Goal: Task Accomplishment & Management: Use online tool/utility

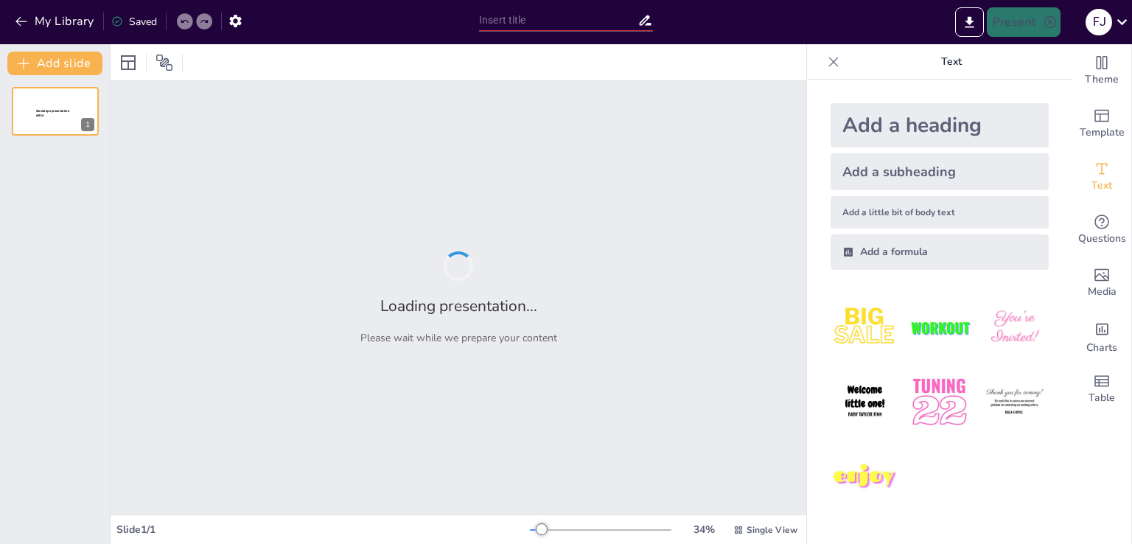
type input "Pengantar Badan Hukum: Memahami Perseroan Terbatas (PT), Commanditaire Vennoots…"
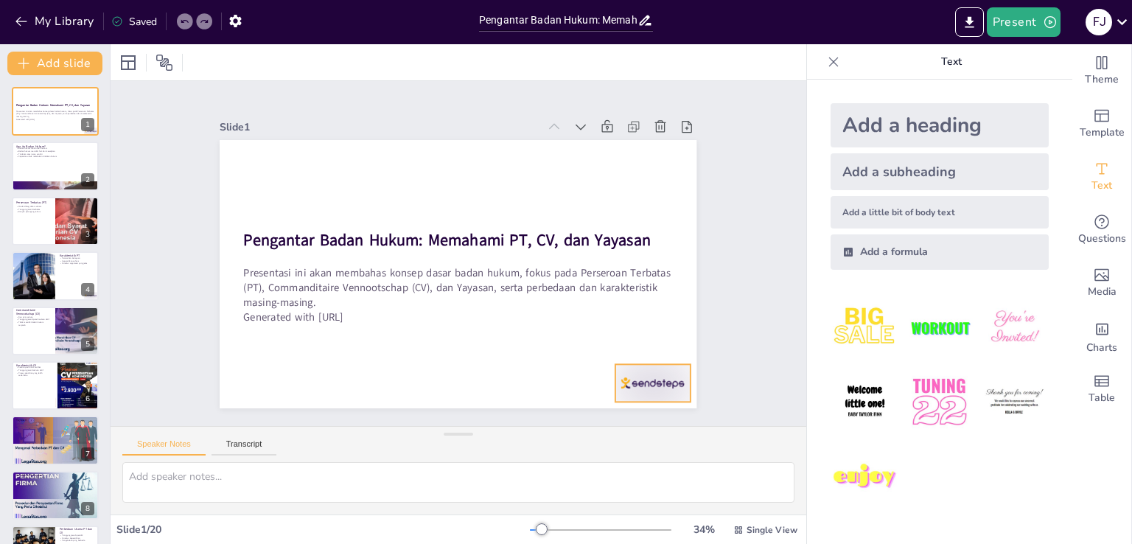
click at [374, 88] on div at bounding box center [332, 56] width 83 height 64
click at [251, 228] on icon at bounding box center [239, 217] width 21 height 21
click at [68, 156] on icon at bounding box center [64, 154] width 9 height 9
type textarea "Pengakuan badan hukum oleh hukum adalah aspek fundamental yang memungkinkan ent…"
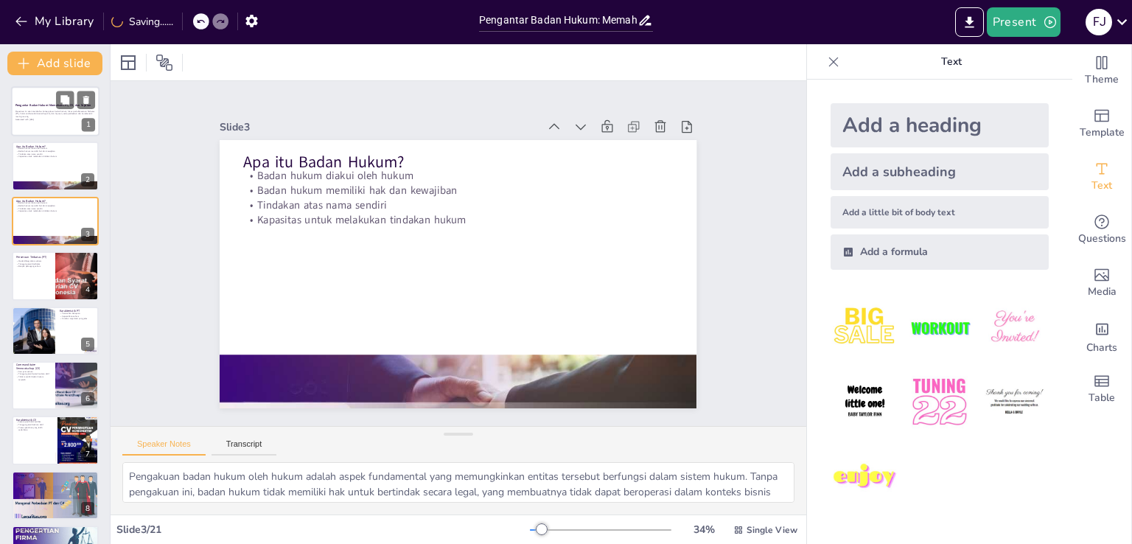
click at [44, 120] on p "Generated with Sendsteps.ai" at bounding box center [55, 119] width 80 height 3
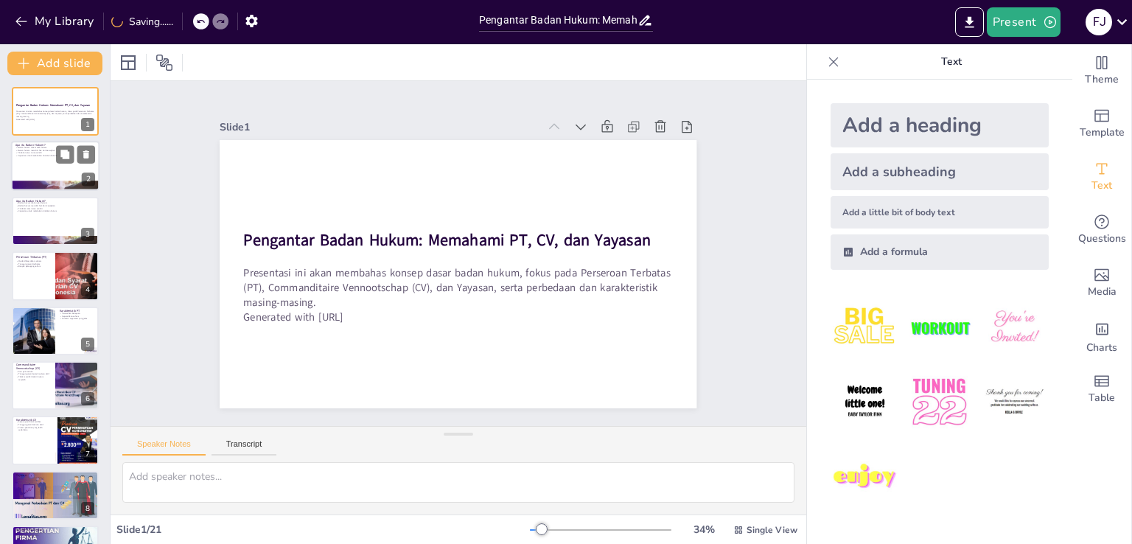
click at [41, 167] on div at bounding box center [55, 167] width 88 height 50
type textarea "Pengakuan badan hukum oleh hukum adalah aspek fundamental yang memungkinkan ent…"
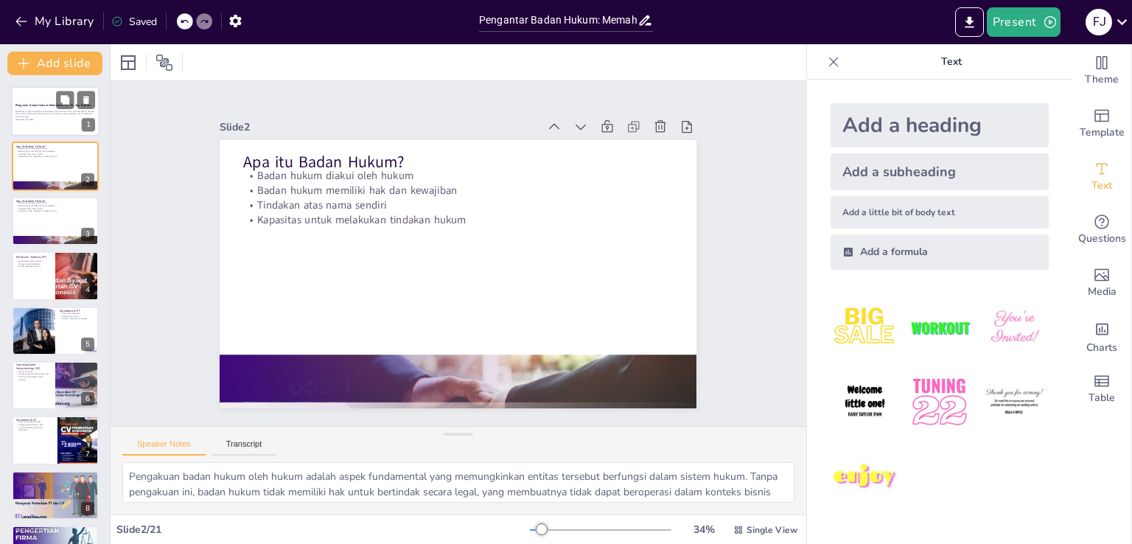
click at [41, 118] on p "Generated with Sendsteps.ai" at bounding box center [55, 119] width 80 height 3
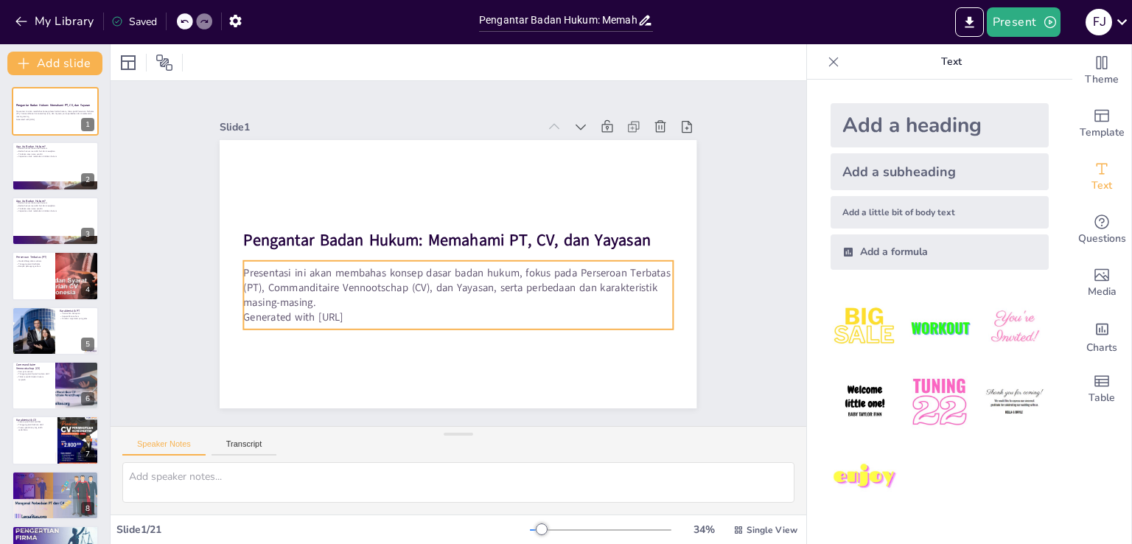
click at [366, 220] on p "Generated with Sendsteps.ai" at bounding box center [451, 190] width 428 height 60
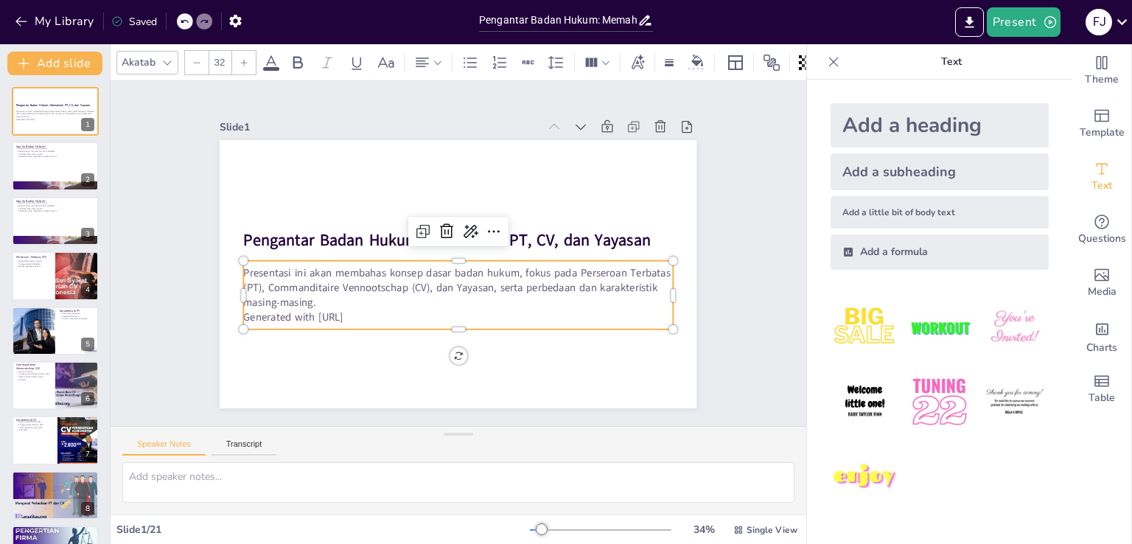
click at [367, 220] on p "Generated with Sendsteps.ai" at bounding box center [465, 190] width 428 height 59
click at [369, 313] on p "Generated with Sendsteps.ai" at bounding box center [397, 233] width 147 height 413
click at [369, 313] on p "Generated with Sendsteps.ai" at bounding box center [407, 291] width 265 height 356
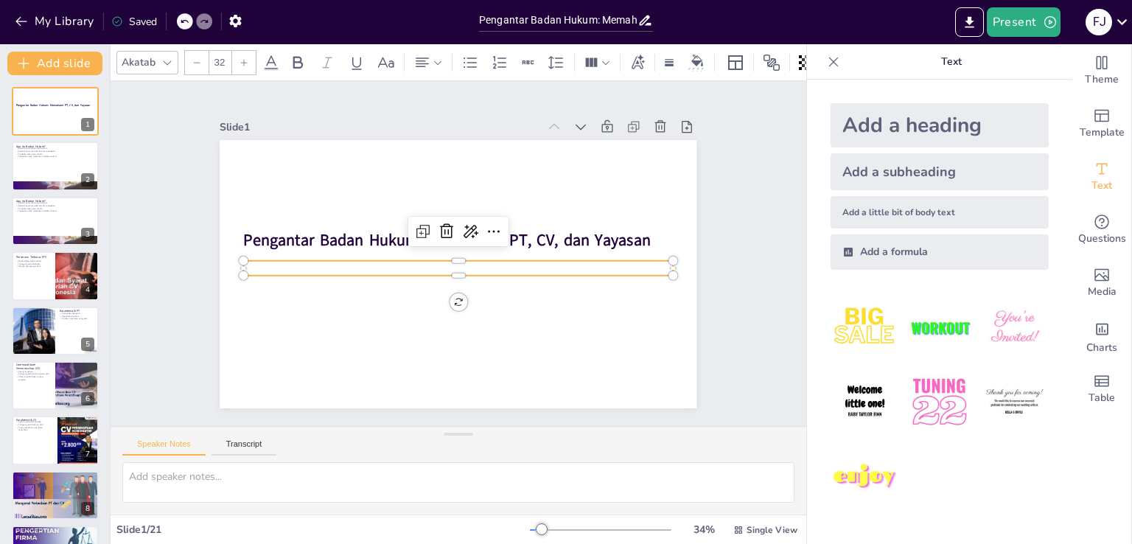
click at [807, 273] on div "Add a heading Add a subheading Add a little bit of body text Add a formula" at bounding box center [939, 312] width 265 height 464
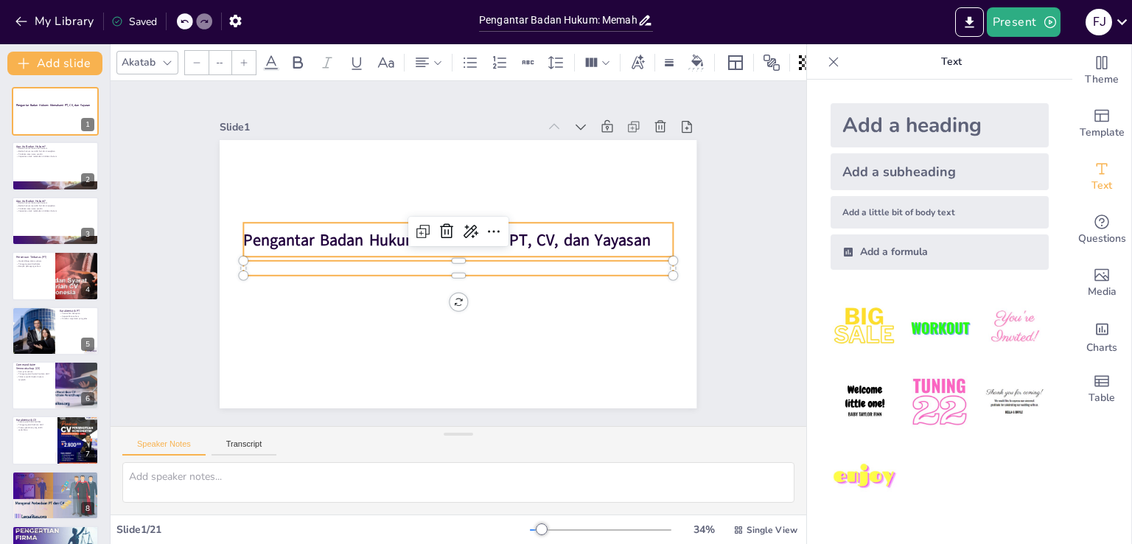
type input "48"
click at [576, 232] on strong "Pengantar Badan Hukum: Memahami PT, CV, dan Yayasan" at bounding box center [465, 236] width 223 height 363
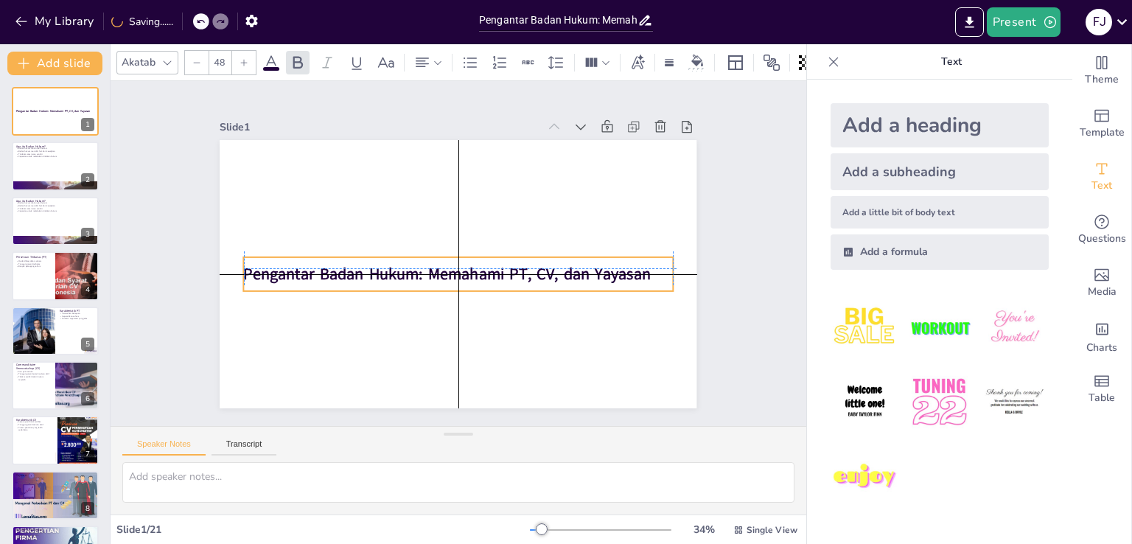
drag, startPoint x: 638, startPoint y: 239, endPoint x: 642, endPoint y: 268, distance: 29.0
click at [533, 268] on div "Pengantar Badan Hukum: Memahami PT, CV, dan Yayasan" at bounding box center [373, 177] width 318 height 354
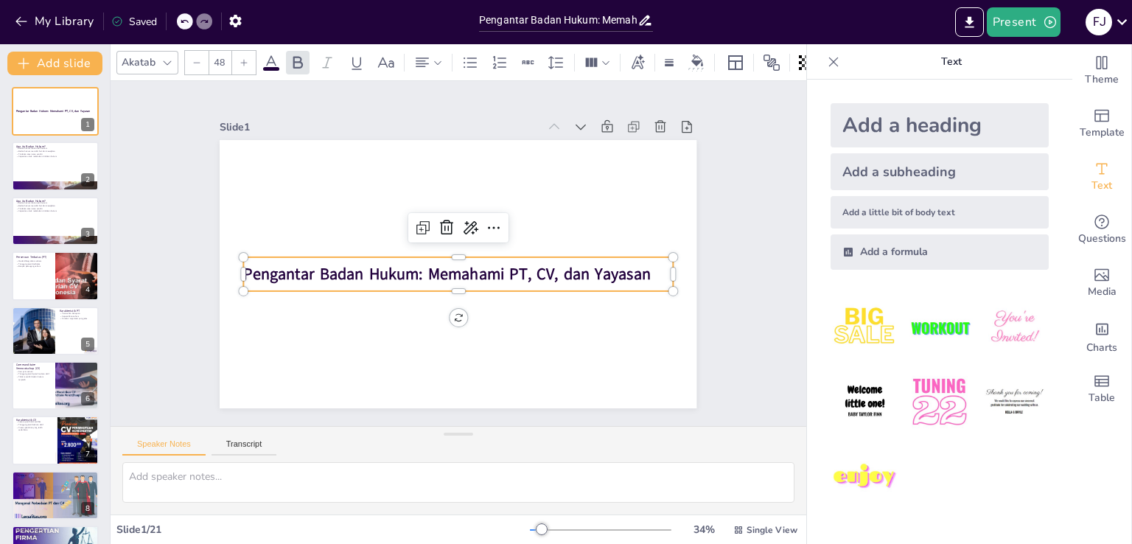
click at [807, 147] on div "Add a heading Add a subheading Add a little bit of body text Add a formula" at bounding box center [939, 312] width 265 height 464
click at [38, 175] on div at bounding box center [55, 167] width 88 height 50
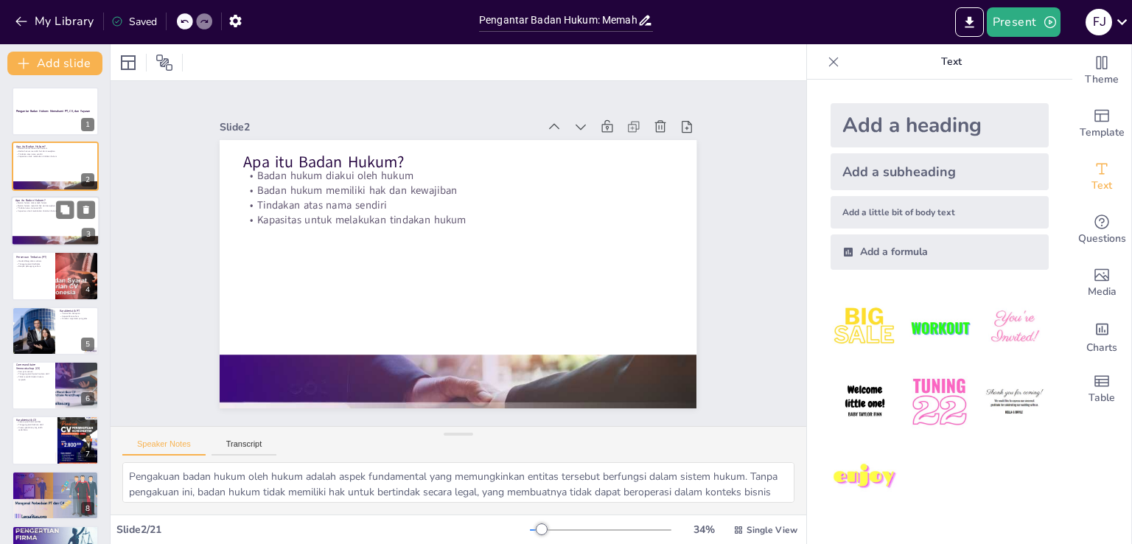
click at [38, 224] on div at bounding box center [55, 221] width 88 height 50
click at [38, 222] on div at bounding box center [55, 221] width 88 height 50
click at [38, 275] on div at bounding box center [55, 276] width 88 height 50
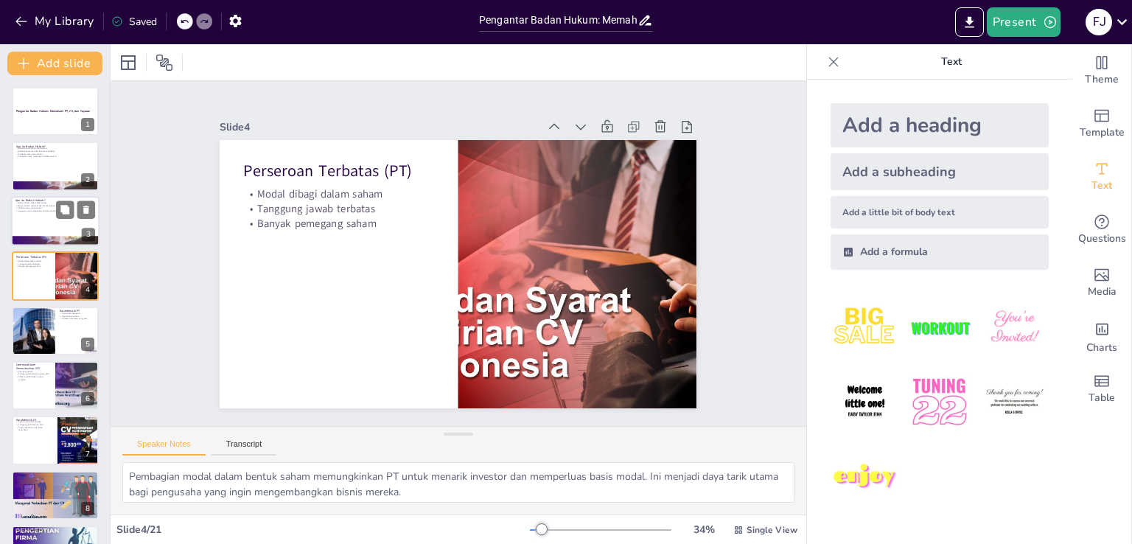
click at [28, 226] on div at bounding box center [55, 221] width 88 height 50
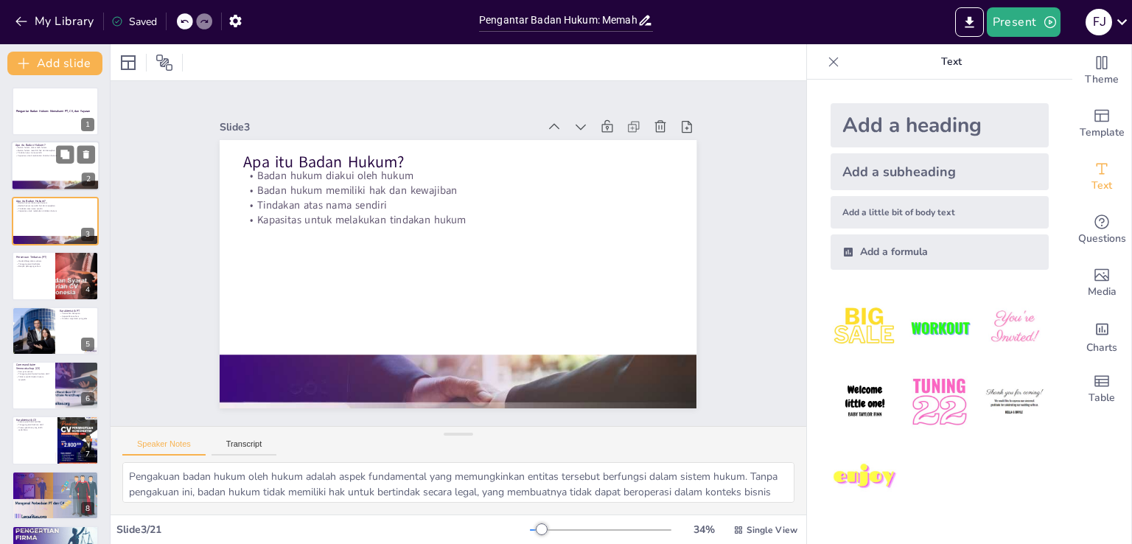
click at [27, 174] on div at bounding box center [55, 167] width 88 height 50
click at [33, 224] on div at bounding box center [55, 221] width 88 height 50
click at [32, 162] on div at bounding box center [55, 167] width 88 height 50
click at [29, 210] on p "Kapasitas untuk melakukan tindakan hukum" at bounding box center [55, 210] width 80 height 3
click at [27, 156] on p "Kapasitas untuk melakukan tindakan hukum" at bounding box center [55, 156] width 80 height 3
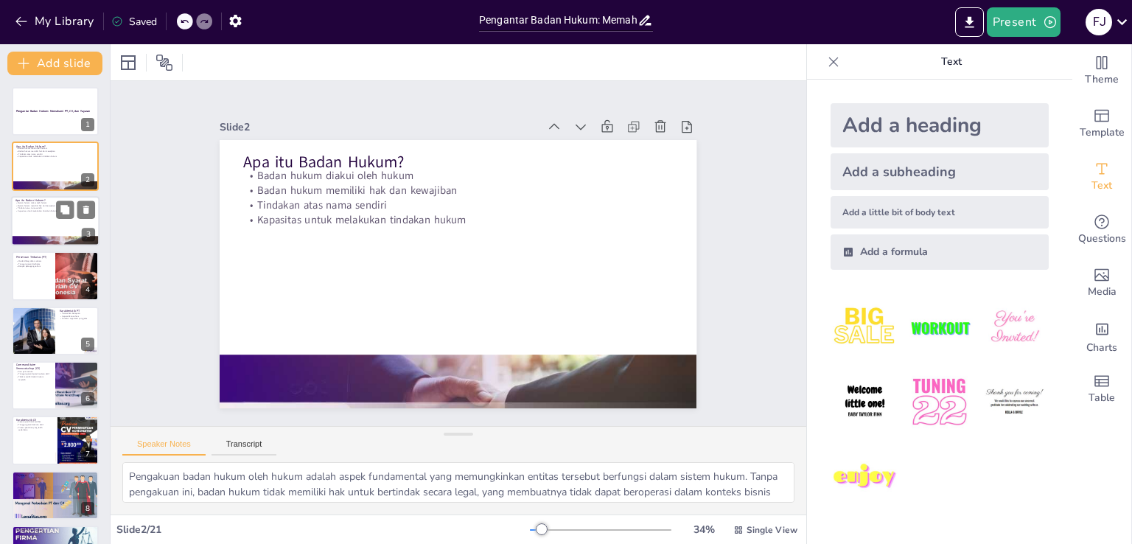
click at [35, 222] on div at bounding box center [55, 221] width 88 height 50
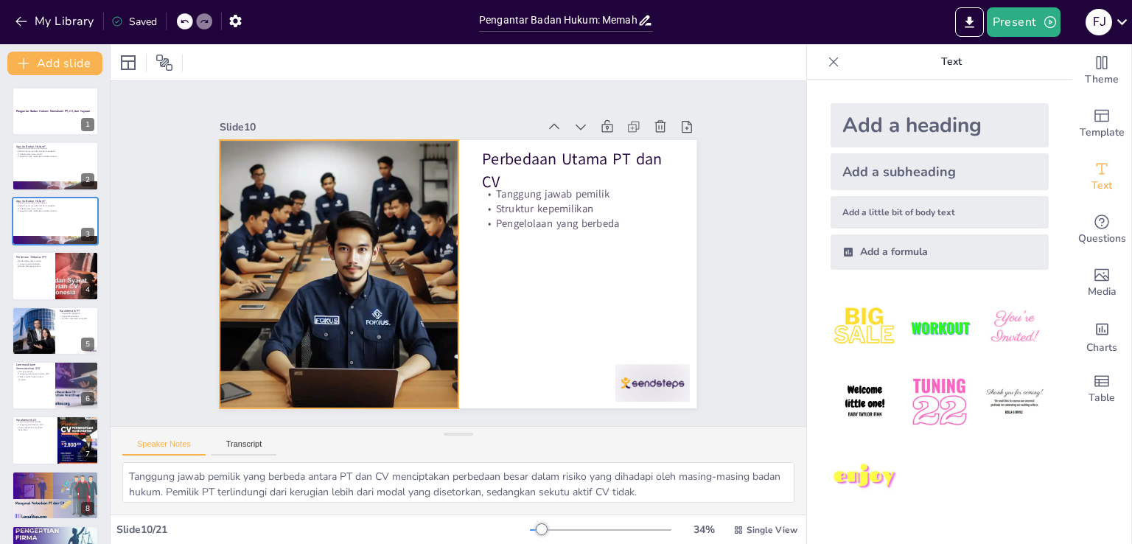
click at [399, 240] on div at bounding box center [504, 365] width 361 height 515
click at [52, 280] on div at bounding box center [55, 276] width 88 height 50
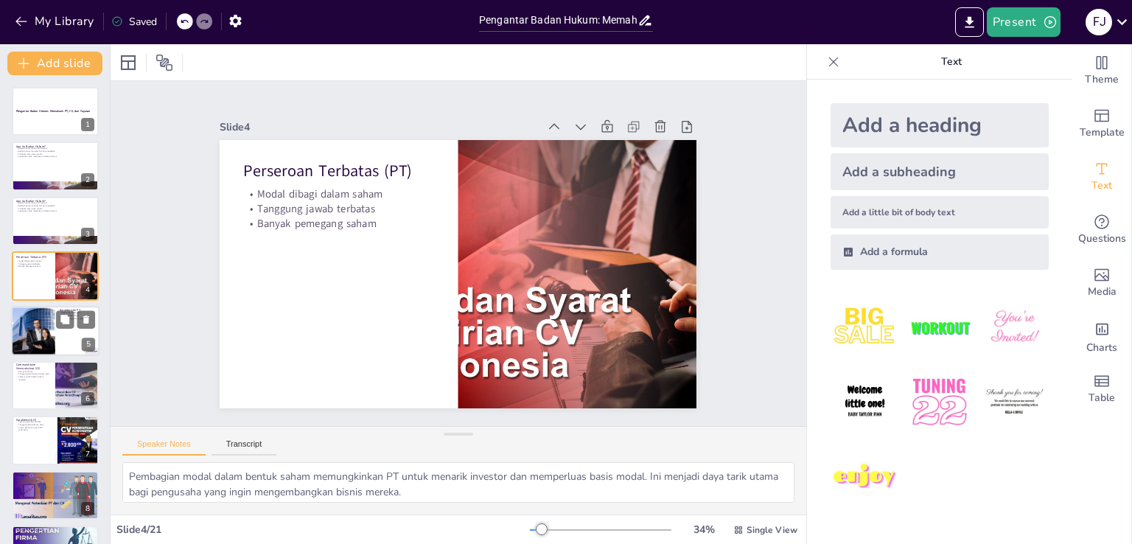
click at [50, 331] on div at bounding box center [33, 331] width 80 height 50
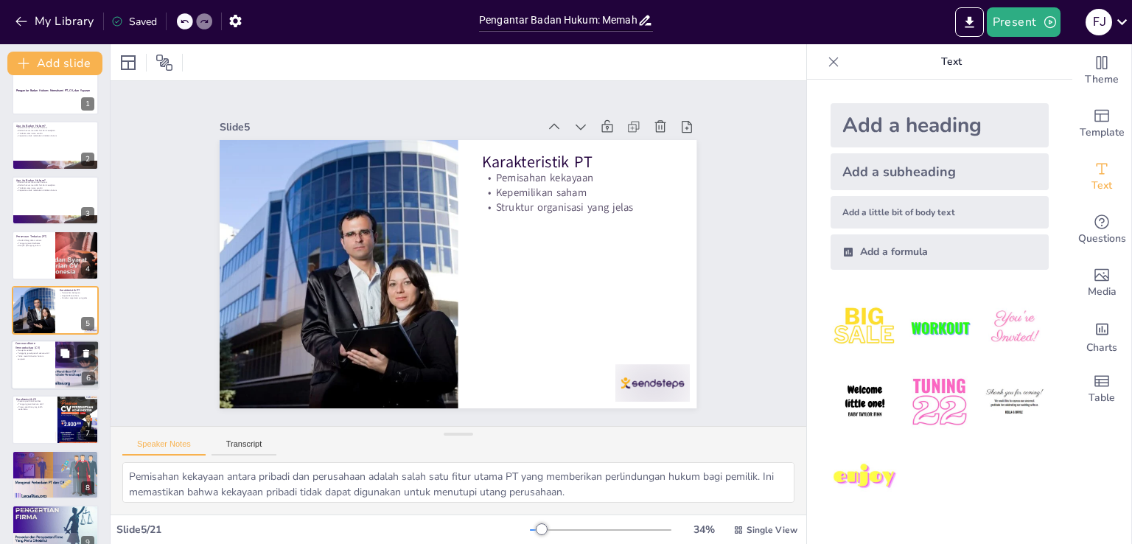
click at [57, 368] on div at bounding box center [77, 365] width 75 height 50
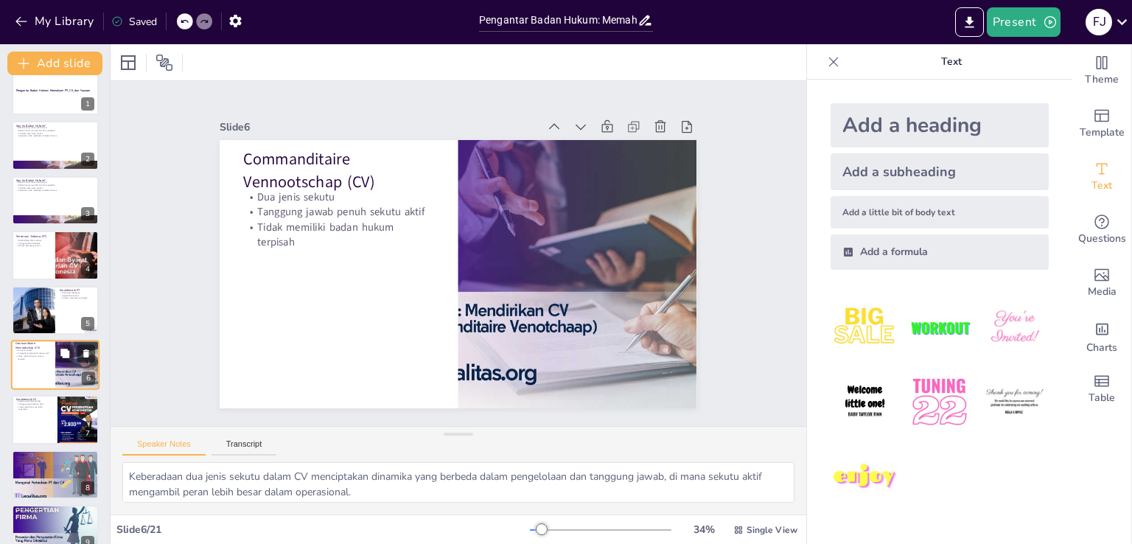
scroll to position [76, 0]
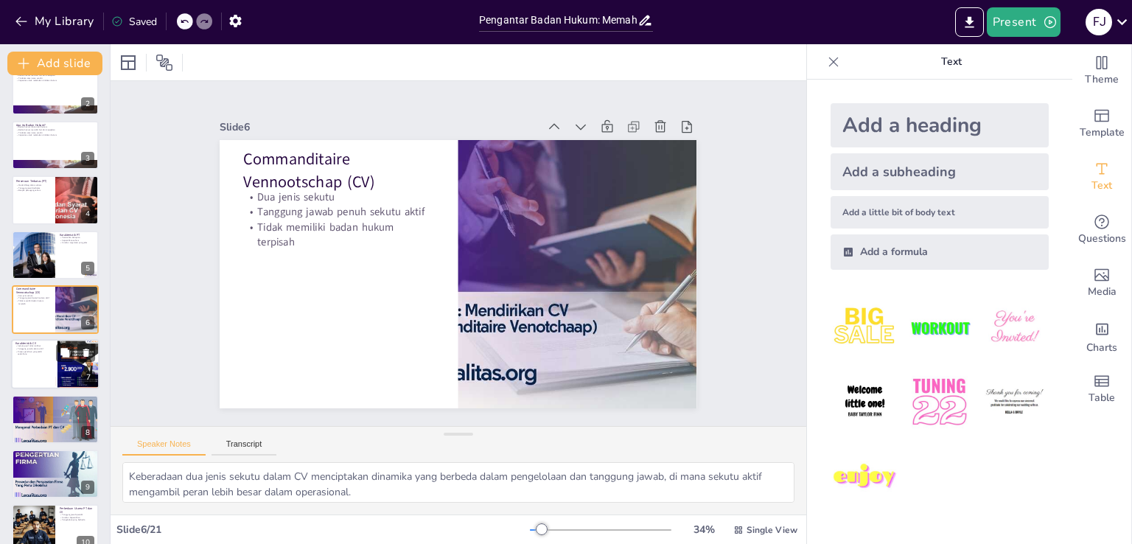
click at [40, 363] on div at bounding box center [55, 365] width 88 height 50
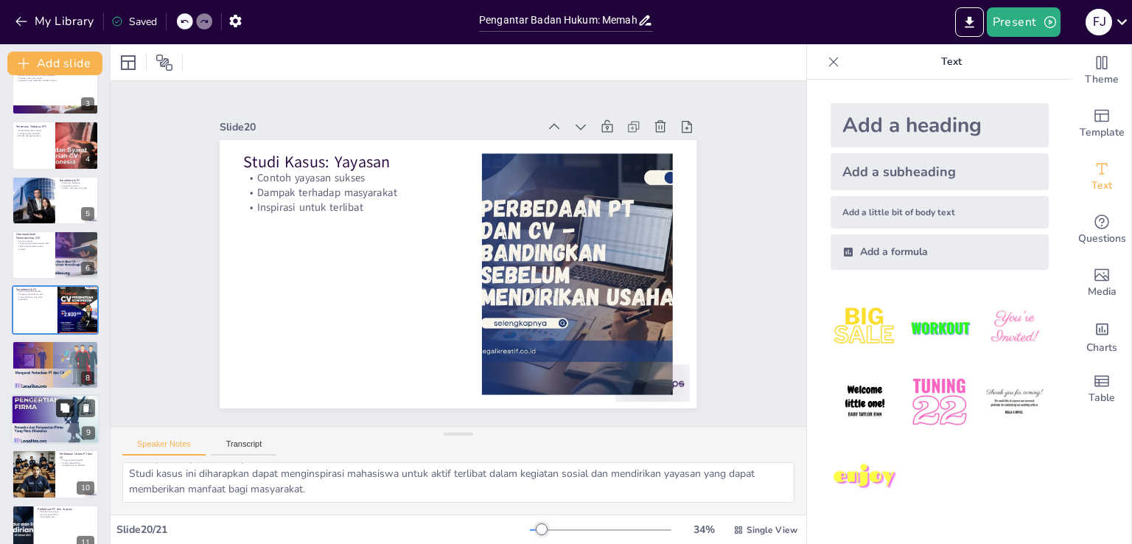
scroll to position [0, 0]
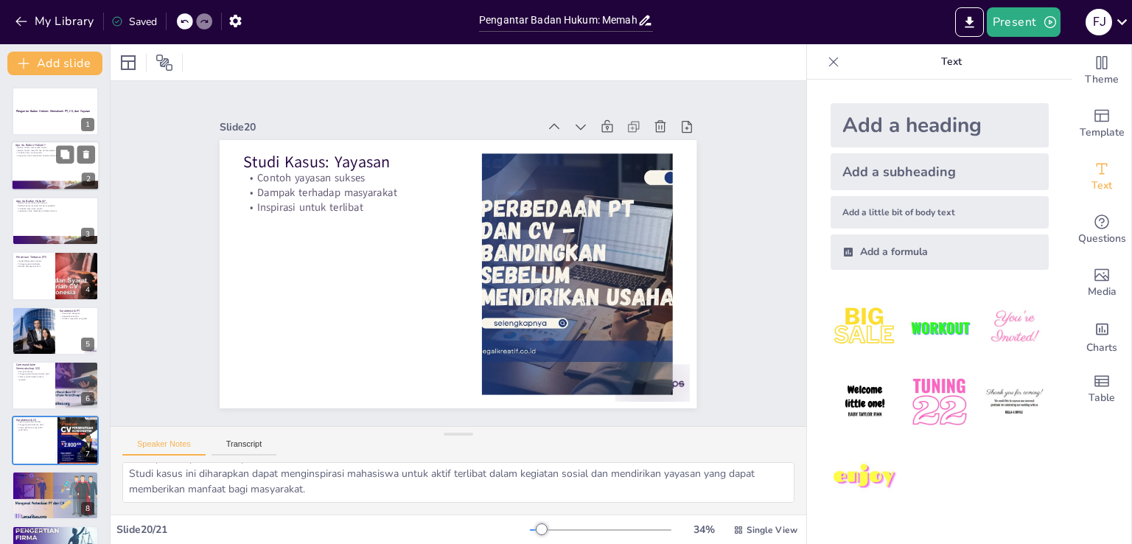
click at [47, 164] on div at bounding box center [55, 167] width 88 height 50
type textarea "Pengakuan badan hukum oleh hukum adalah aspek fundamental yang memungkinkan ent…"
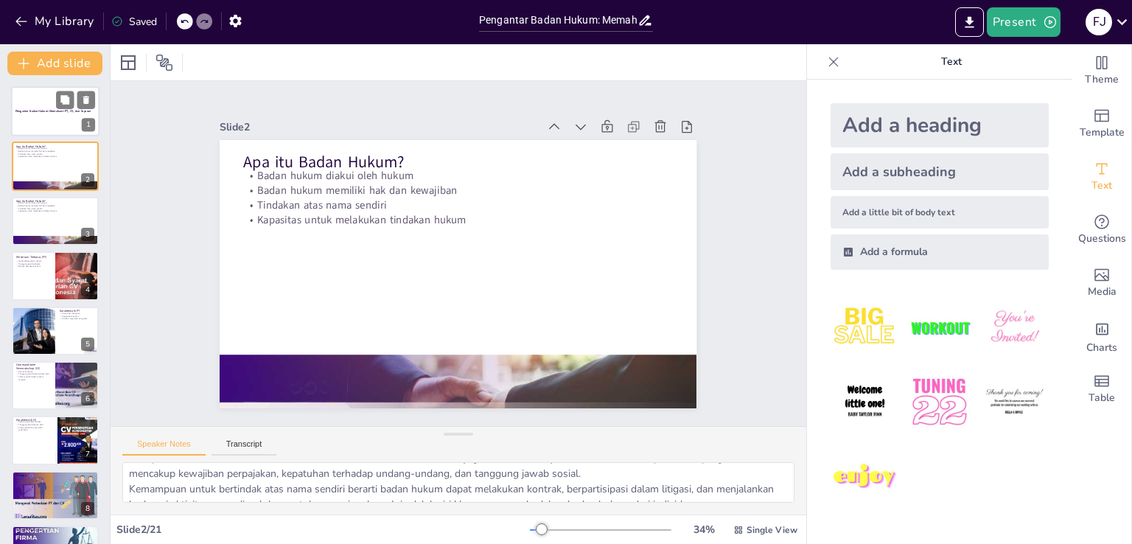
click at [39, 128] on div at bounding box center [55, 111] width 88 height 50
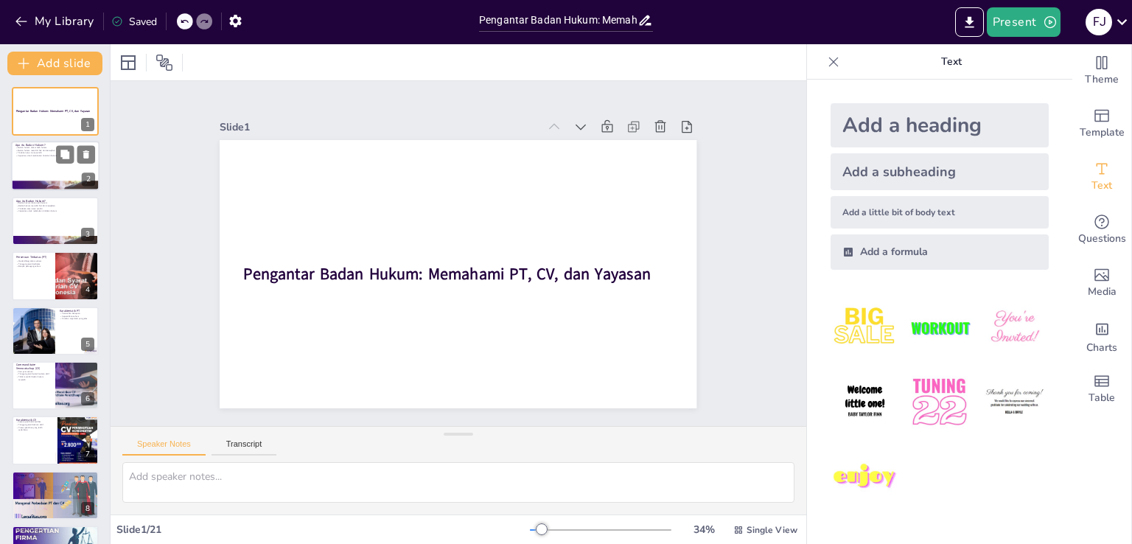
click at [41, 169] on div at bounding box center [55, 167] width 88 height 50
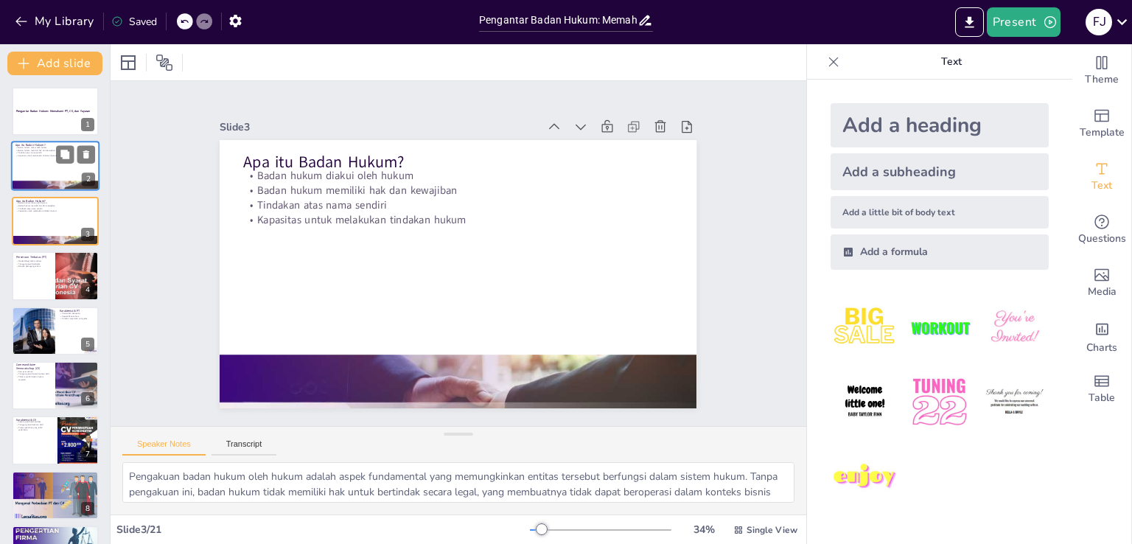
type textarea "Pembagian modal dalam bentuk saham memungkinkan PT untuk menarik investor dan m…"
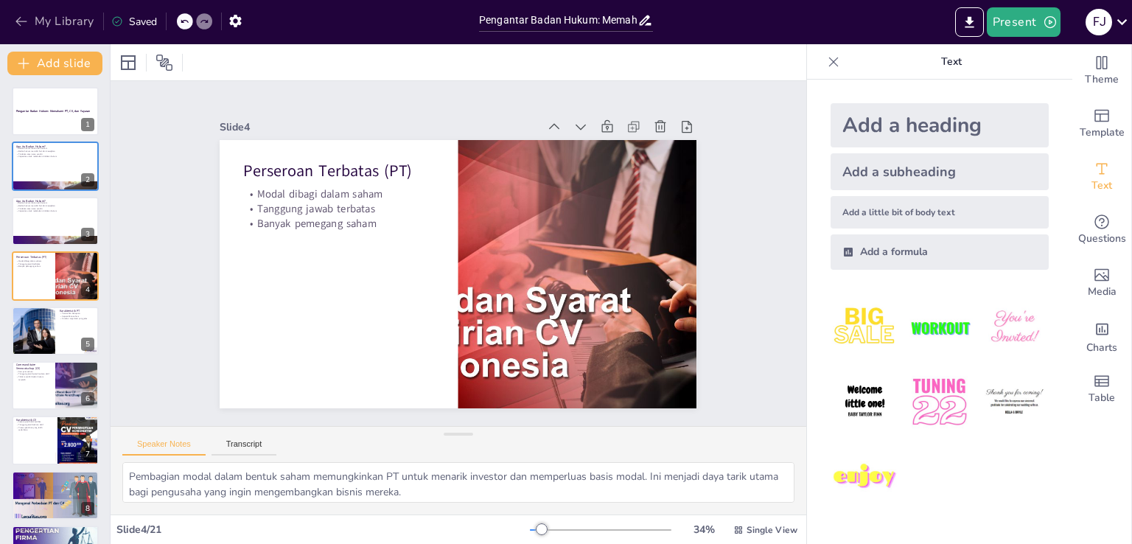
click at [15, 18] on icon "button" at bounding box center [21, 21] width 15 height 15
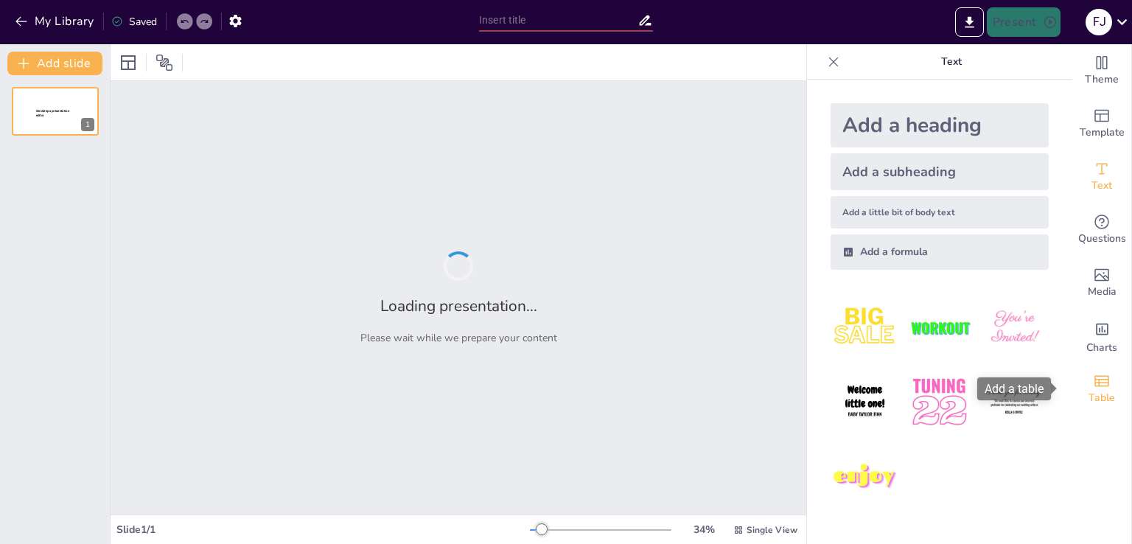
type input "Pengantar Badan Hukum: Memahami Perseroan Terbatas (PT), Commanditaire Vennoots…"
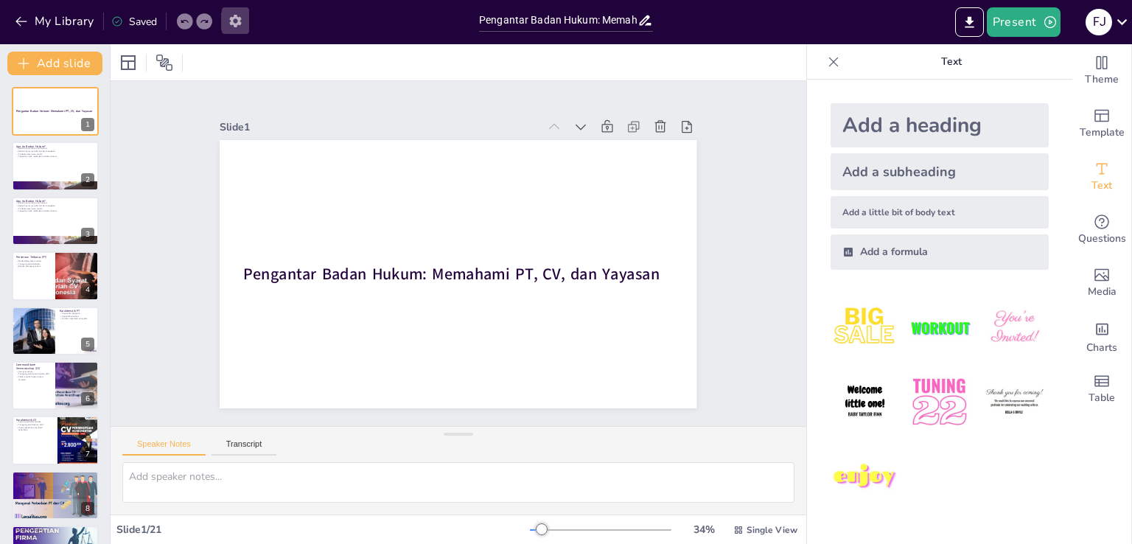
click at [236, 18] on icon "button" at bounding box center [235, 20] width 15 height 15
click at [232, 24] on icon "button" at bounding box center [235, 21] width 12 height 13
drag, startPoint x: 275, startPoint y: 60, endPoint x: 268, endPoint y: 54, distance: 9.4
click at [275, 60] on div at bounding box center [459, 62] width 696 height 36
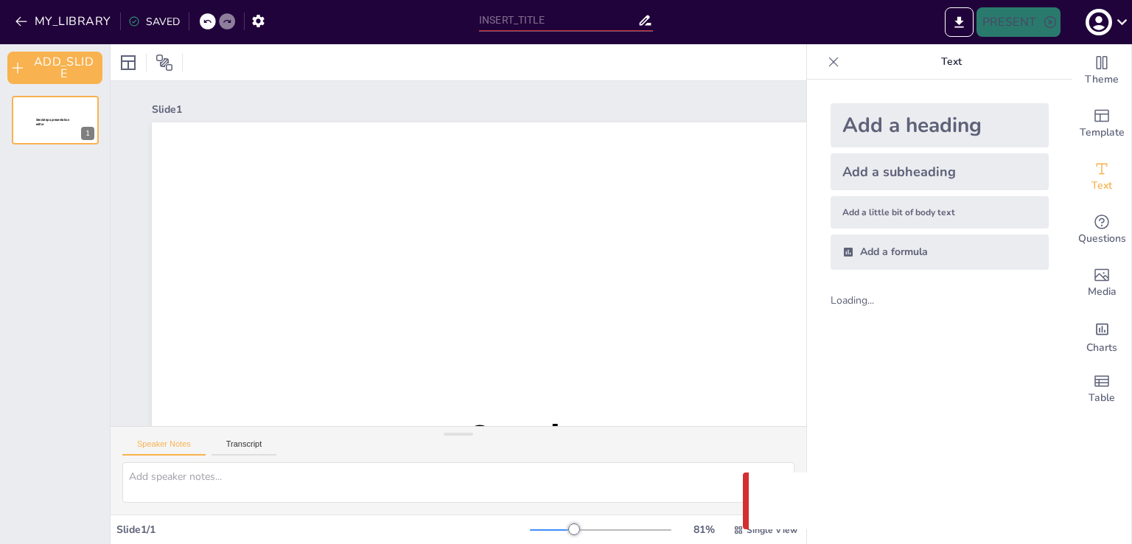
type input "Pengantar Badan Hukum: Memahami Perseroan Terbatas (PT), Commanditaire Vennoots…"
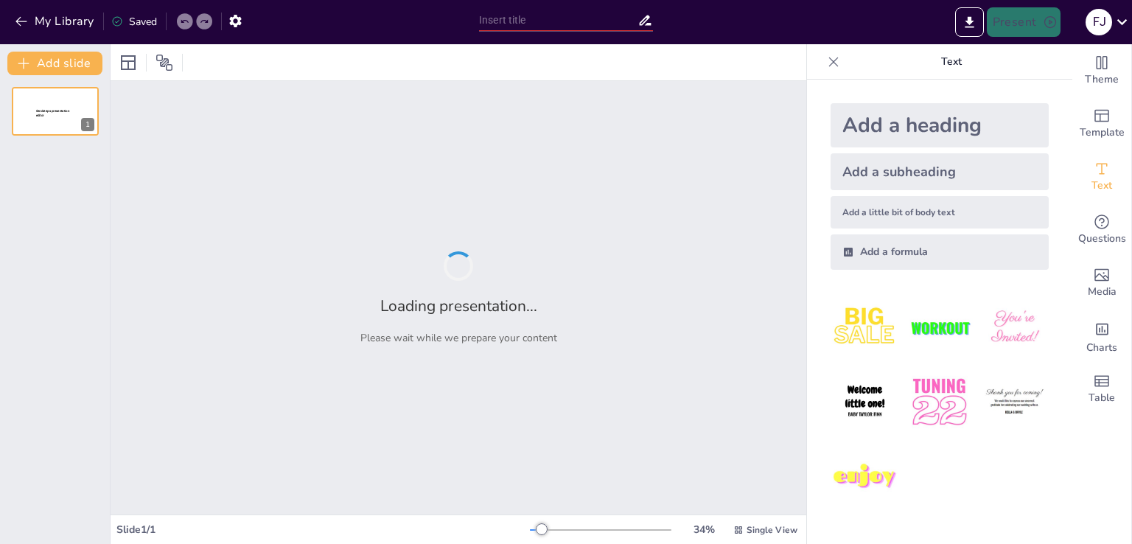
type input "Pengantar Badan Hukum: Memahami Perseroan Terbatas (PT), Commanditaire Vennoots…"
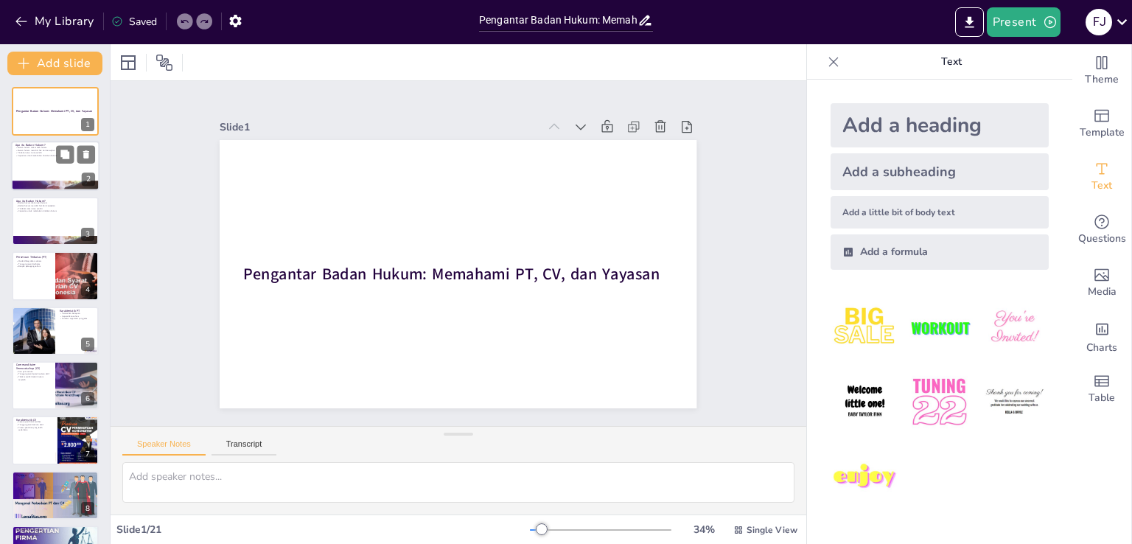
click at [32, 157] on div at bounding box center [55, 167] width 88 height 50
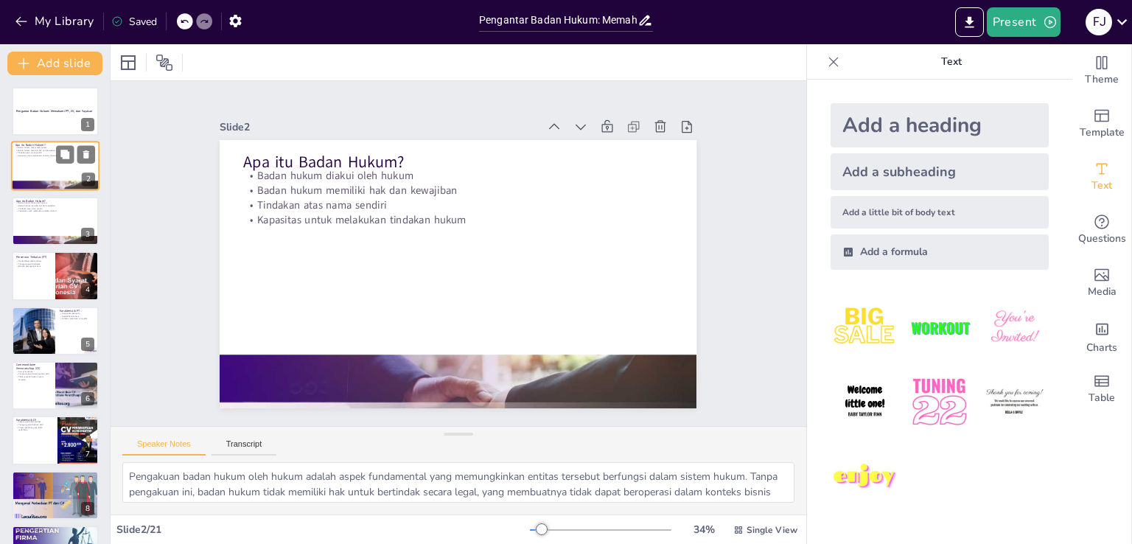
type textarea "Pengakuan badan hukum oleh hukum adalah aspek fundamental yang memungkinkan ent…"
click at [88, 207] on icon at bounding box center [86, 210] width 6 height 8
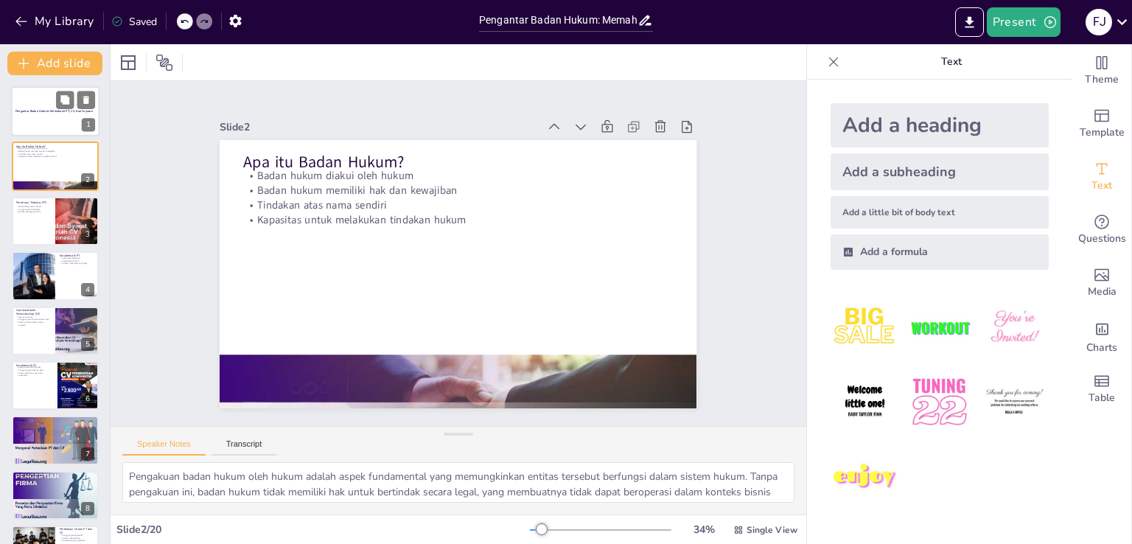
click at [42, 113] on strong "Pengantar Badan Hukum: Memahami PT, CV, dan Yayasan" at bounding box center [53, 111] width 77 height 4
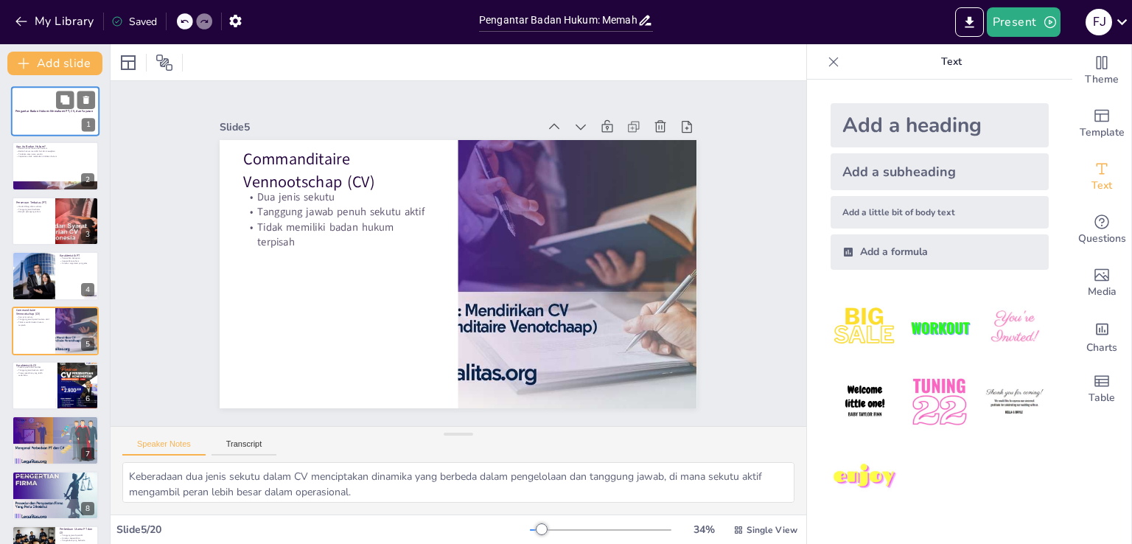
type textarea "Ketidakterlibatan sekutu pasif dalam pengelolaan membuat CV lebih fleksibel, te…"
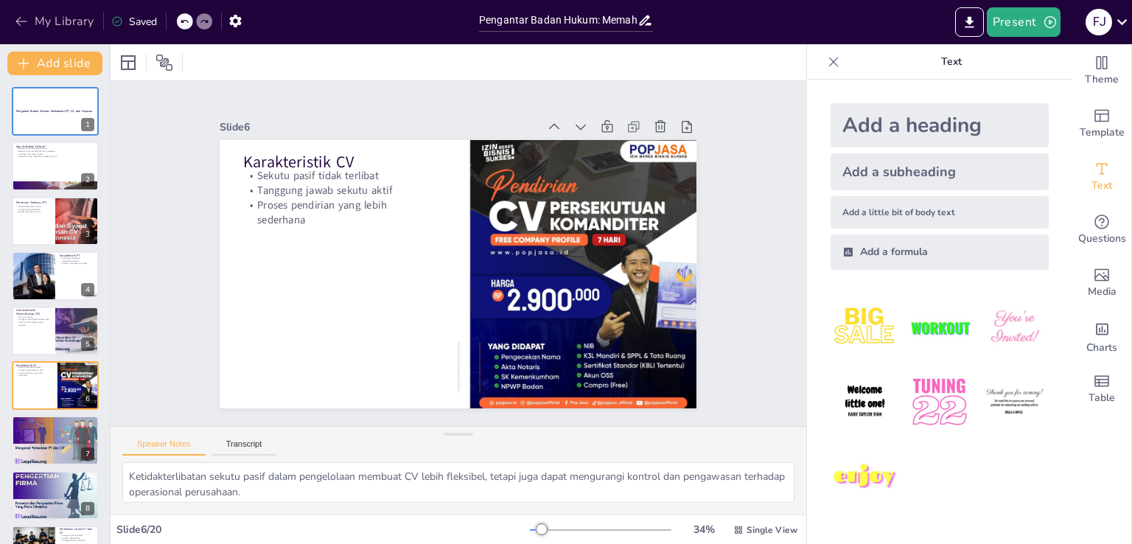
click at [18, 18] on icon "button" at bounding box center [21, 21] width 15 height 15
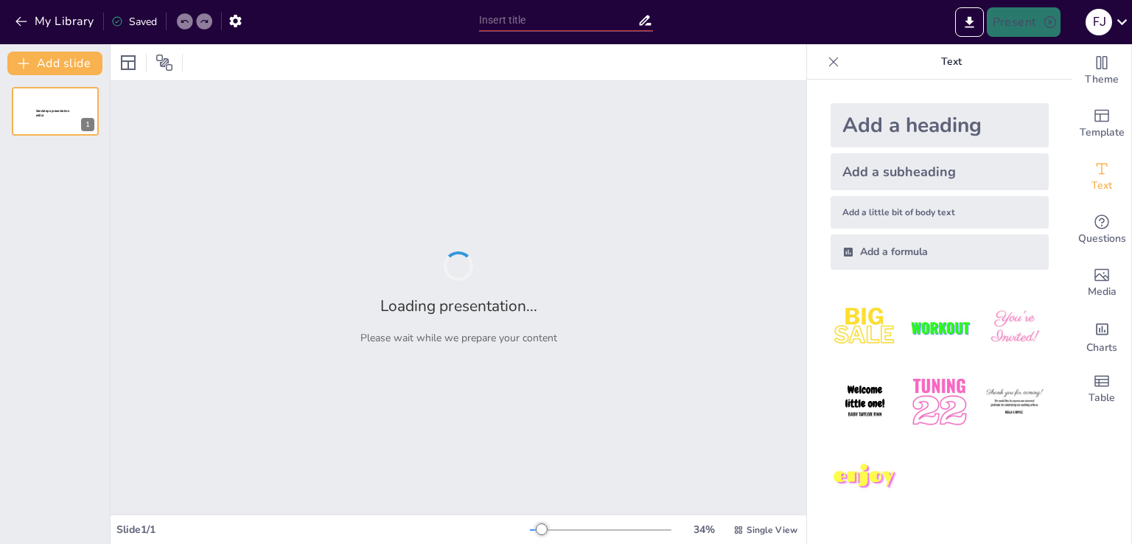
type input "Pengantar Badan Hukum"
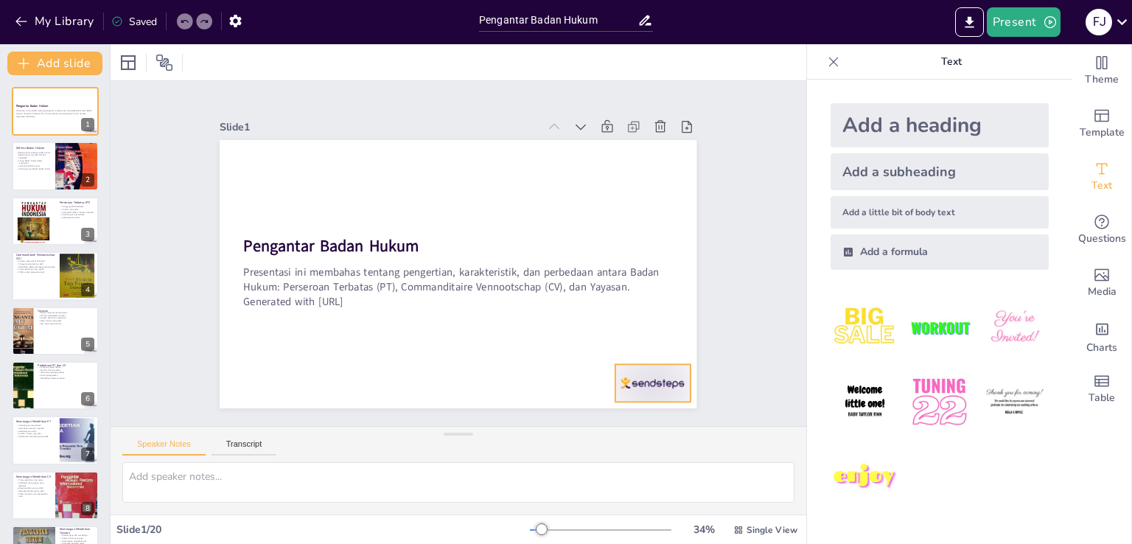
click at [282, 194] on div at bounding box center [241, 168] width 80 height 52
click at [36, 171] on div at bounding box center [55, 167] width 88 height 50
type textarea "Badan hukum berfungsi sebagai entitas yang terpisah dari individu, yang memungk…"
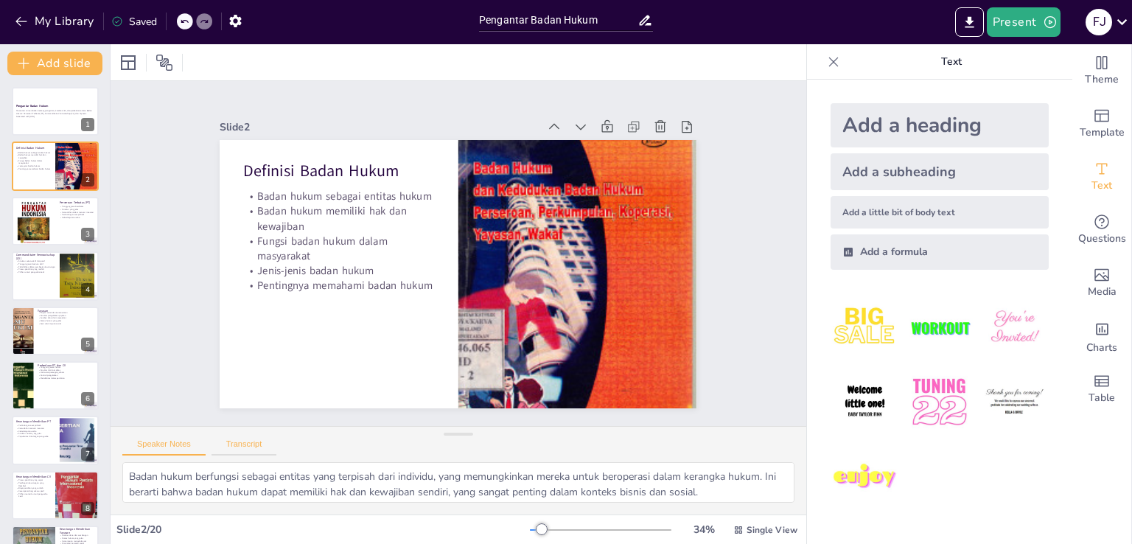
click at [238, 446] on button "Transcript" at bounding box center [245, 447] width 66 height 16
click at [164, 449] on button "Speaker Notes" at bounding box center [163, 447] width 83 height 16
click at [235, 445] on button "Transcript" at bounding box center [245, 447] width 66 height 16
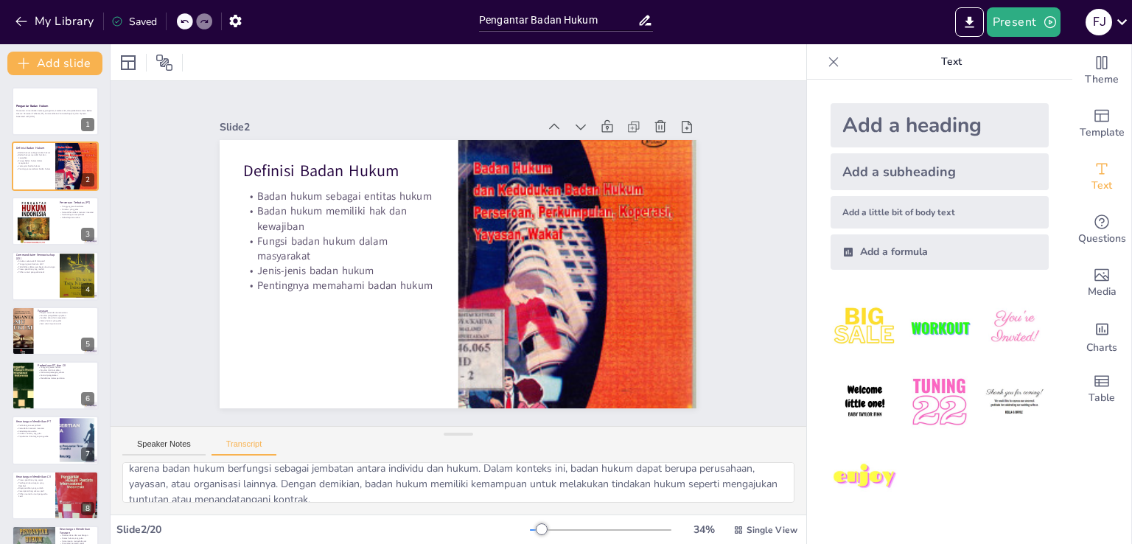
scroll to position [34, 0]
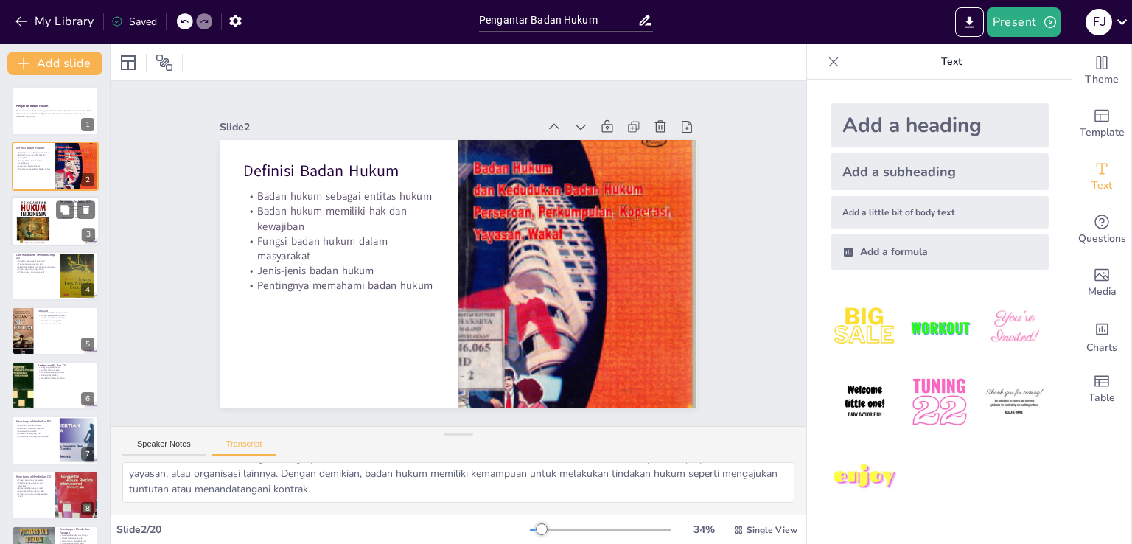
click at [27, 216] on div at bounding box center [33, 221] width 50 height 50
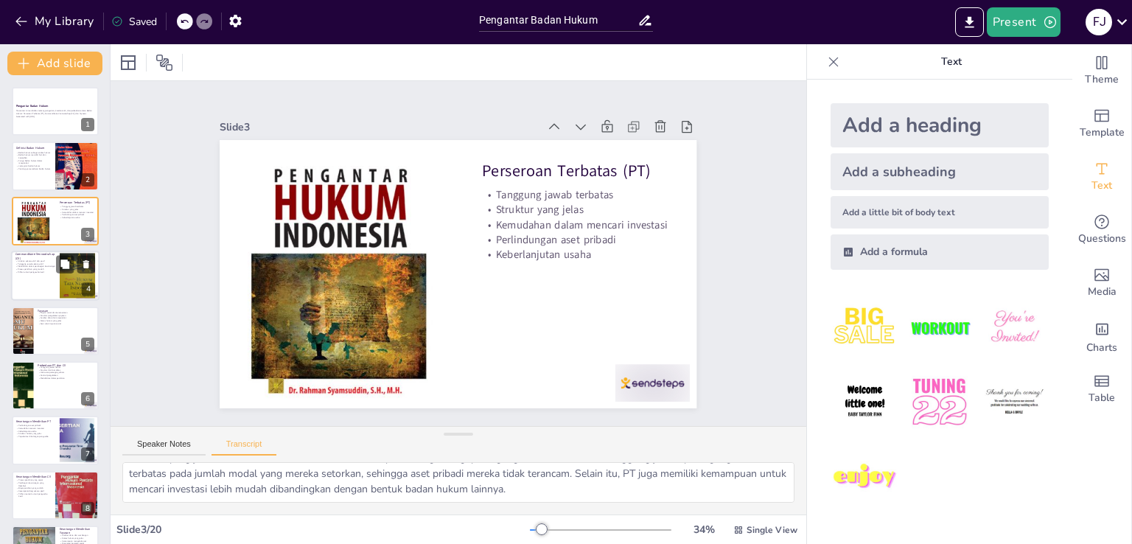
click at [33, 274] on div at bounding box center [55, 276] width 88 height 50
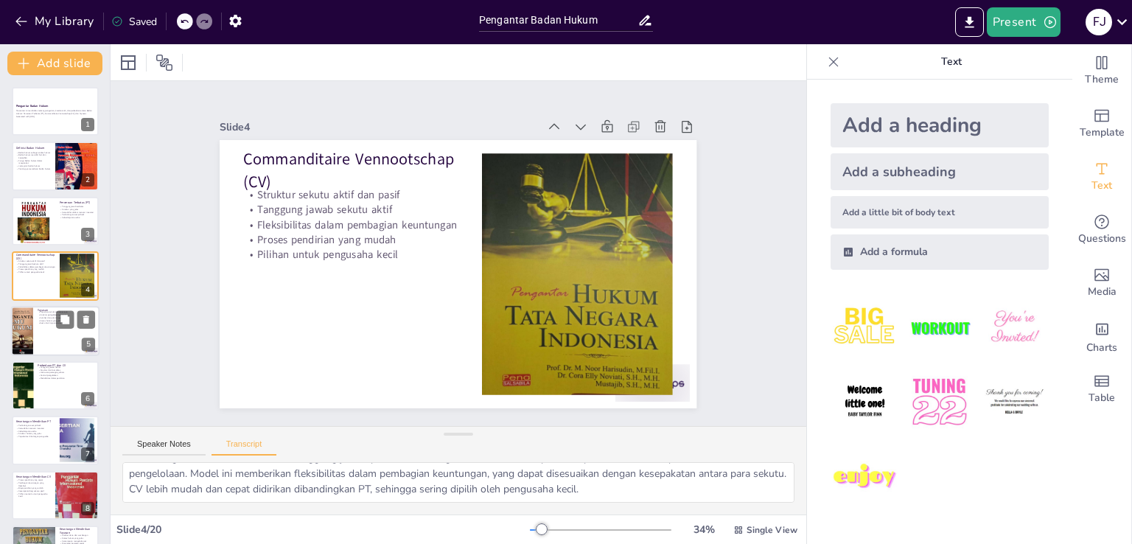
click at [47, 335] on div at bounding box center [55, 331] width 88 height 50
type textarea "Yayasan adalah badan hukum yang didirikan untuk tujuan sosial, keagamaan, atau …"
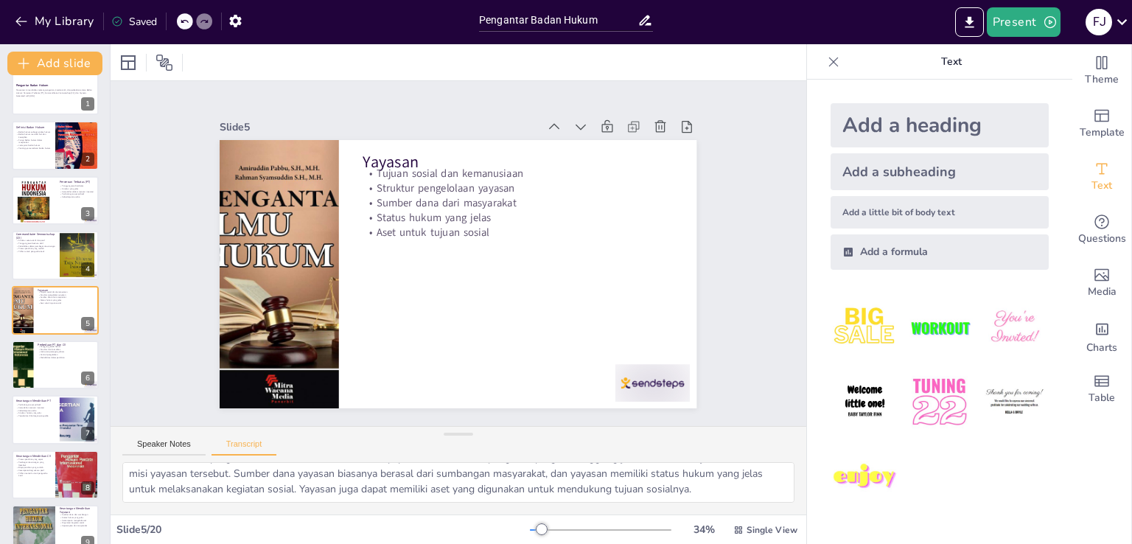
scroll to position [0, 0]
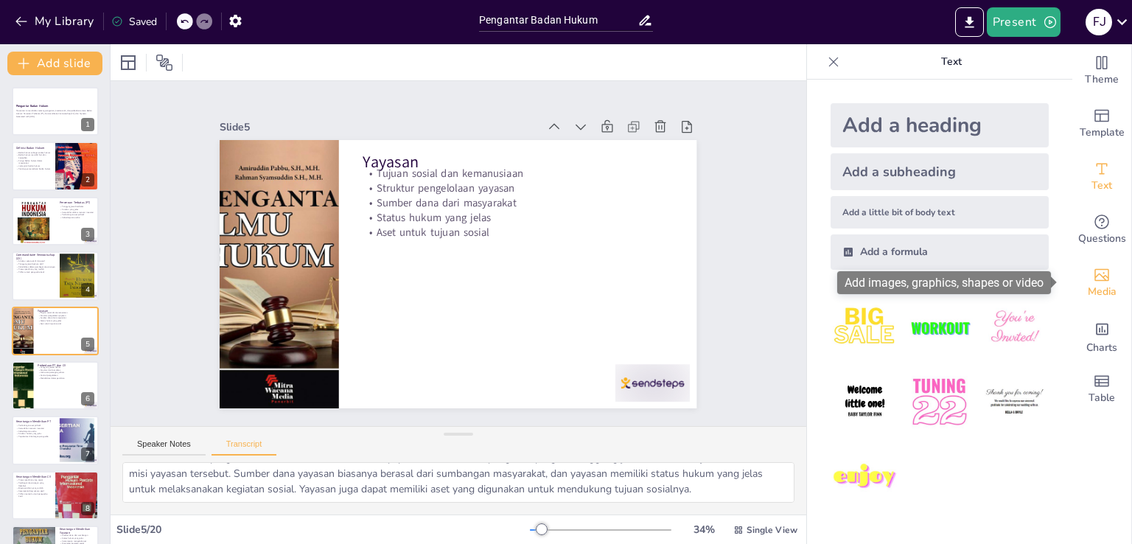
click at [1096, 282] on icon "Add images, graphics, shapes or video" at bounding box center [1102, 275] width 18 height 18
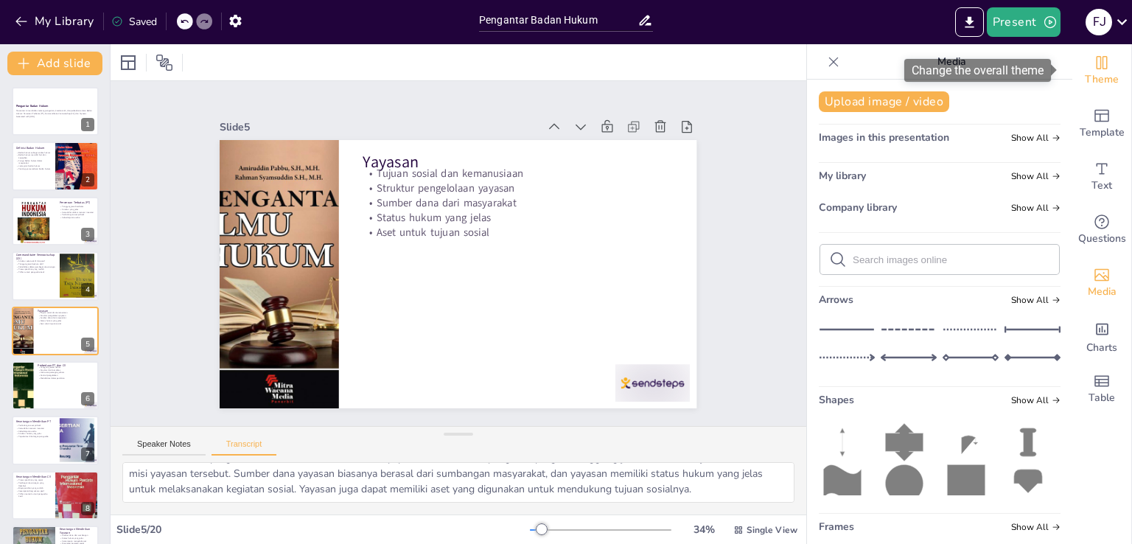
click at [1088, 80] on span "Theme" at bounding box center [1102, 79] width 34 height 16
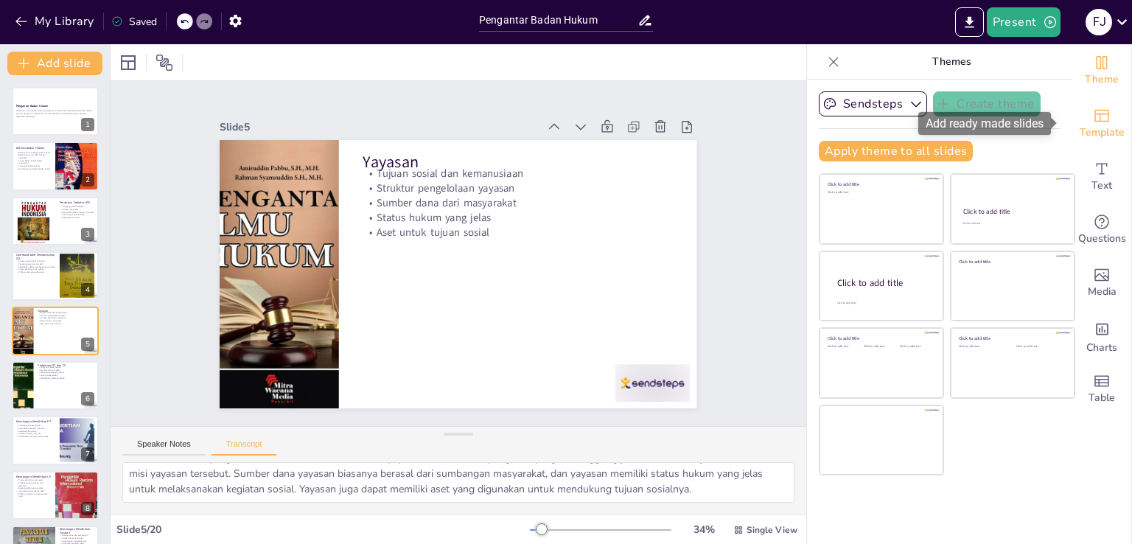
click at [1094, 129] on span "Template" at bounding box center [1102, 133] width 45 height 16
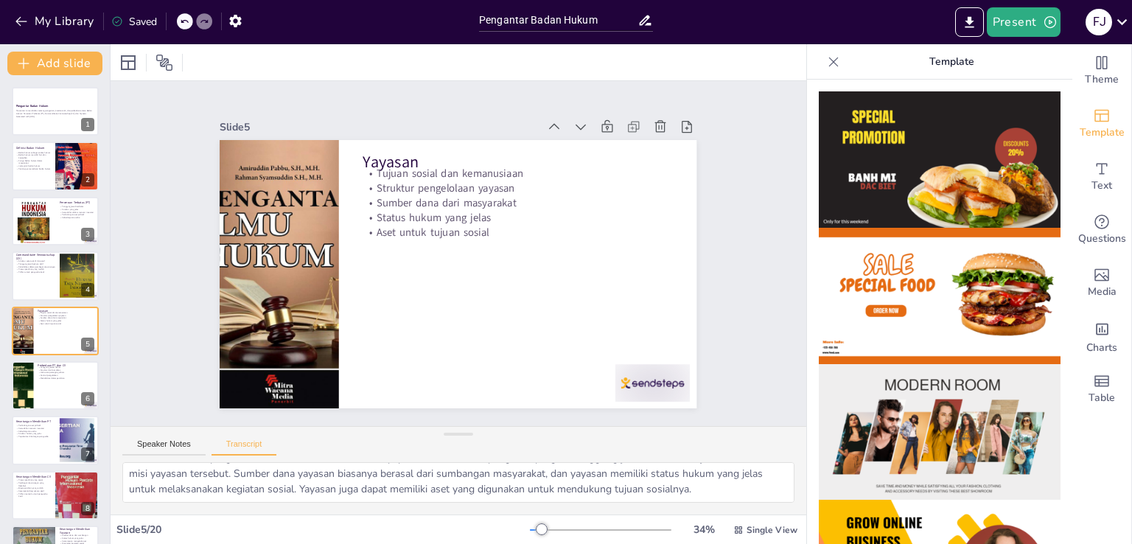
click at [826, 63] on icon at bounding box center [833, 62] width 15 height 15
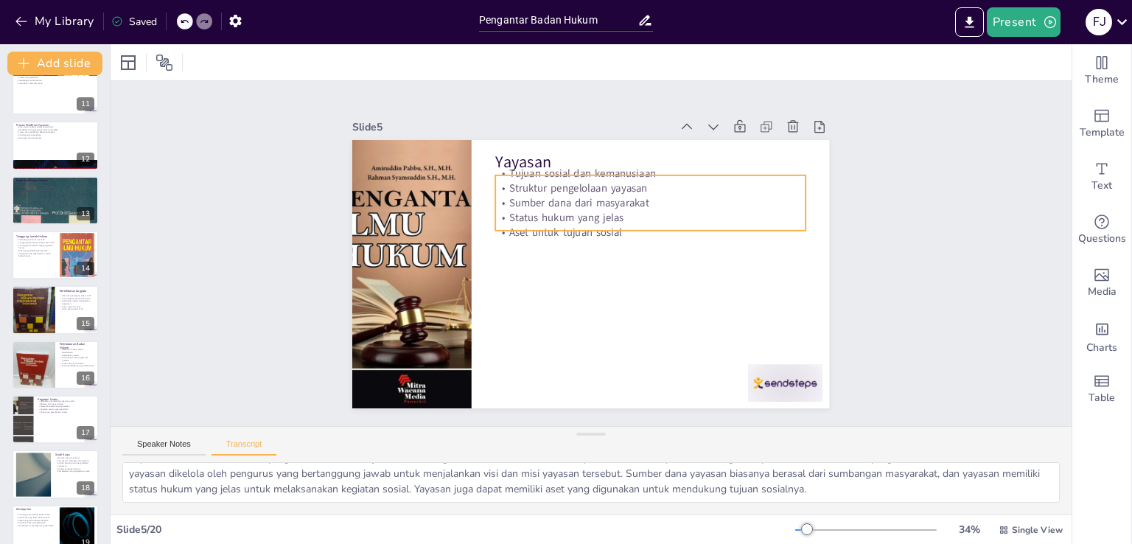
scroll to position [645, 0]
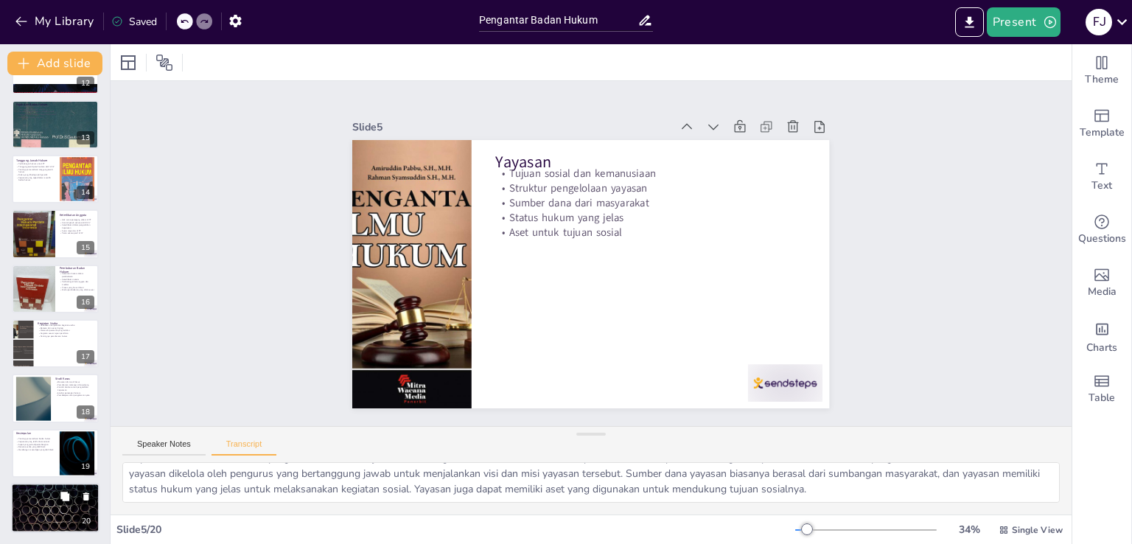
click at [46, 509] on div at bounding box center [55, 508] width 88 height 50
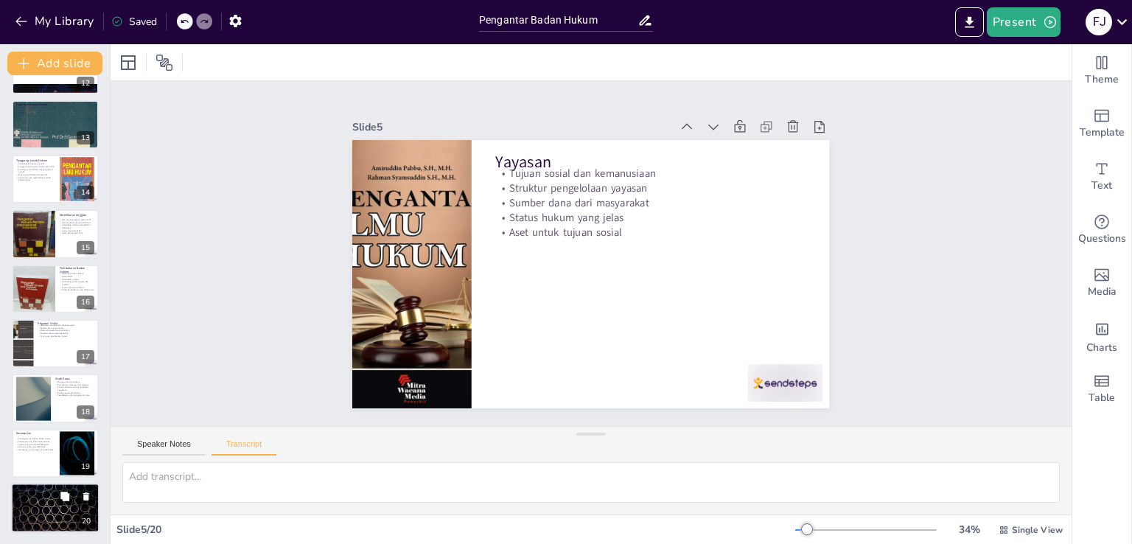
scroll to position [0, 0]
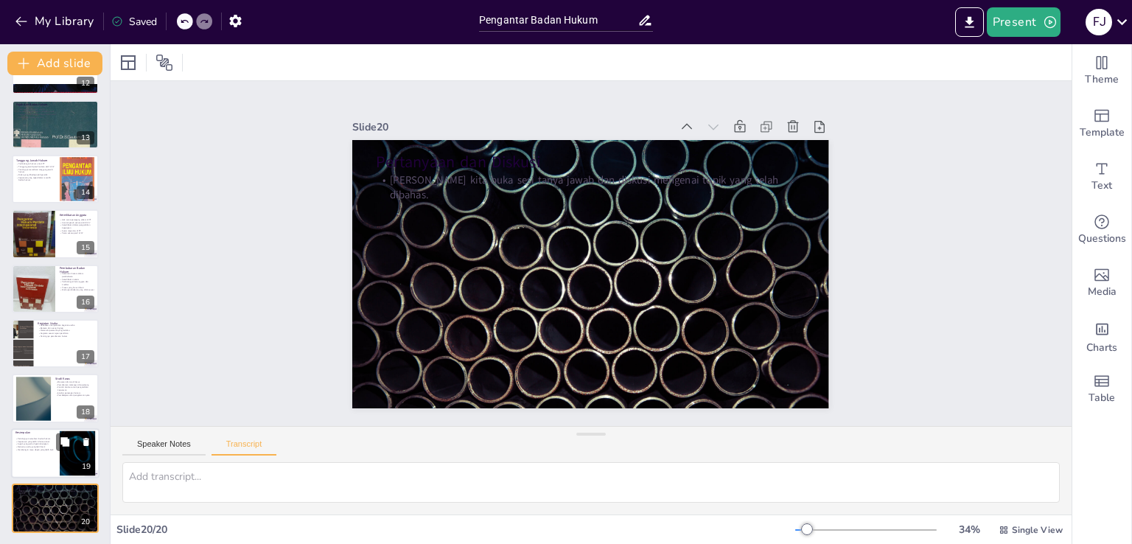
click at [41, 469] on div at bounding box center [55, 453] width 88 height 50
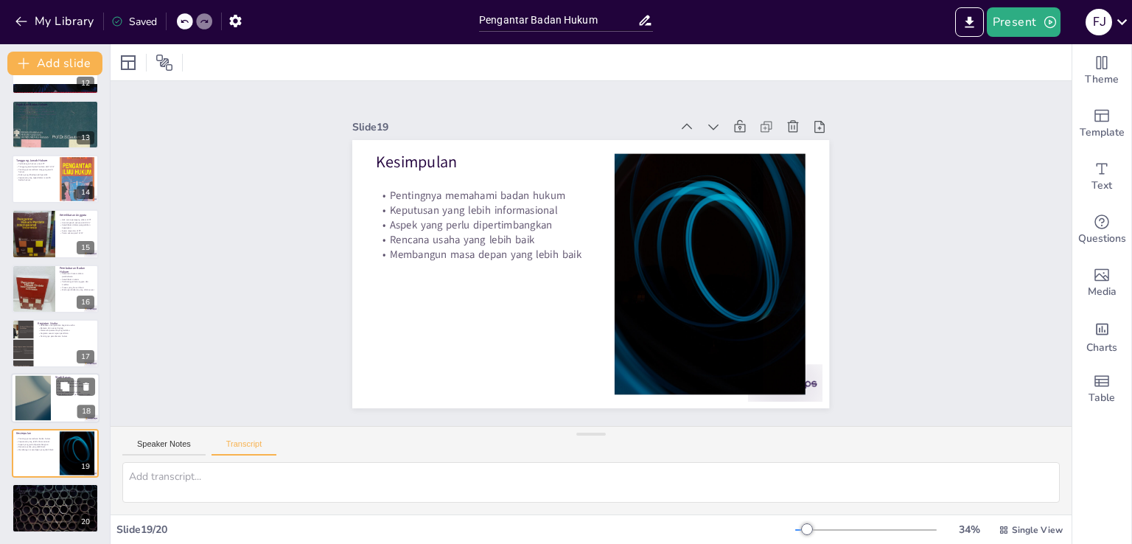
click at [36, 401] on div at bounding box center [33, 398] width 80 height 45
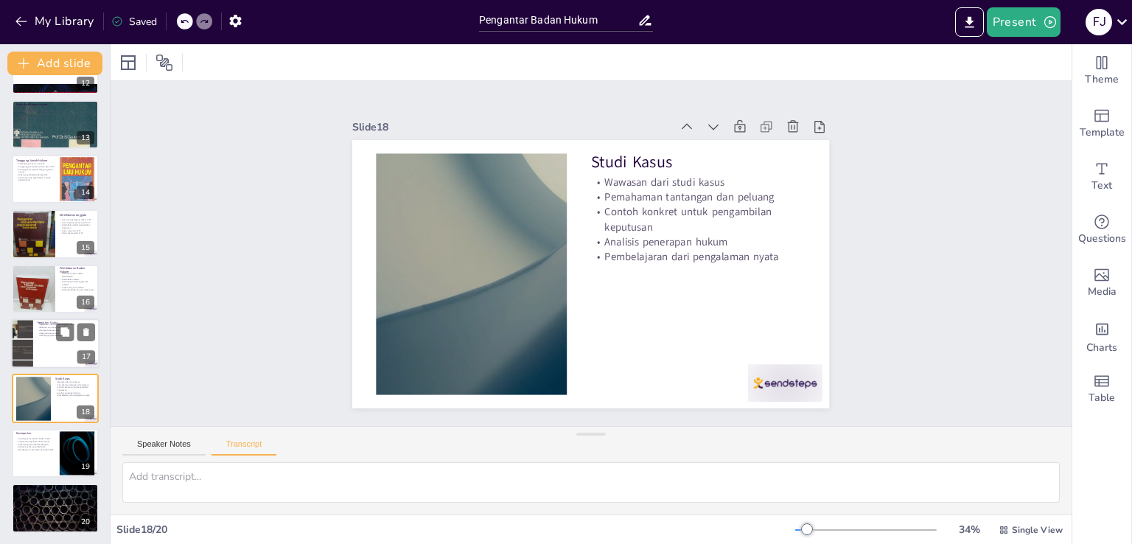
click at [38, 340] on div at bounding box center [55, 343] width 88 height 50
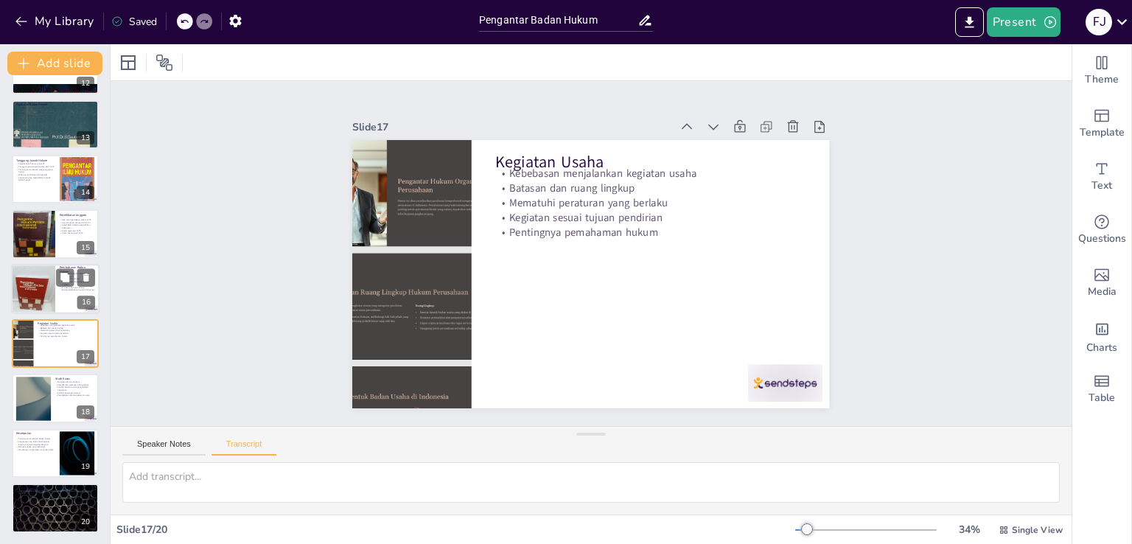
click at [34, 284] on div at bounding box center [33, 288] width 44 height 59
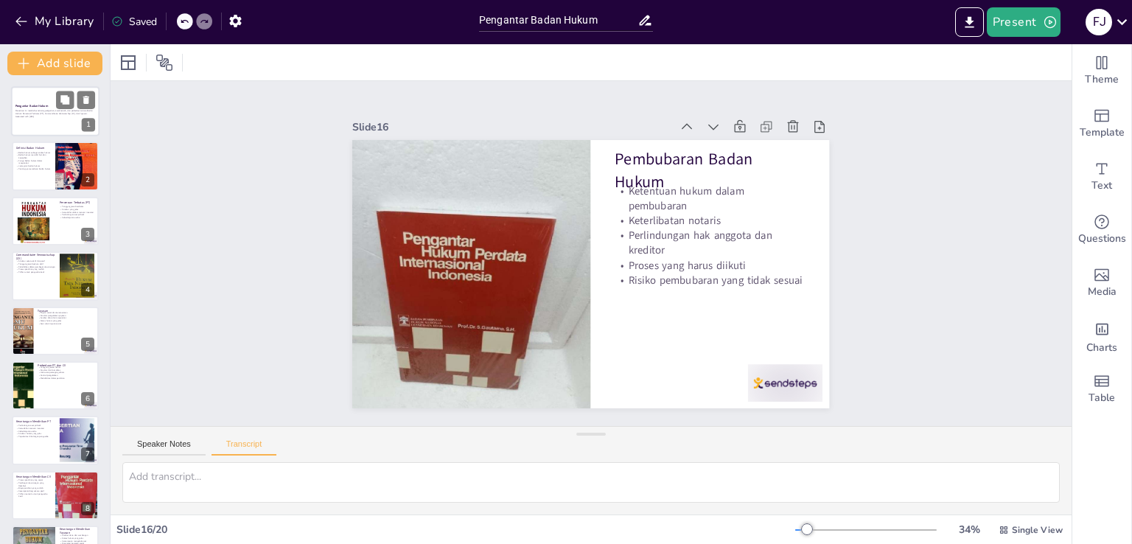
click at [38, 119] on div "Presentasi ini membahas tentang pengertian, karakteristik, dan perbedaan antara…" at bounding box center [55, 113] width 80 height 10
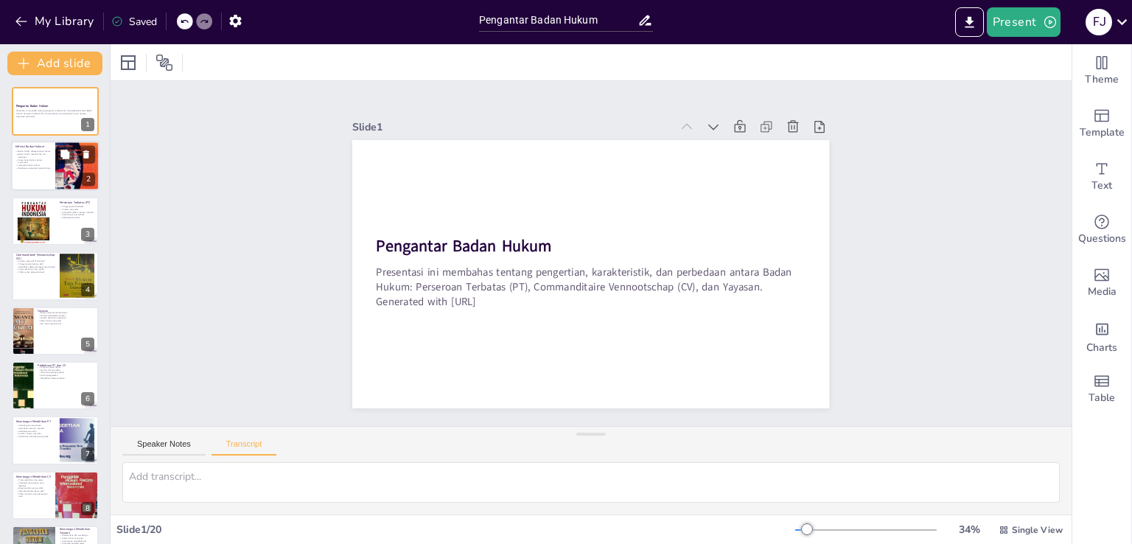
click at [34, 171] on div at bounding box center [55, 167] width 88 height 50
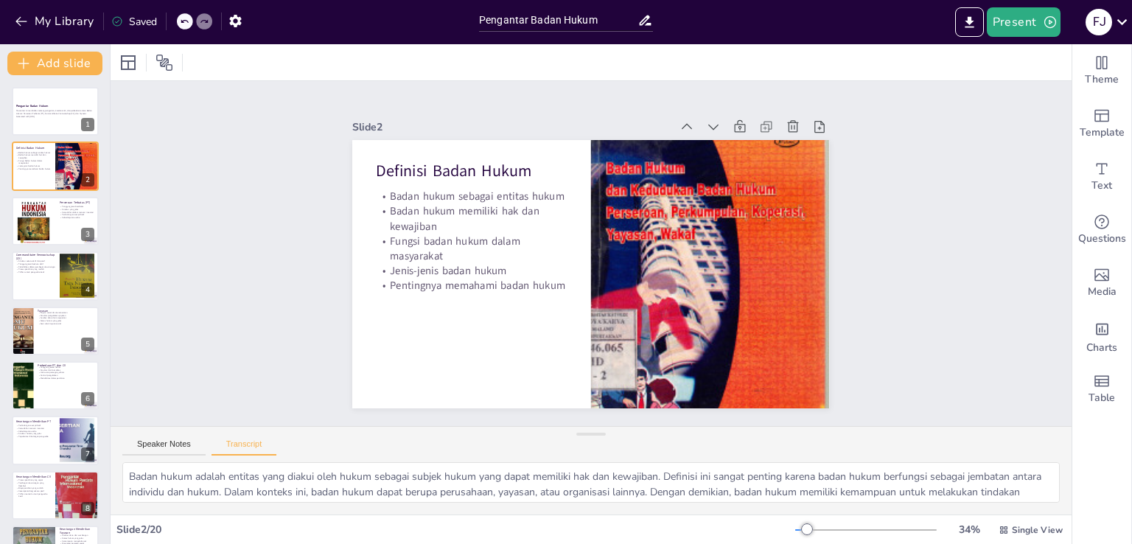
scroll to position [18, 0]
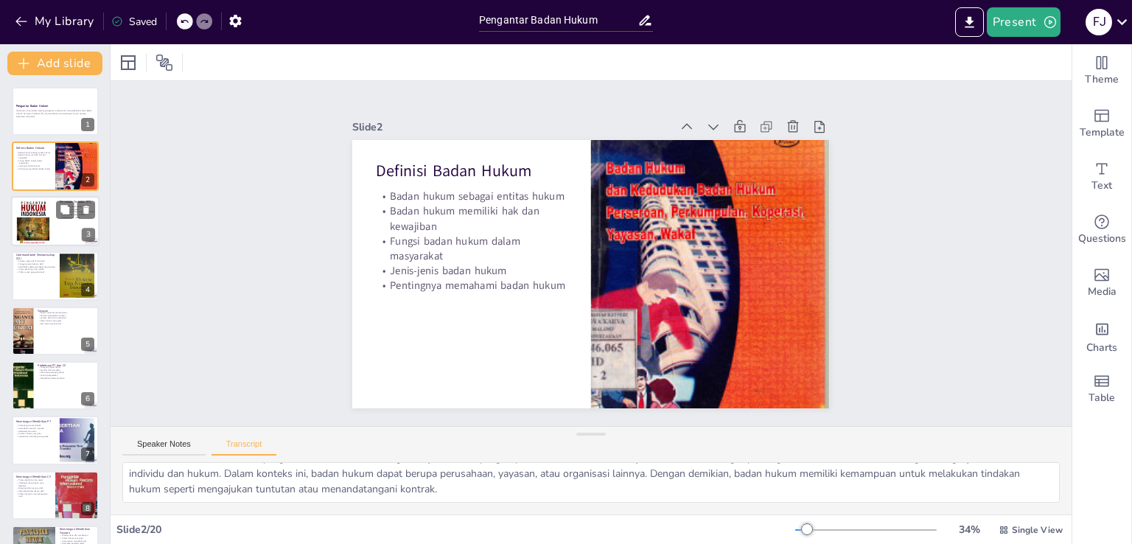
click at [38, 219] on div at bounding box center [33, 221] width 50 height 50
type textarea "PT adalah bentuk badan hukum yang didirikan oleh minimal dua orang yang bertang…"
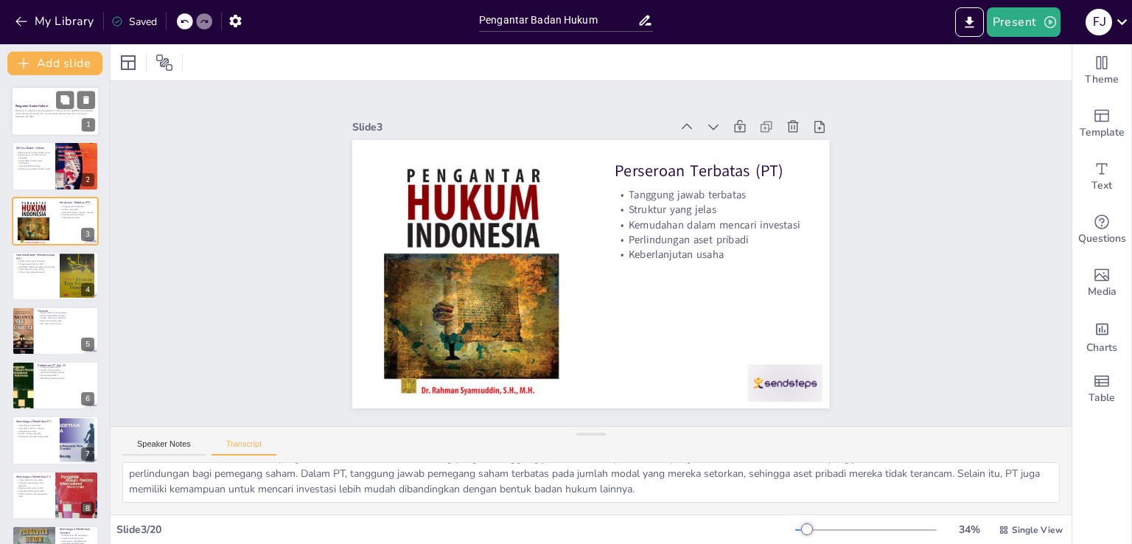
click at [47, 110] on p "Presentasi ini membahas tentang pengertian, karakteristik, dan perbedaan antara…" at bounding box center [55, 112] width 80 height 5
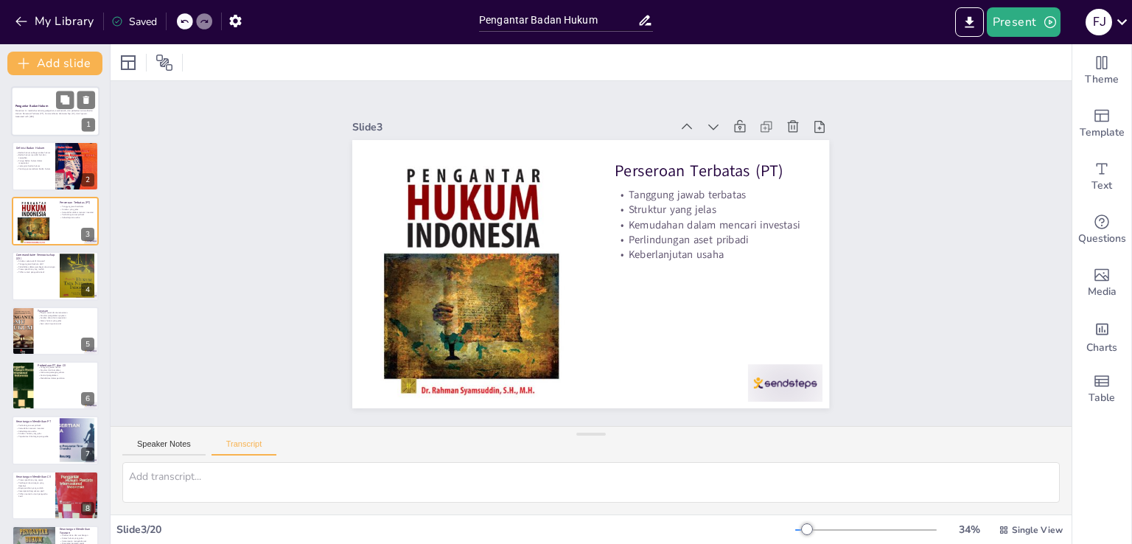
scroll to position [0, 0]
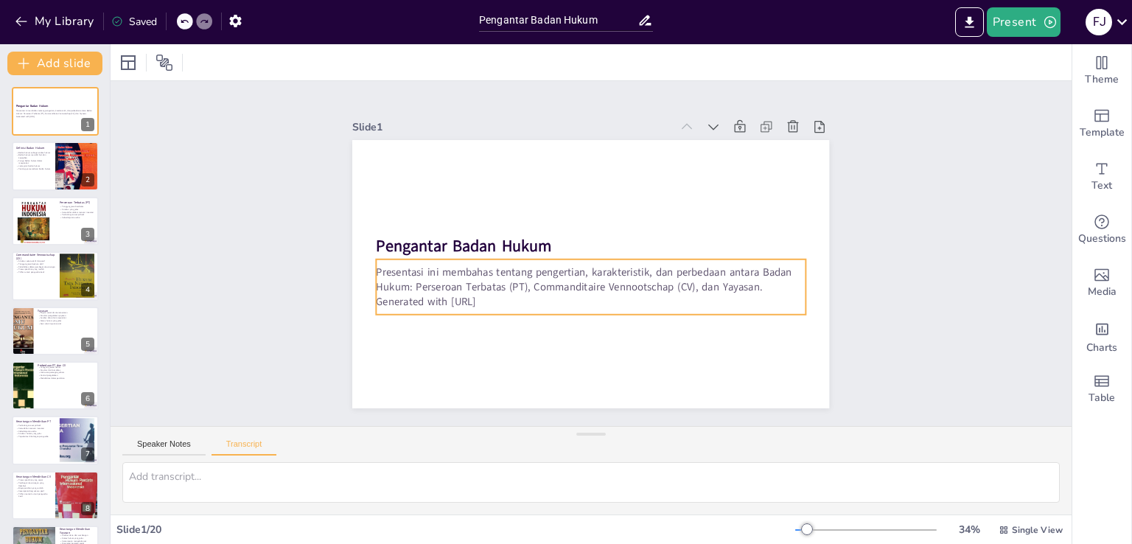
click at [610, 290] on p "Generated with Sendsteps.ai" at bounding box center [640, 249] width 60 height 428
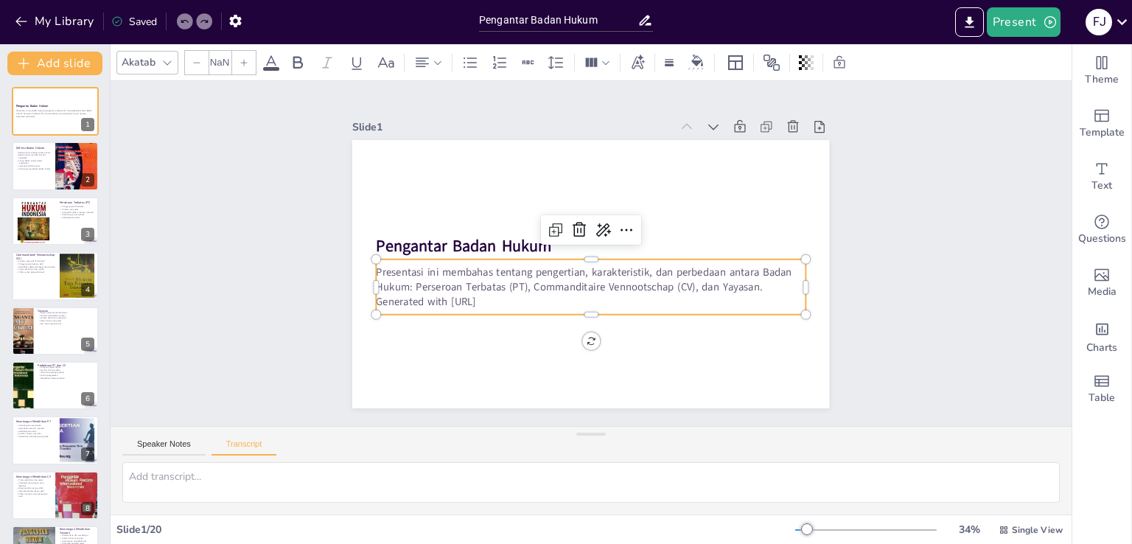
type input "32"
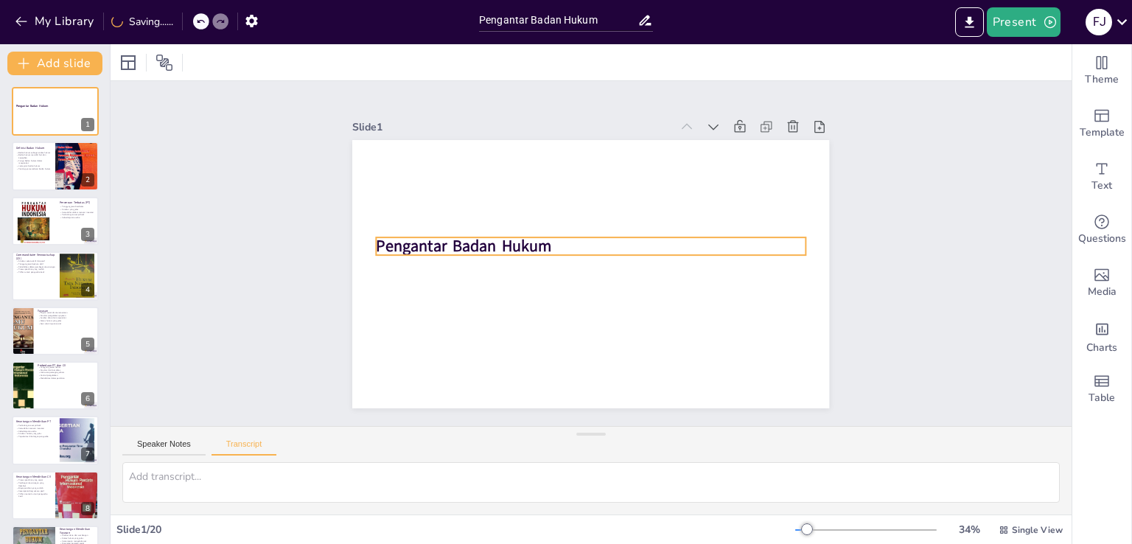
click at [497, 226] on strong "Pengantar Badan Hukum" at bounding box center [511, 154] width 133 height 144
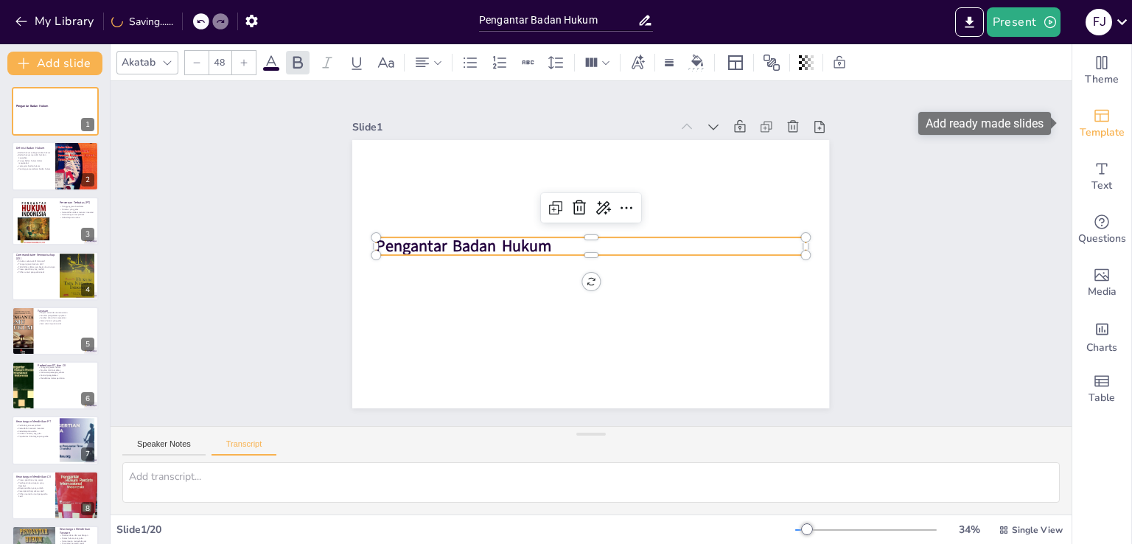
click at [1100, 128] on span "Template" at bounding box center [1102, 133] width 45 height 16
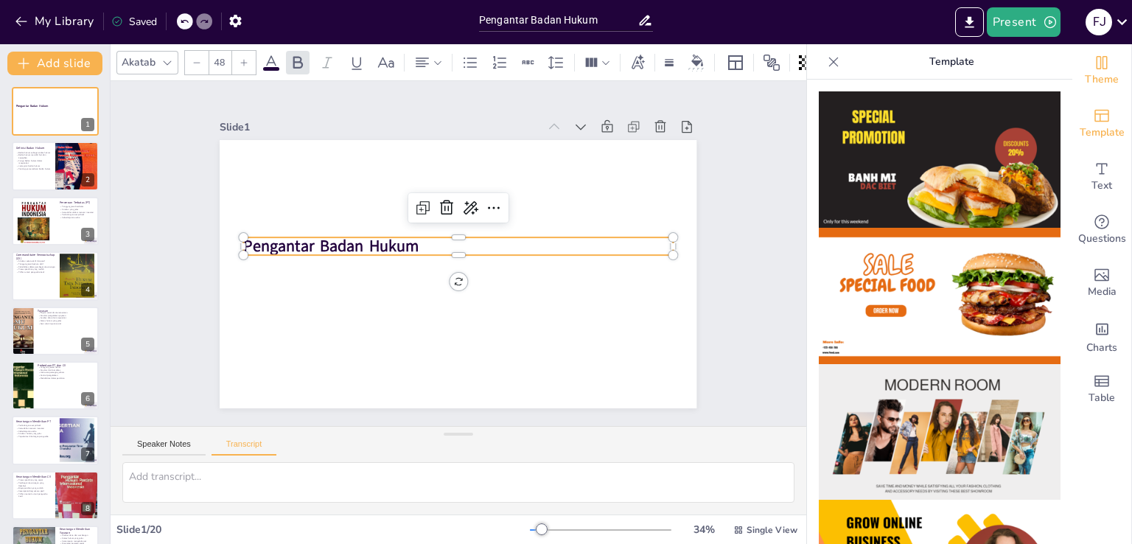
click at [1093, 63] on icon "Change the overall theme" at bounding box center [1102, 63] width 18 height 18
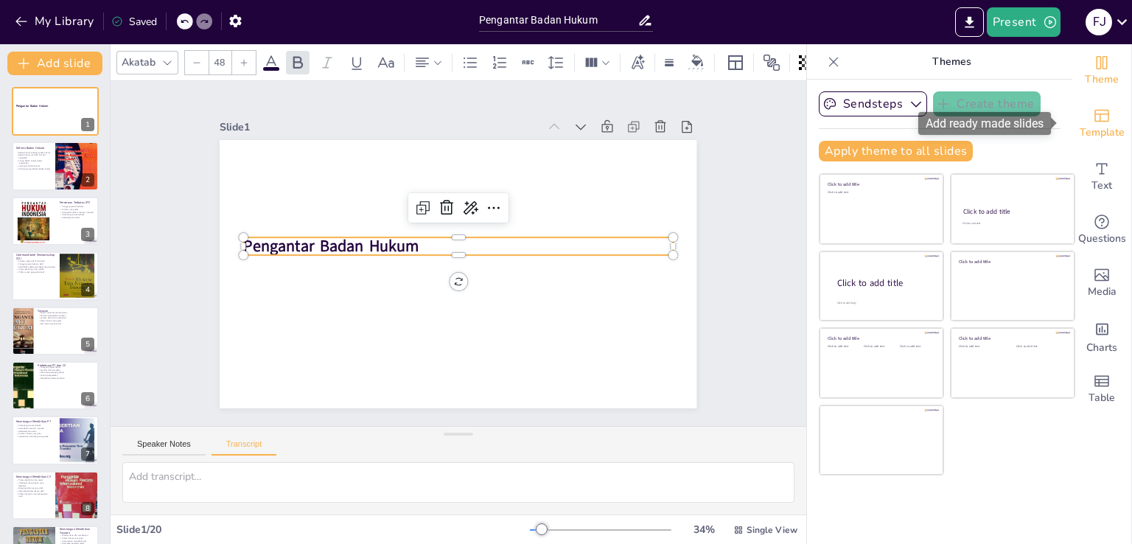
click at [1094, 115] on icon "Add ready made slides" at bounding box center [1102, 116] width 18 height 18
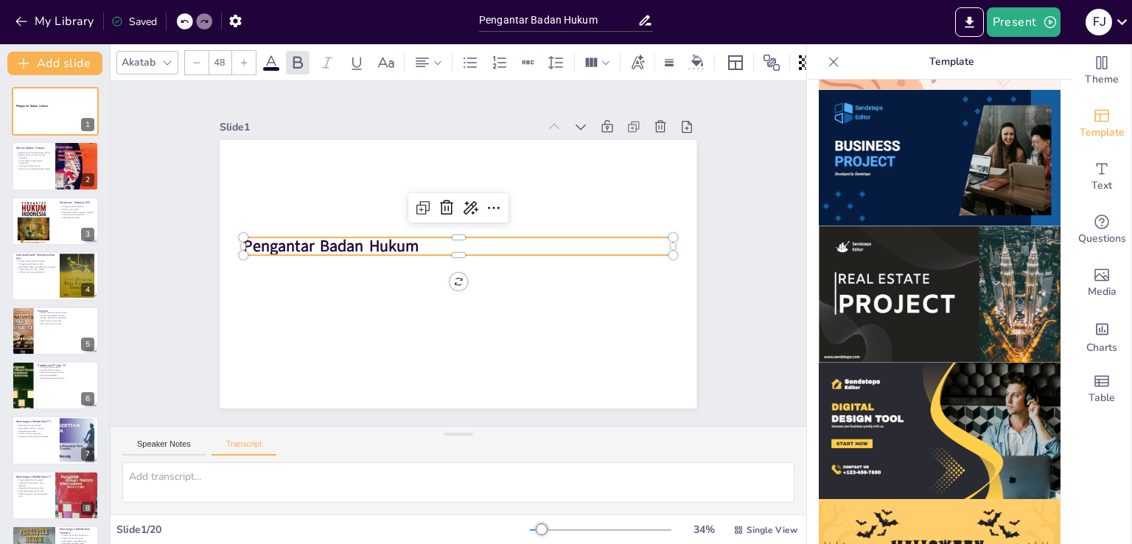
scroll to position [1037, 0]
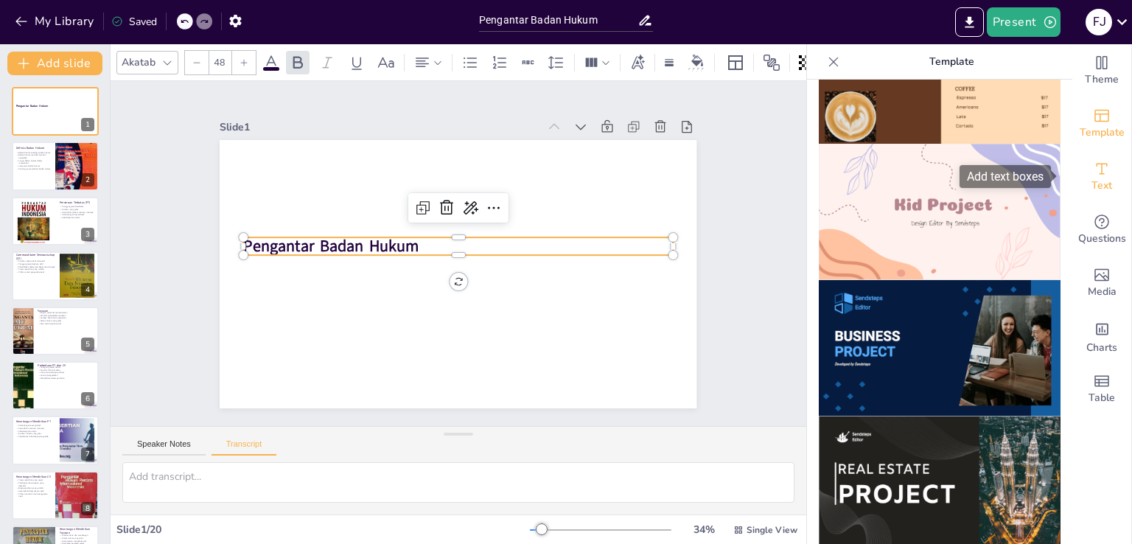
click at [1093, 172] on icon "Add text boxes" at bounding box center [1102, 169] width 18 height 18
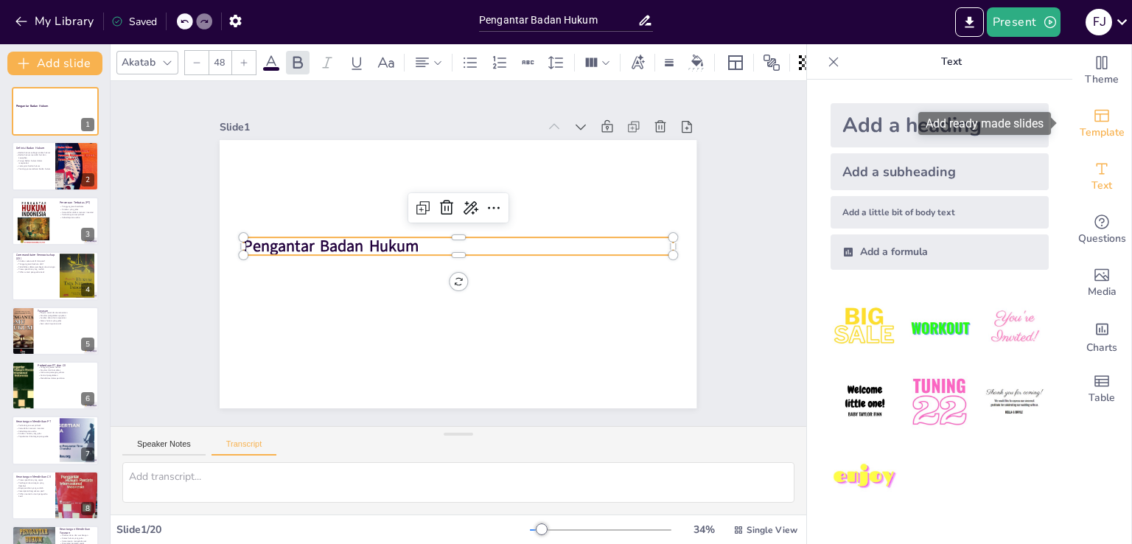
click at [1093, 122] on icon "Add ready made slides" at bounding box center [1102, 116] width 18 height 18
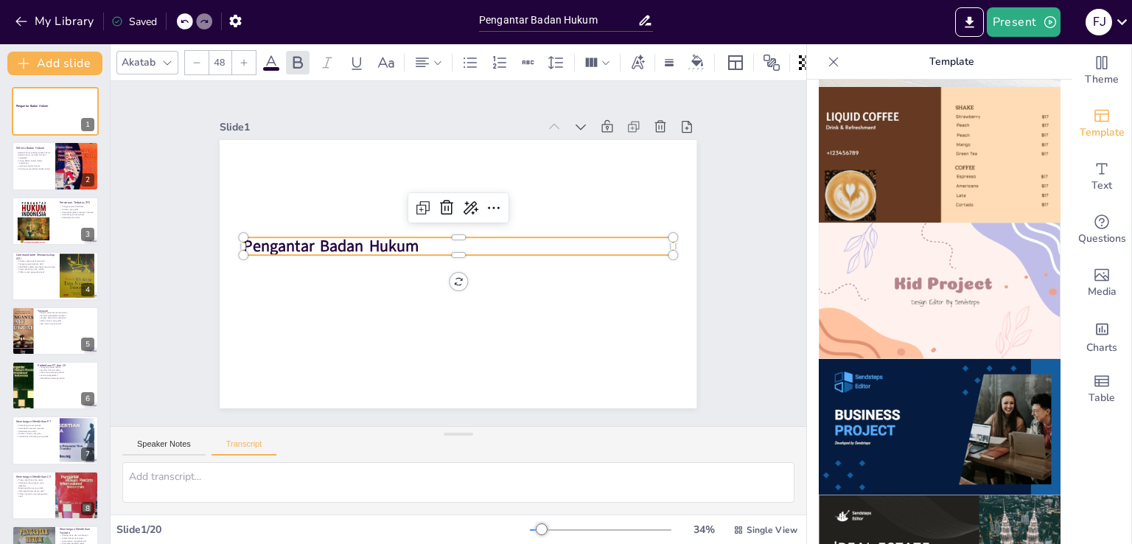
scroll to position [1179, 0]
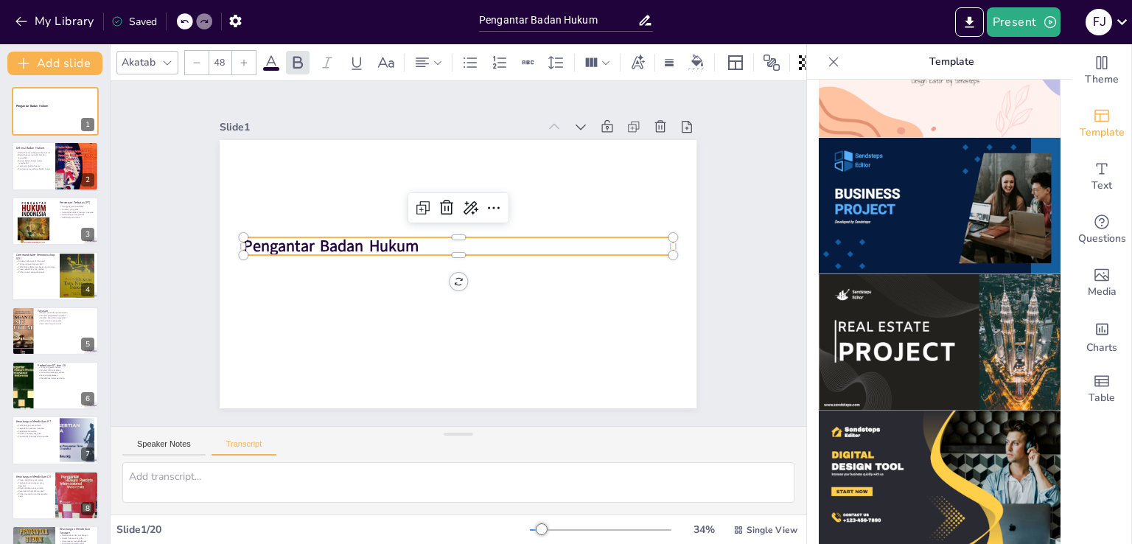
click at [881, 192] on img at bounding box center [940, 206] width 242 height 136
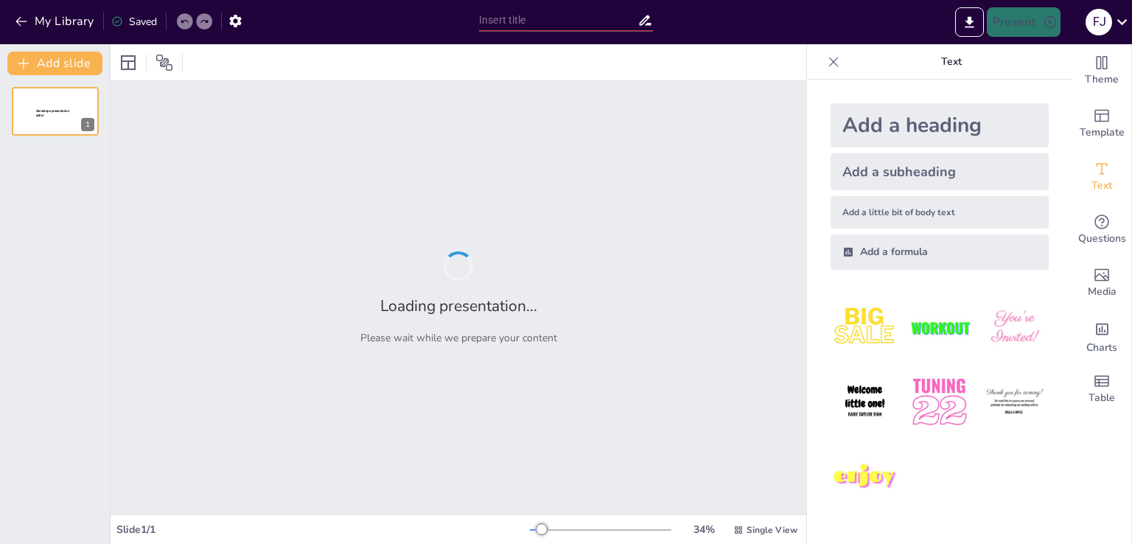
type input "Pengantar Badan Hukum"
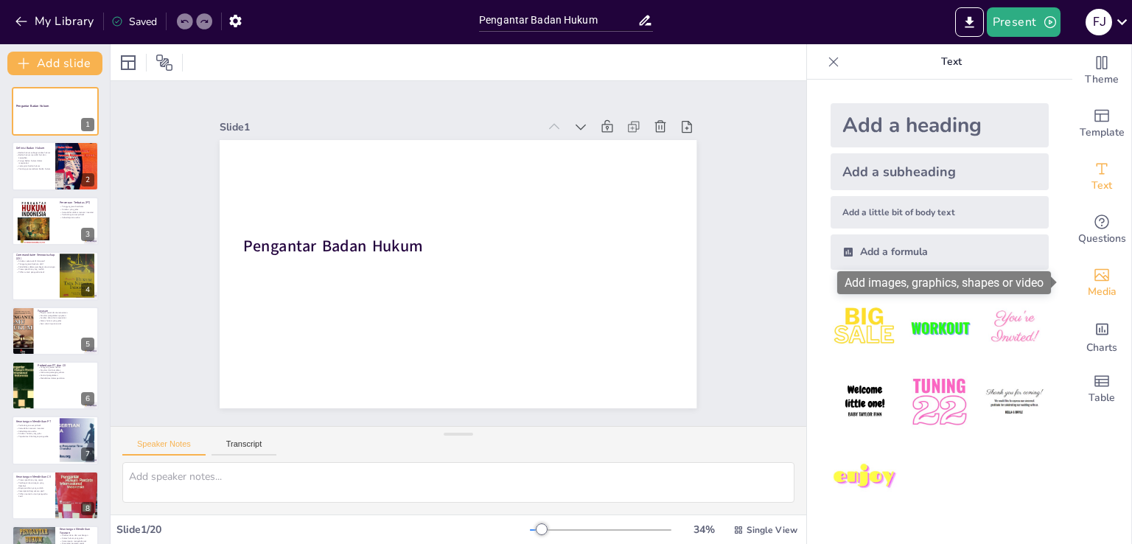
click at [1091, 284] on span "Media" at bounding box center [1102, 292] width 29 height 16
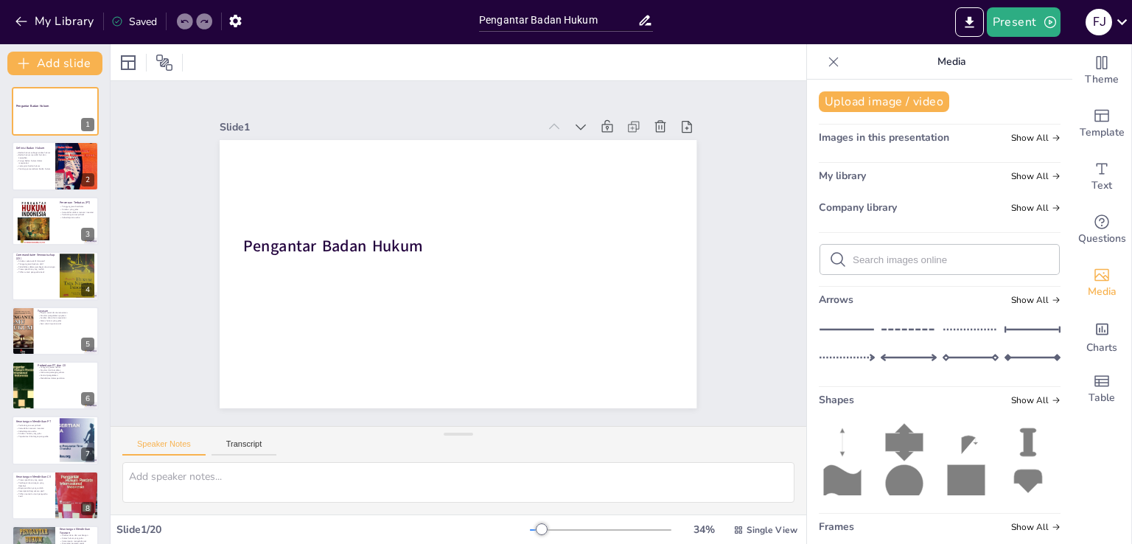
click at [829, 60] on icon at bounding box center [834, 62] width 10 height 10
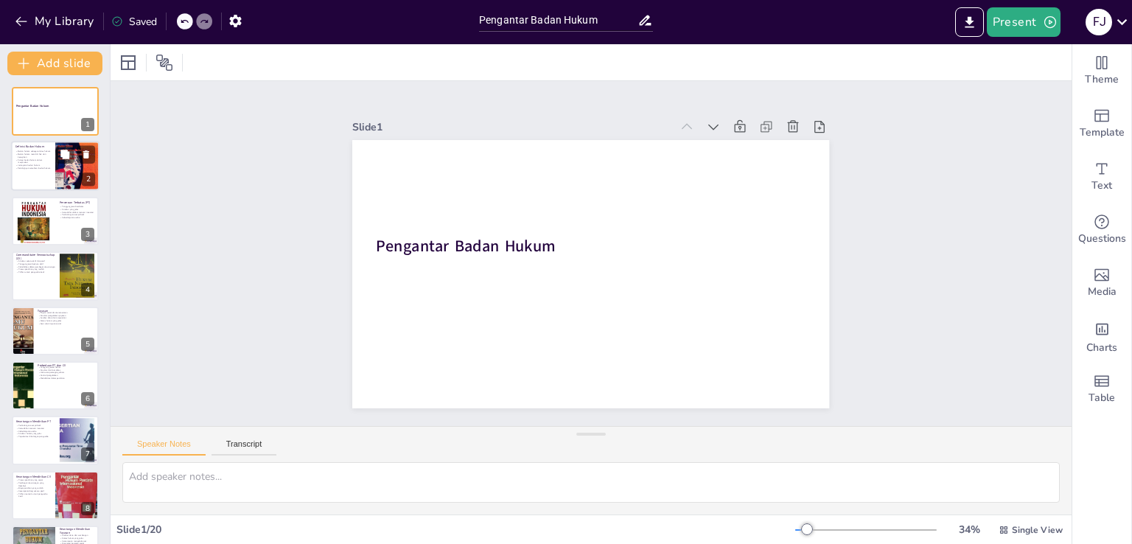
click at [43, 169] on div at bounding box center [55, 167] width 88 height 50
type textarea "Badan hukum berfungsi sebagai entitas yang terpisah dari individu, yang memungk…"
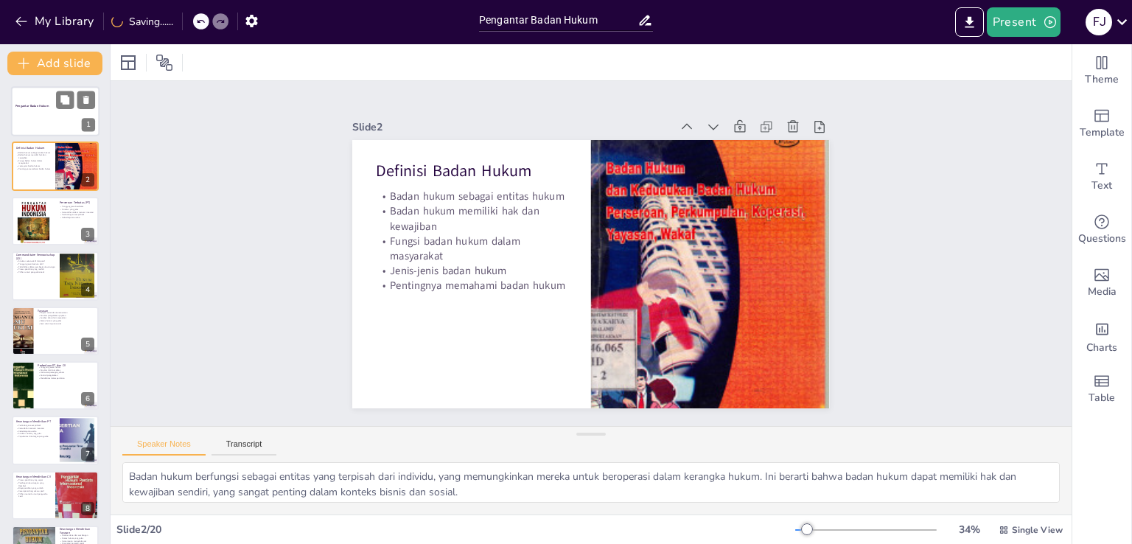
click at [64, 125] on div at bounding box center [55, 111] width 88 height 50
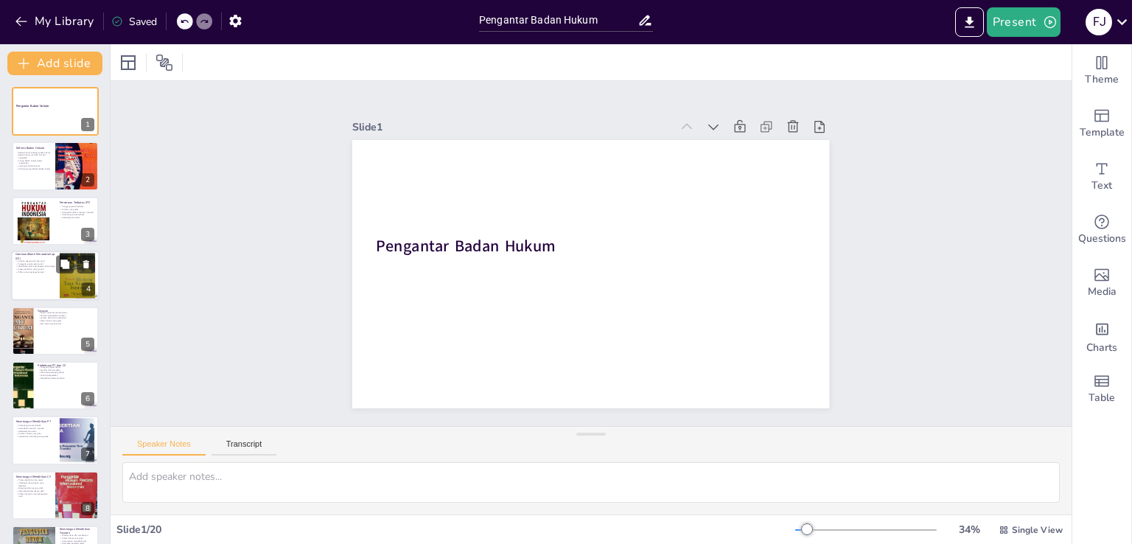
click at [50, 278] on div at bounding box center [55, 276] width 88 height 50
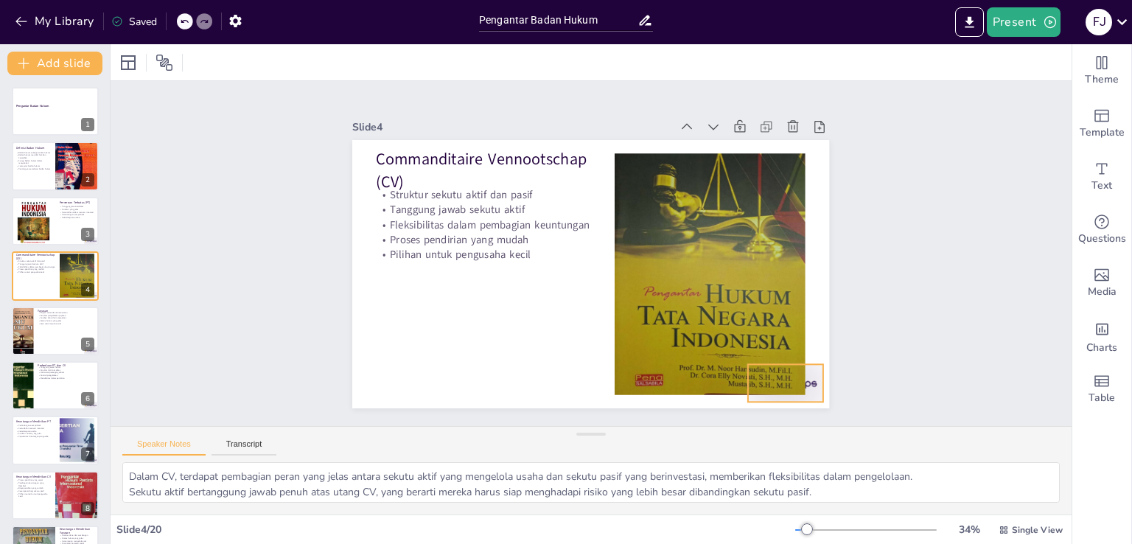
click at [531, 430] on div at bounding box center [505, 470] width 52 height 80
click at [45, 223] on div at bounding box center [33, 221] width 50 height 50
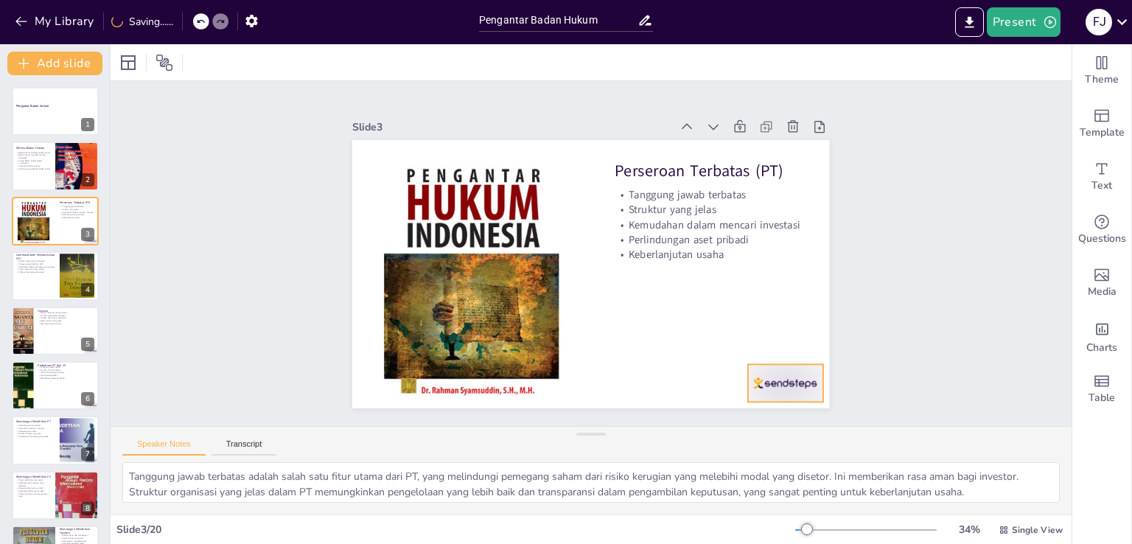
click at [468, 112] on div at bounding box center [428, 86] width 80 height 52
click at [34, 170] on div at bounding box center [55, 167] width 88 height 50
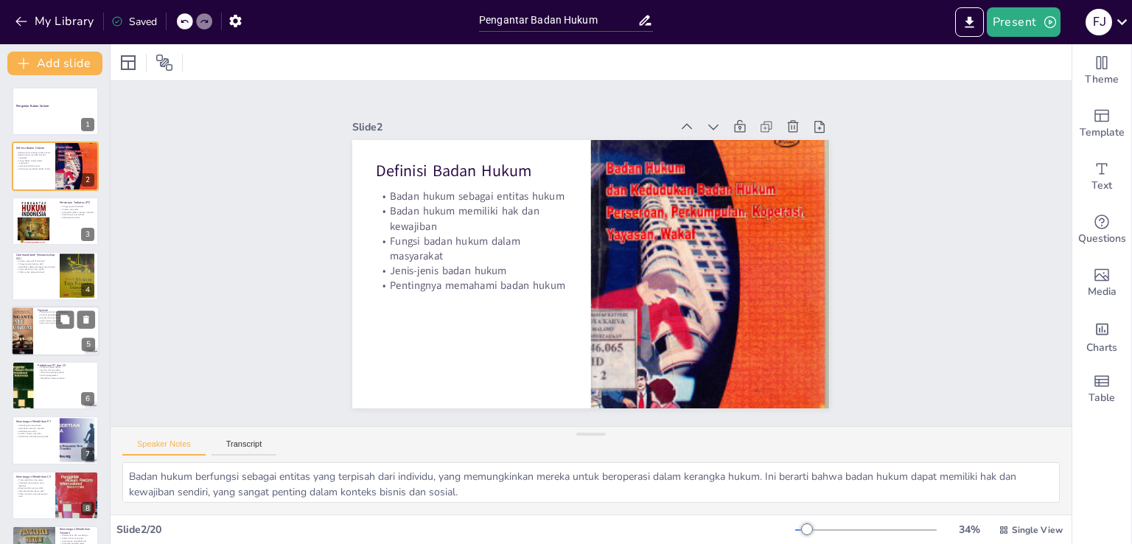
click at [41, 329] on div at bounding box center [55, 331] width 88 height 50
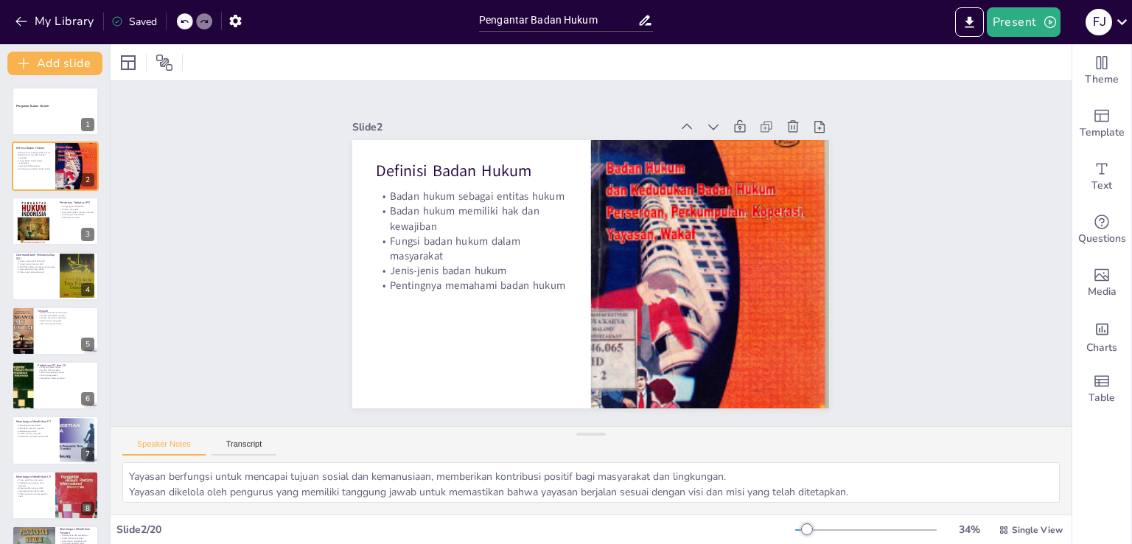
scroll to position [21, 0]
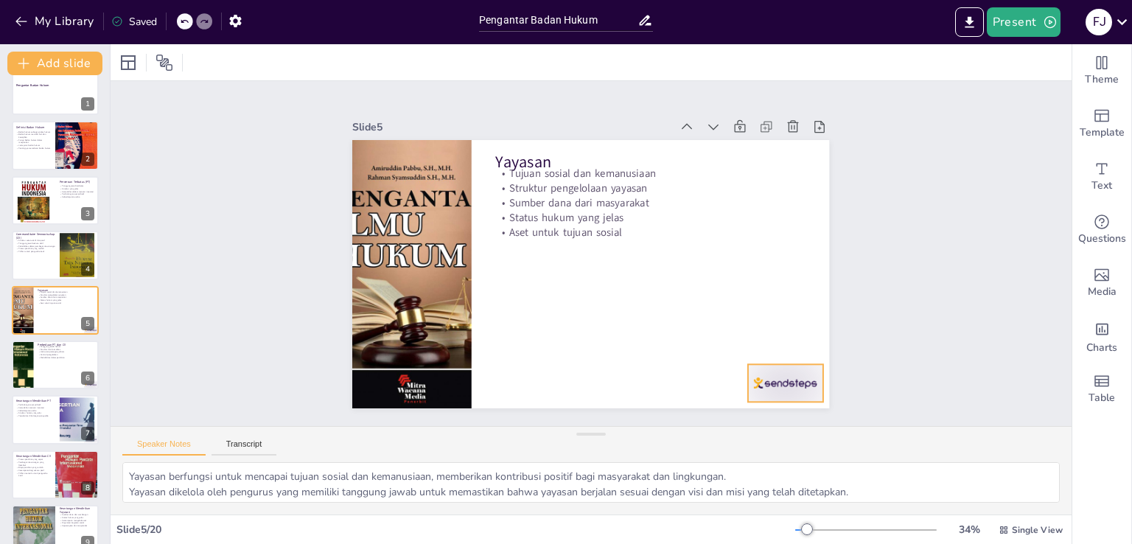
click at [783, 280] on div at bounding box center [824, 243] width 82 height 74
click at [41, 370] on div at bounding box center [55, 365] width 88 height 50
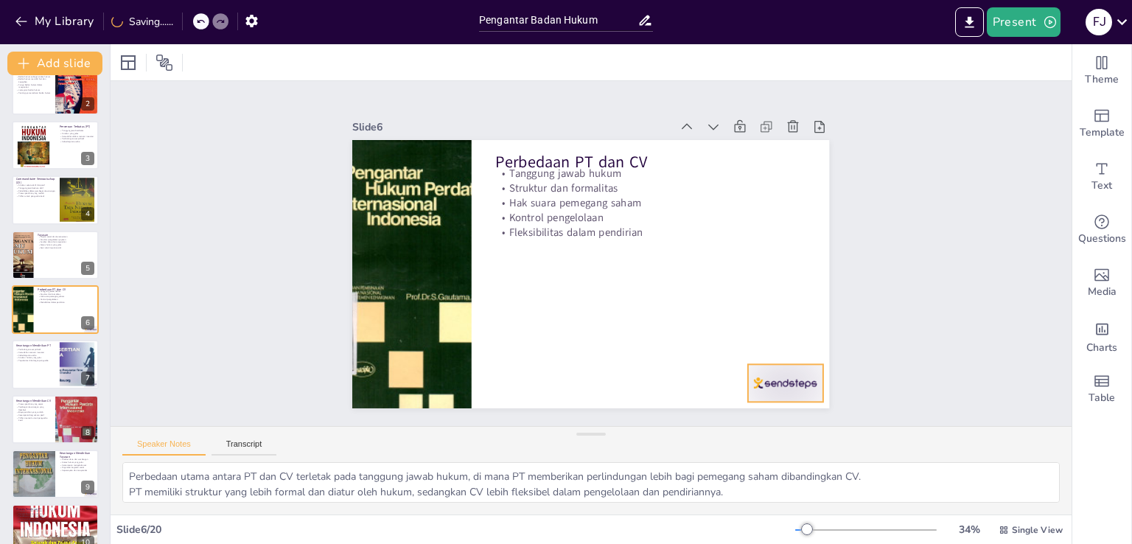
click at [467, 113] on div at bounding box center [427, 87] width 80 height 52
click at [44, 364] on div at bounding box center [55, 365] width 88 height 50
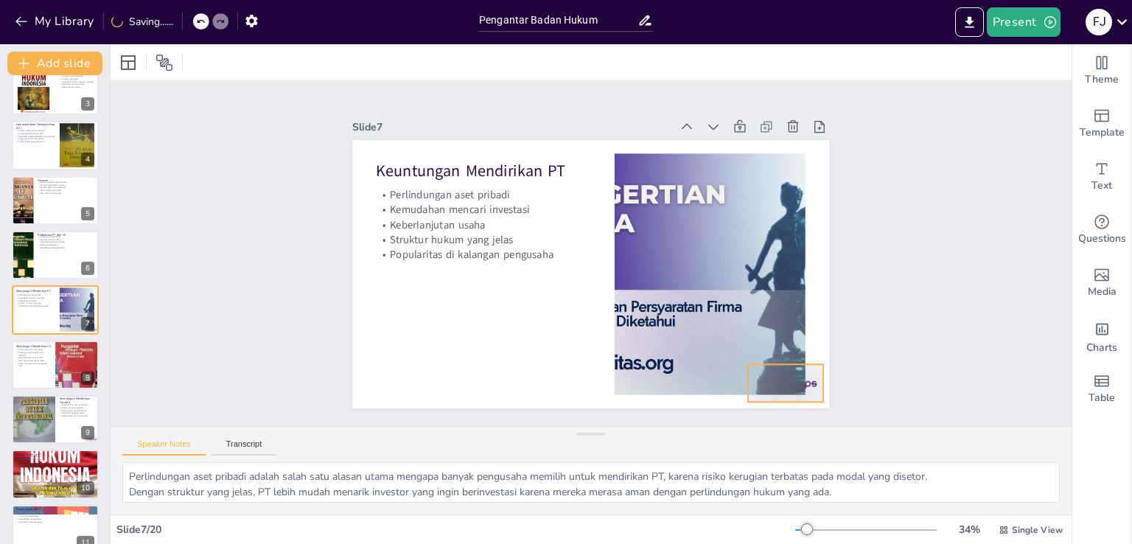
click at [783, 130] on div at bounding box center [758, 90] width 52 height 80
click at [32, 363] on p "Pilihan menarik untuk pengusaha kecil" at bounding box center [32, 364] width 35 height 5
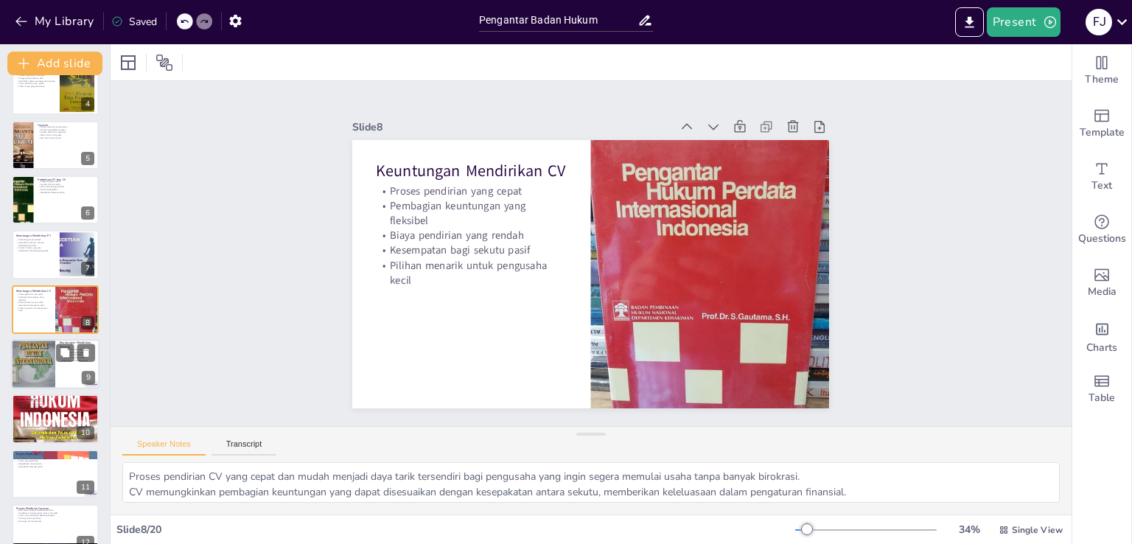
click at [27, 371] on div at bounding box center [33, 363] width 44 height 63
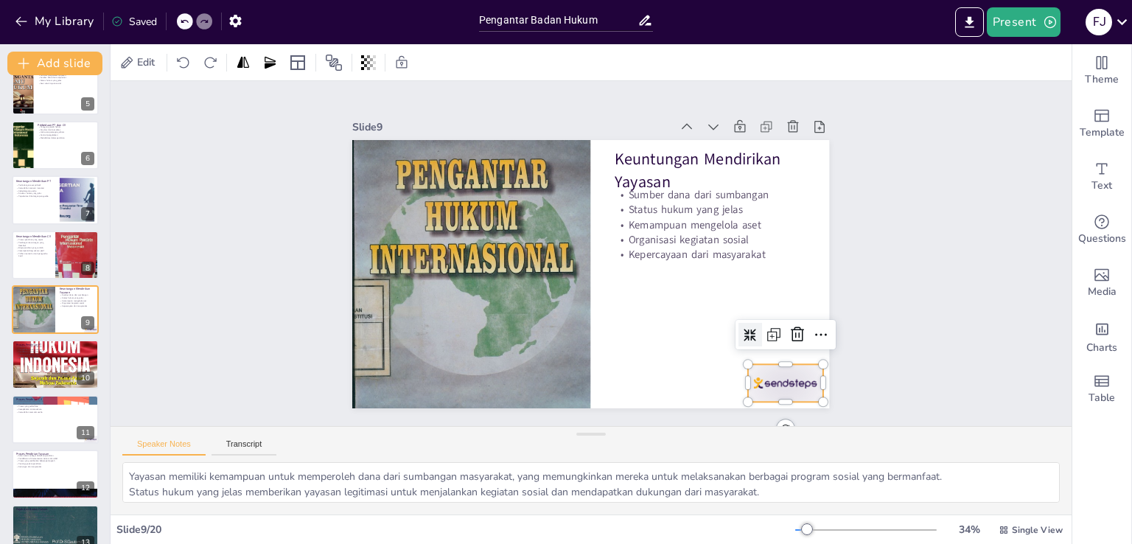
click at [758, 419] on div at bounding box center [715, 451] width 83 height 64
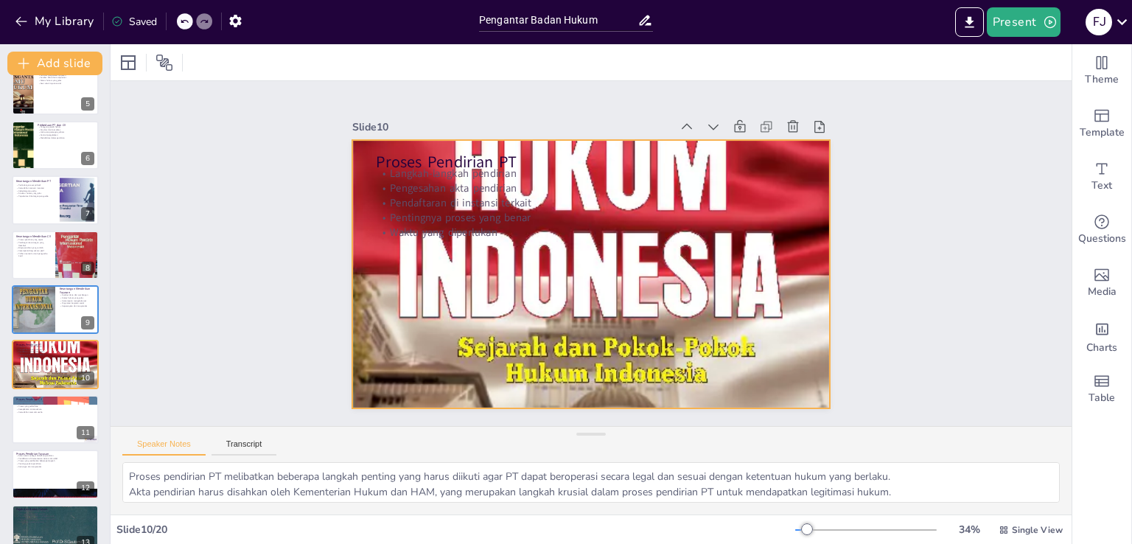
click at [758, 228] on div "Proses Pendirian PT Langkah-langkah pendirian Pengesahan akta pendirian Pendaft…" at bounding box center [609, 243] width 471 height 547
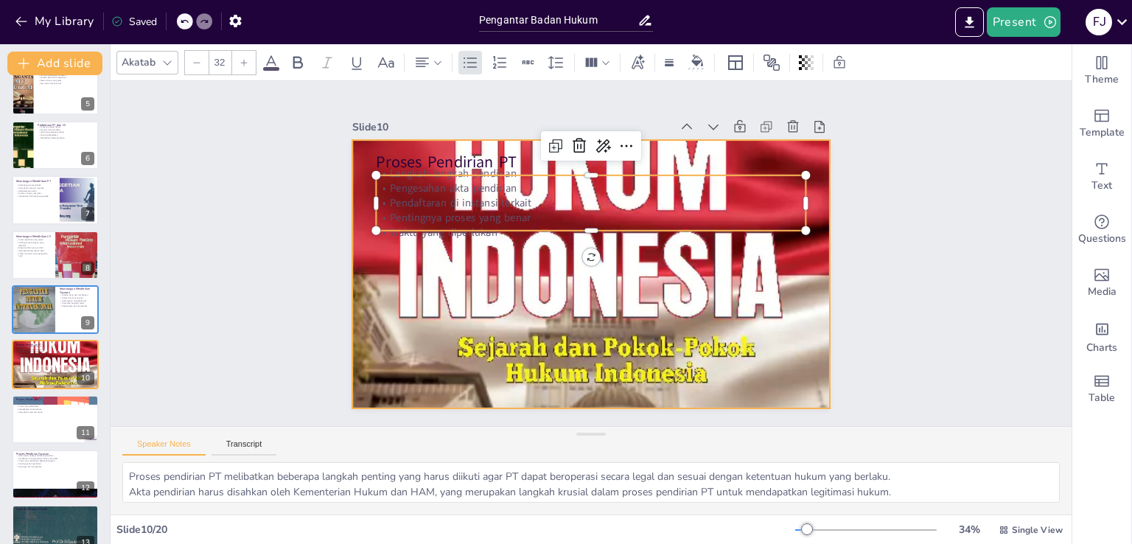
click at [781, 276] on div at bounding box center [590, 274] width 477 height 708
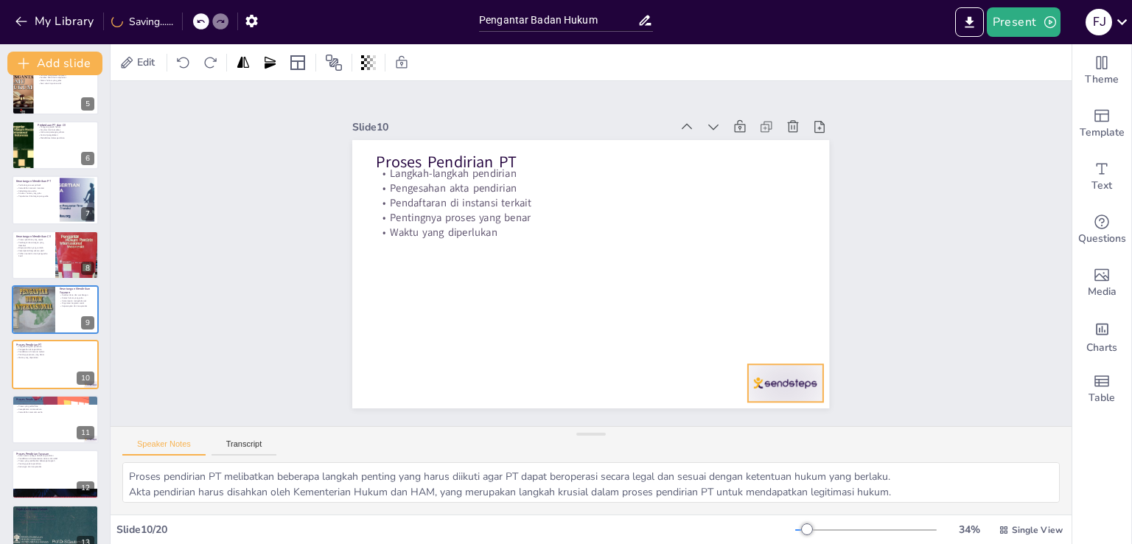
click at [766, 369] on div at bounding box center [785, 383] width 74 height 38
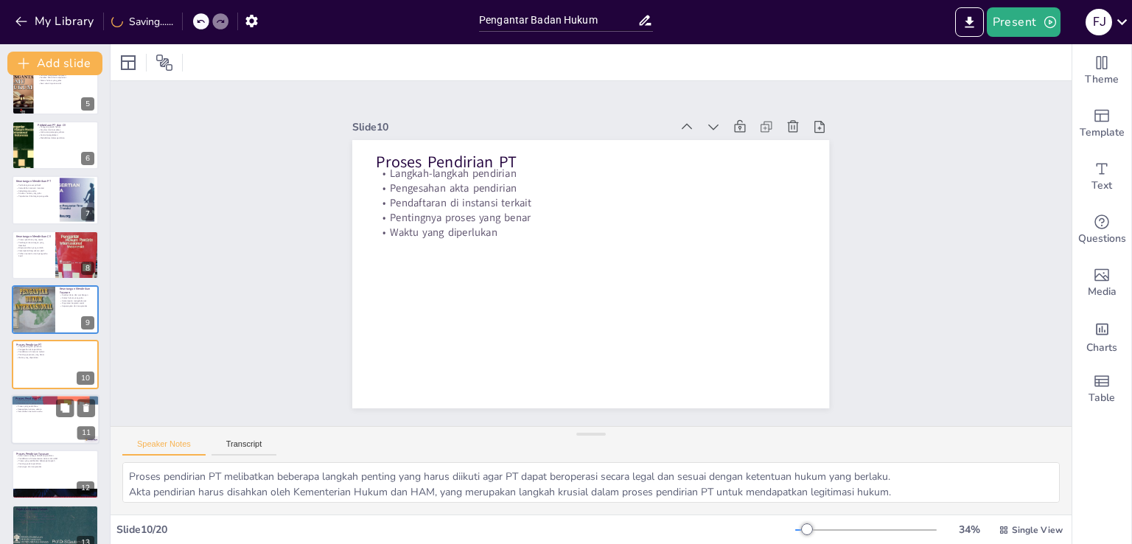
click at [53, 408] on p "Kesepakatan antara sekutu" at bounding box center [55, 409] width 80 height 3
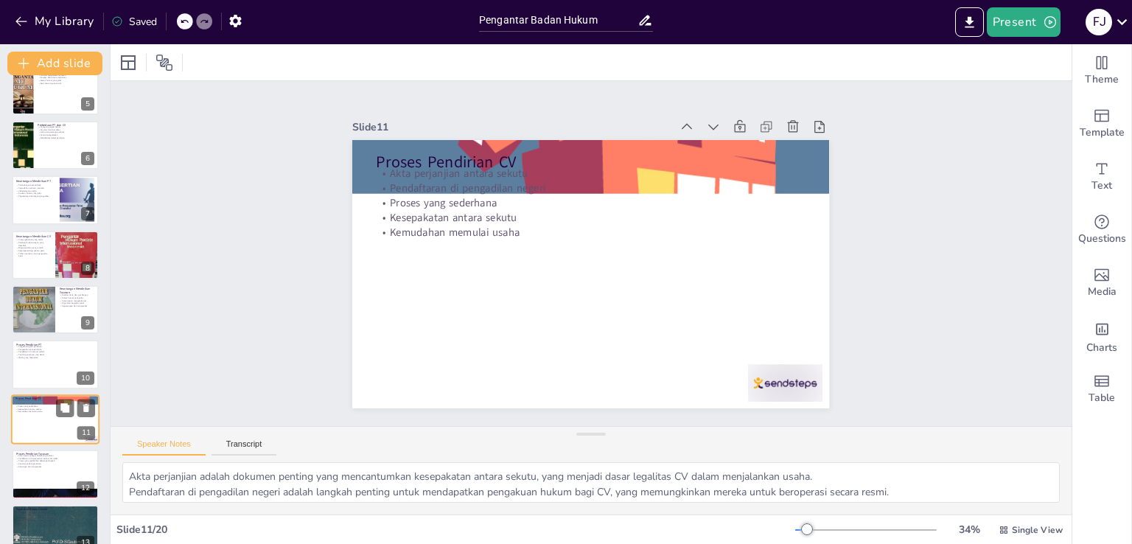
scroll to position [350, 0]
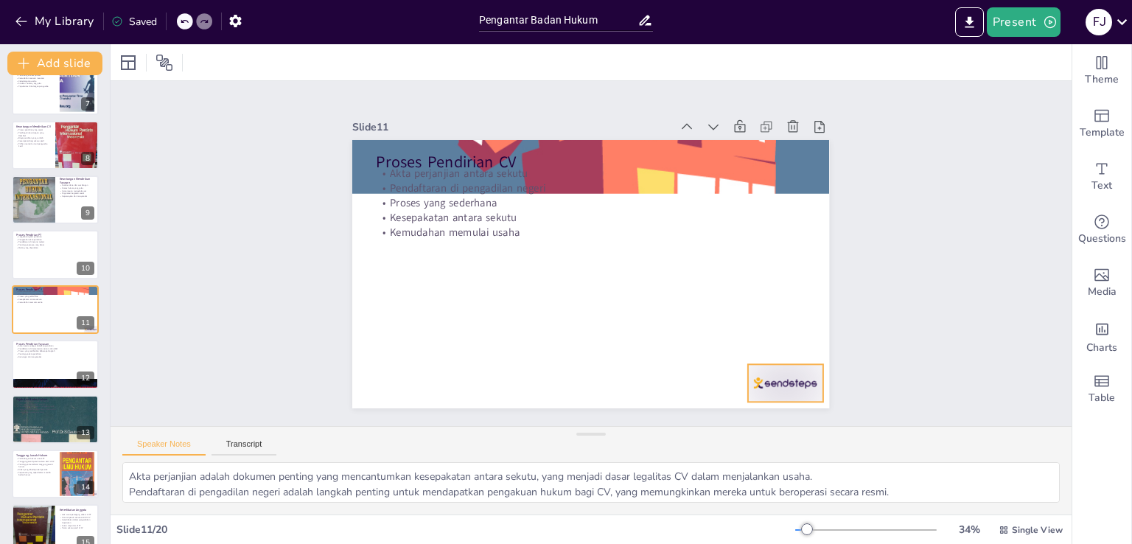
click at [465, 394] on div at bounding box center [442, 433] width 45 height 78
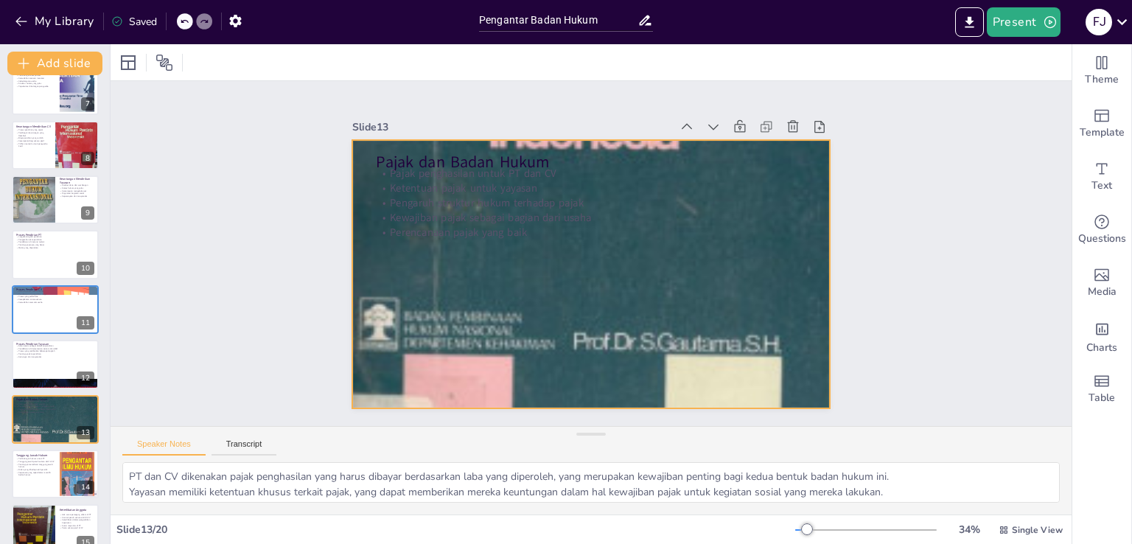
click at [755, 291] on div at bounding box center [573, 264] width 860 height 772
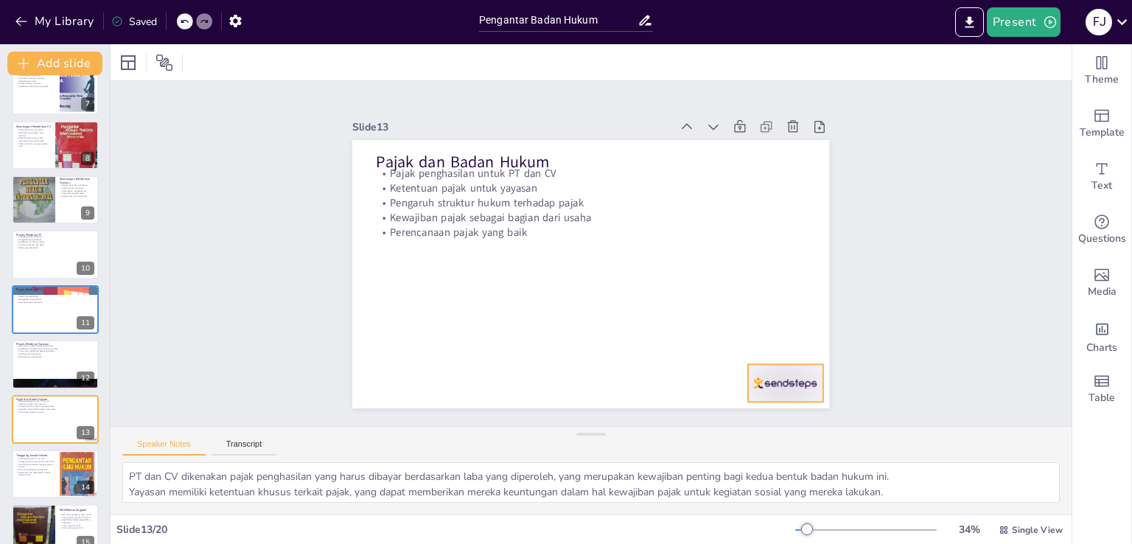
click at [764, 380] on div at bounding box center [785, 383] width 74 height 38
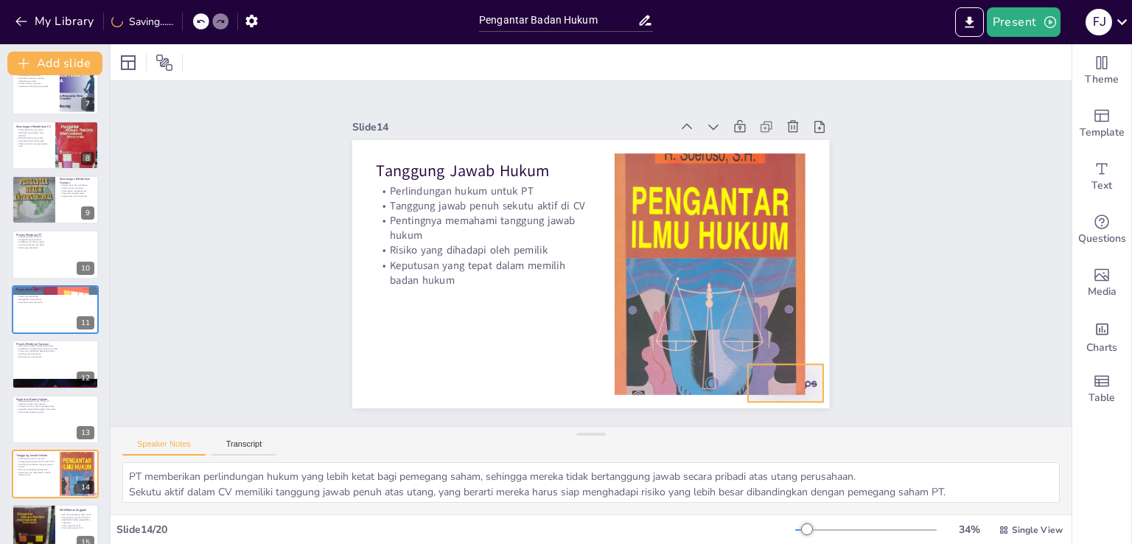
click at [802, 366] on div at bounding box center [785, 383] width 74 height 38
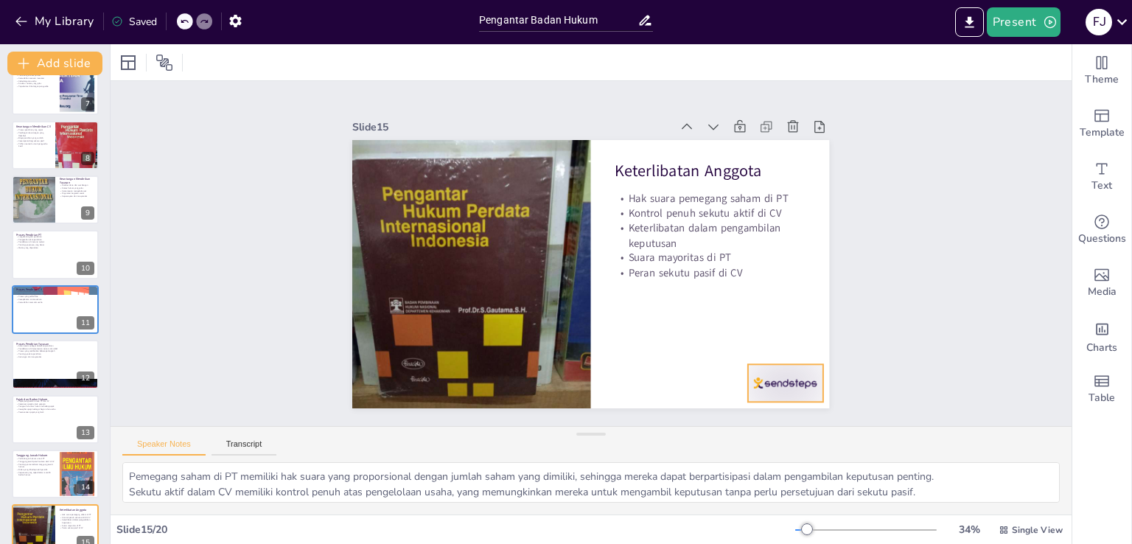
click at [414, 194] on div at bounding box center [374, 168] width 80 height 52
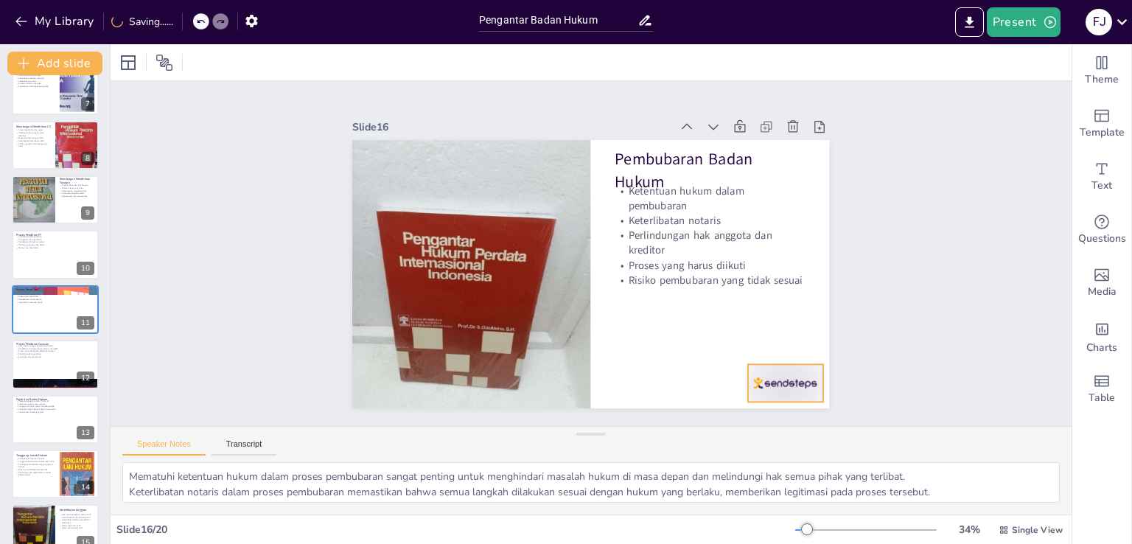
click at [465, 394] on div at bounding box center [442, 433] width 45 height 78
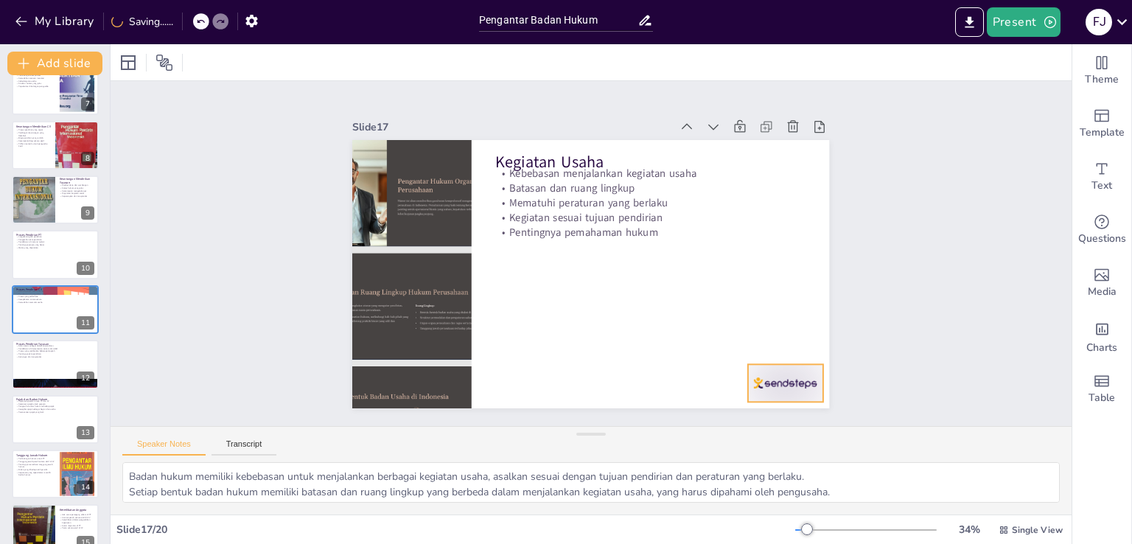
click at [778, 372] on div at bounding box center [785, 383] width 74 height 38
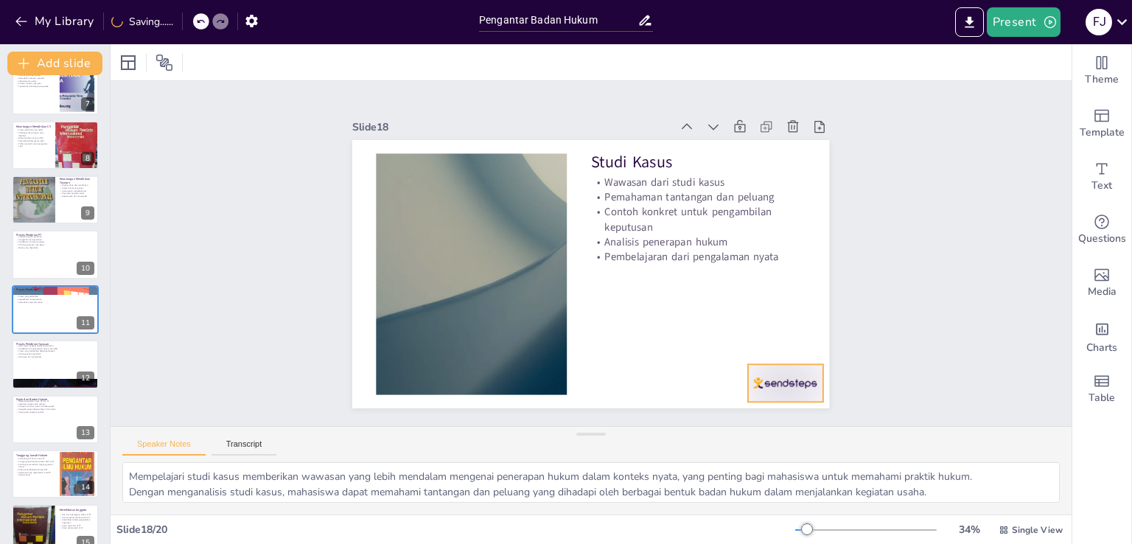
click at [778, 372] on div at bounding box center [785, 383] width 74 height 38
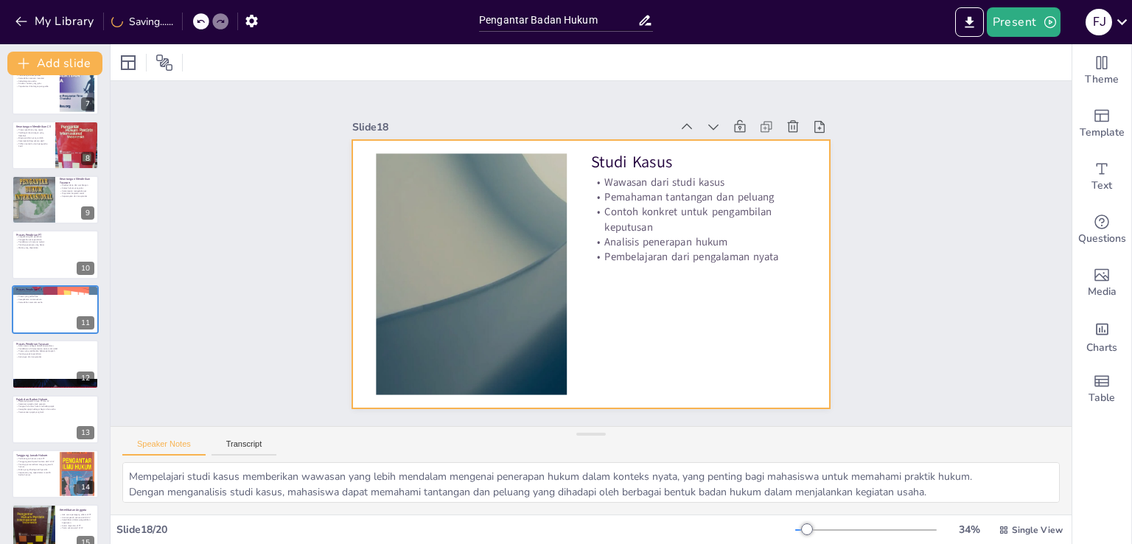
type textarea "Memahami perbedaan dan karakteristik badan hukum sangat penting bagi mahasiswa …"
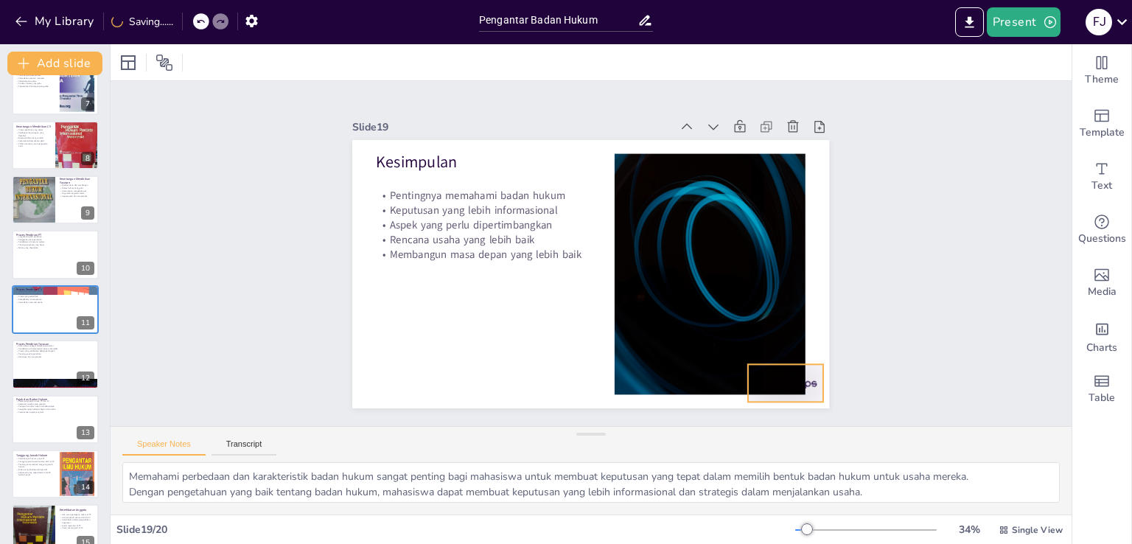
click at [800, 372] on div at bounding box center [785, 383] width 74 height 38
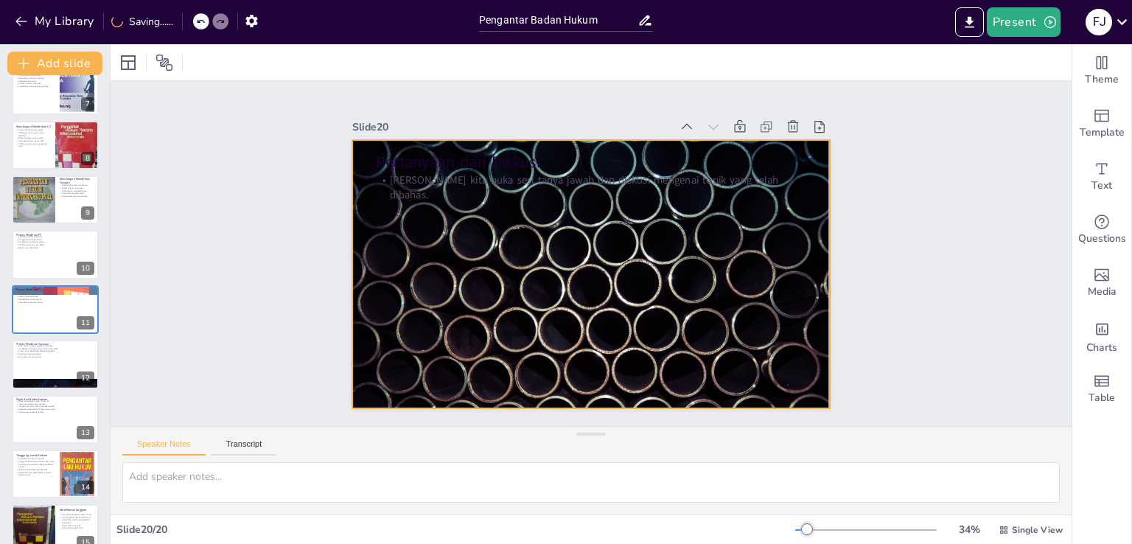
click at [673, 290] on div at bounding box center [590, 274] width 477 height 268
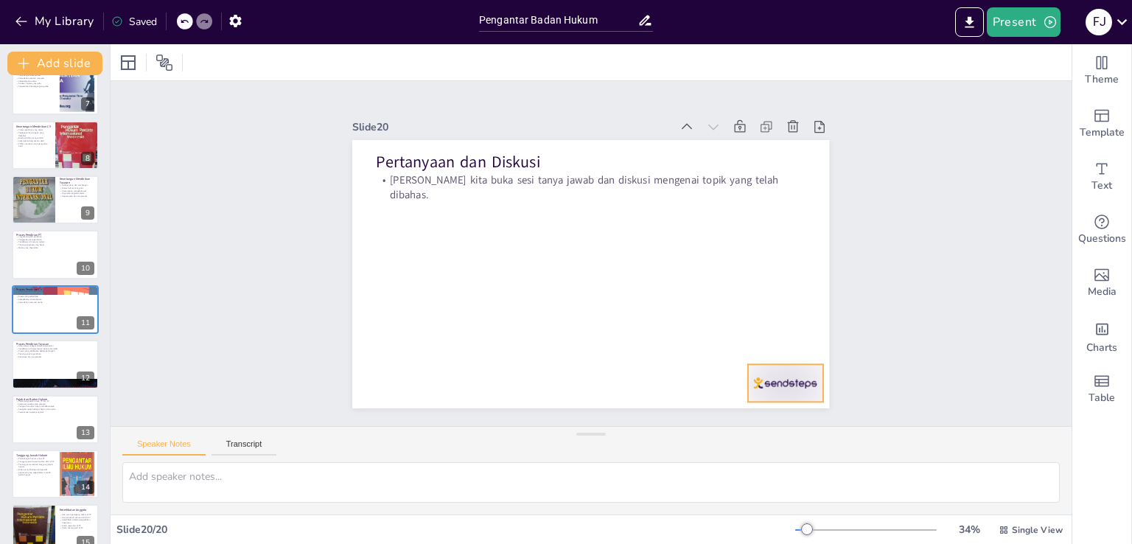
click at [403, 352] on div at bounding box center [364, 311] width 77 height 80
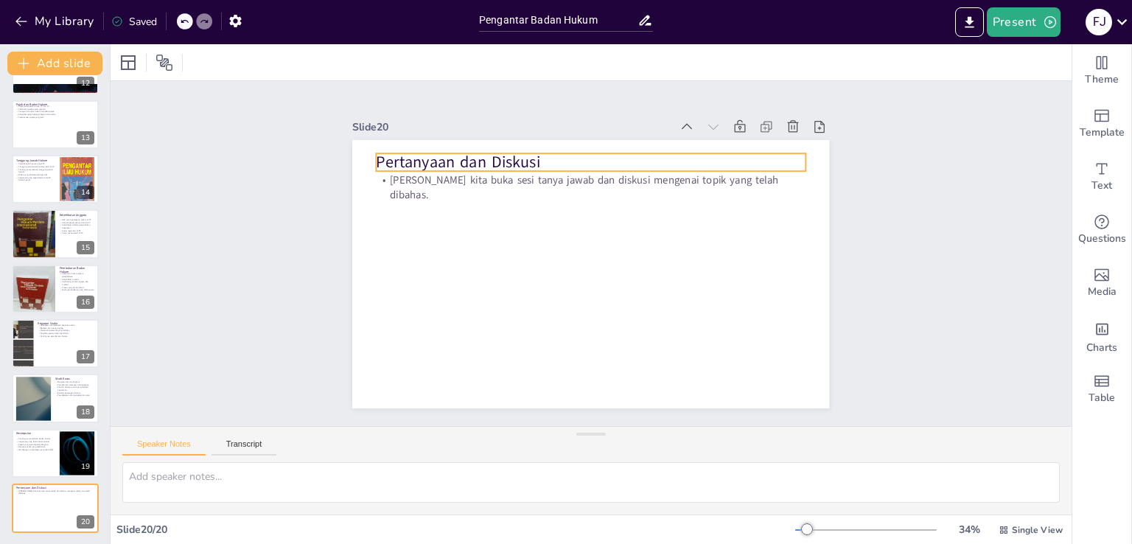
click at [525, 215] on p "Pertanyaan dan Diskusi" at bounding box center [545, 332] width 383 height 234
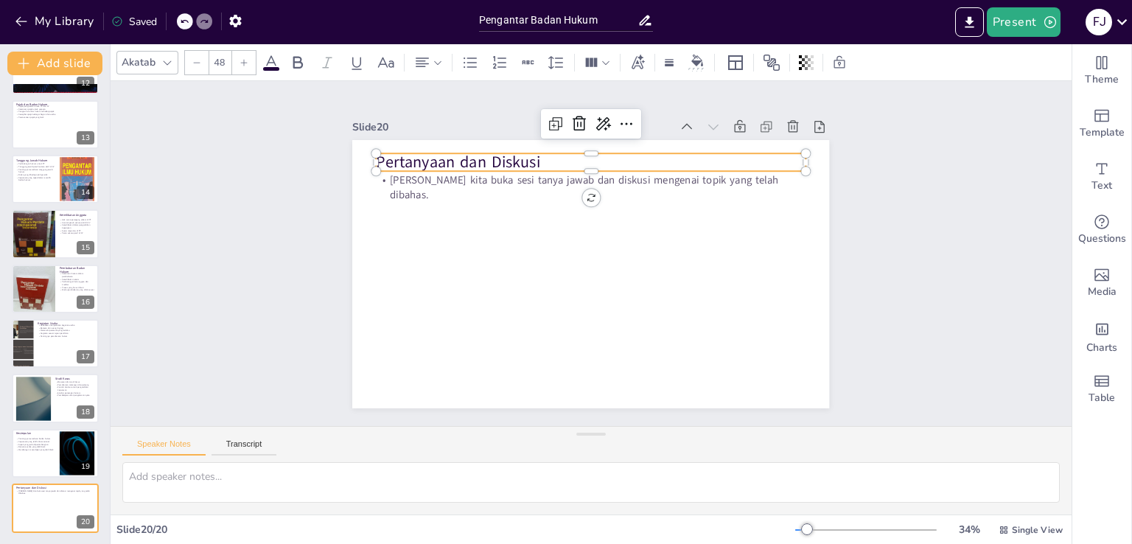
click at [545, 156] on p "Pertanyaan dan Diskusi" at bounding box center [610, 164] width 425 height 111
type input "--"
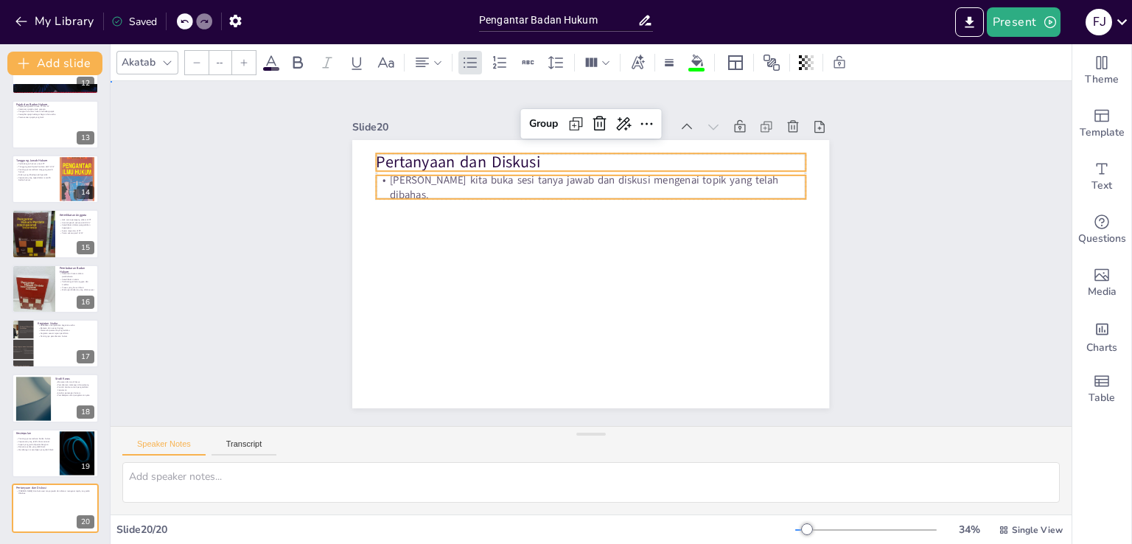
click at [369, 208] on div "Slide 1 Pengantar Badan Hukum Slide 2 Definisi Badan Hukum Badan hukum sebagai …" at bounding box center [591, 254] width 444 height 992
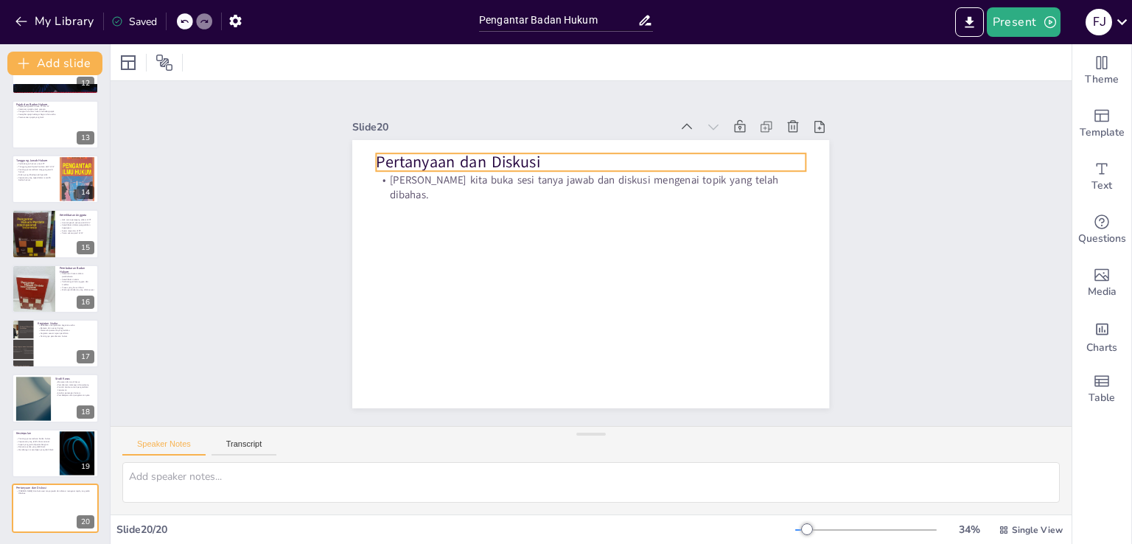
click at [548, 192] on p "Pertanyaan dan Diskusi" at bounding box center [537, 327] width 360 height 270
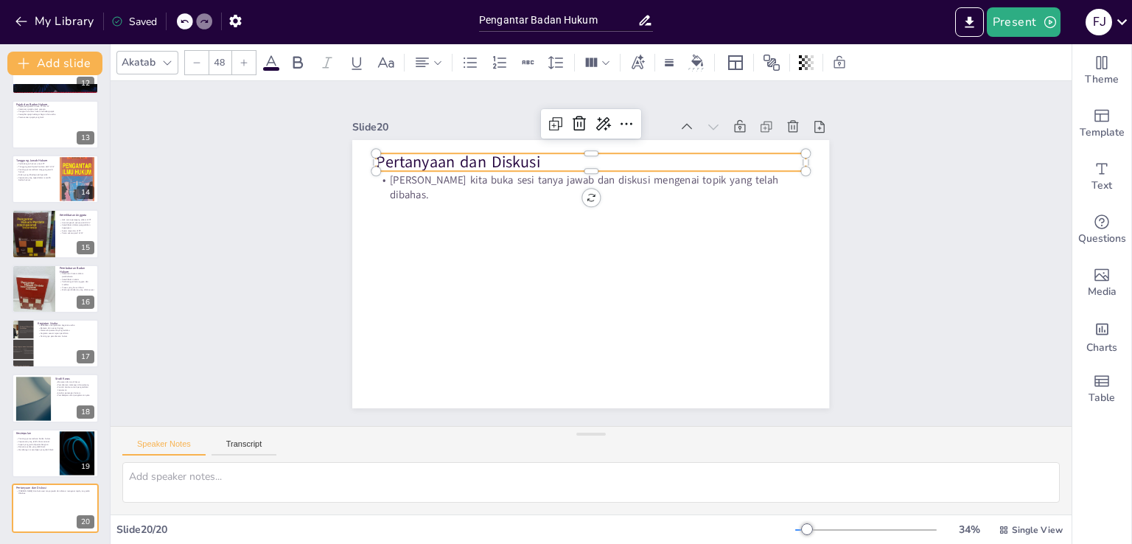
click at [548, 155] on p "Pertanyaan dan Diskusi" at bounding box center [581, 162] width 429 height 67
click at [542, 183] on p "[PERSON_NAME] kita buka sesi tanya jawab dan diskusi mengenai topik yang telah …" at bounding box center [591, 186] width 429 height 29
type input "32"
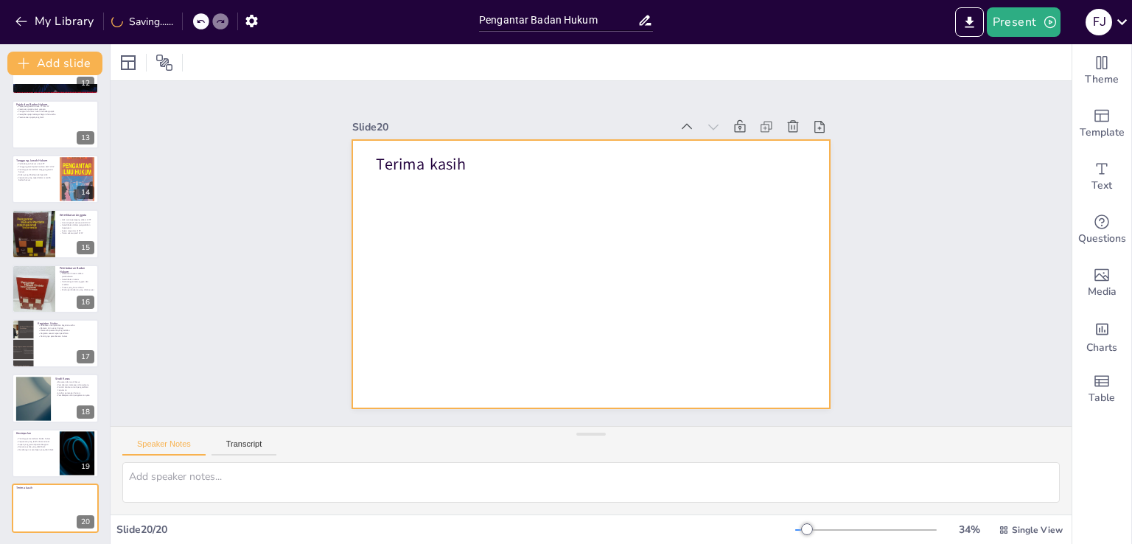
click at [451, 156] on p "Terima kasih" at bounding box center [618, 168] width 415 height 153
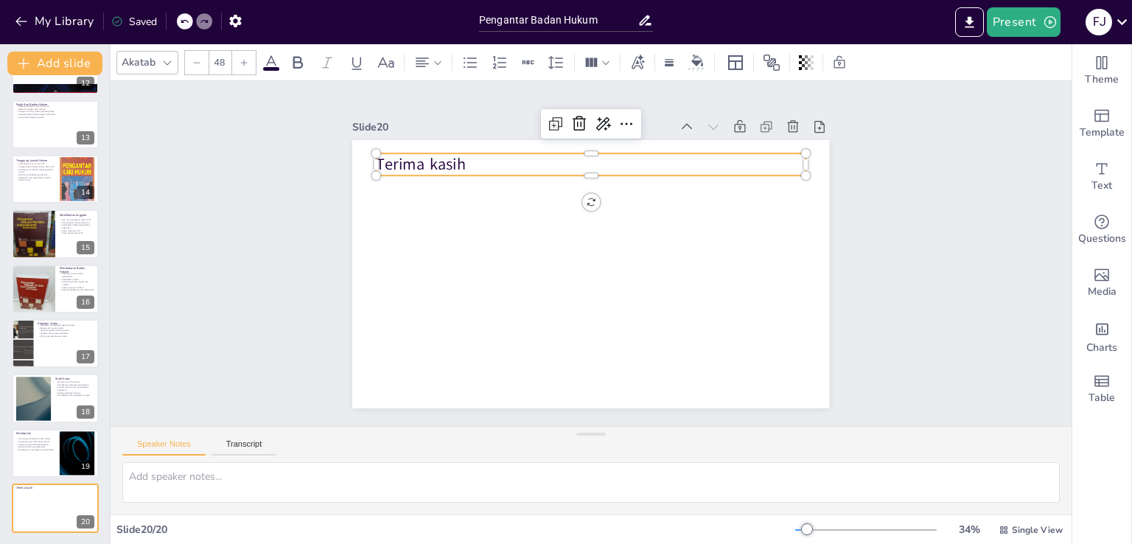
click at [242, 56] on div at bounding box center [244, 63] width 24 height 24
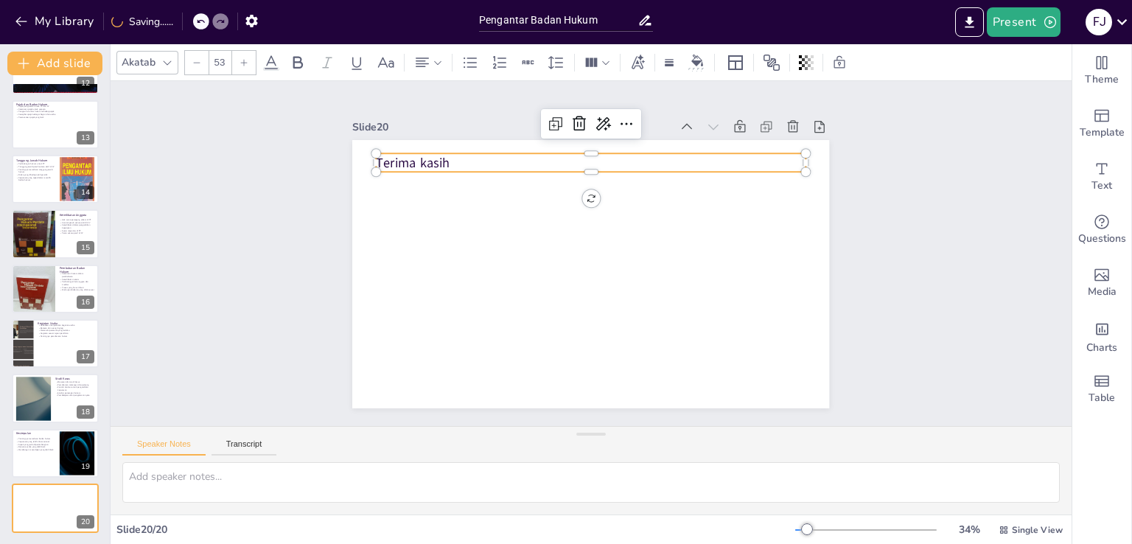
click at [242, 56] on div at bounding box center [244, 63] width 24 height 24
click at [219, 62] on input "56" at bounding box center [219, 63] width 21 height 24
click at [222, 69] on input "56" at bounding box center [219, 63] width 21 height 24
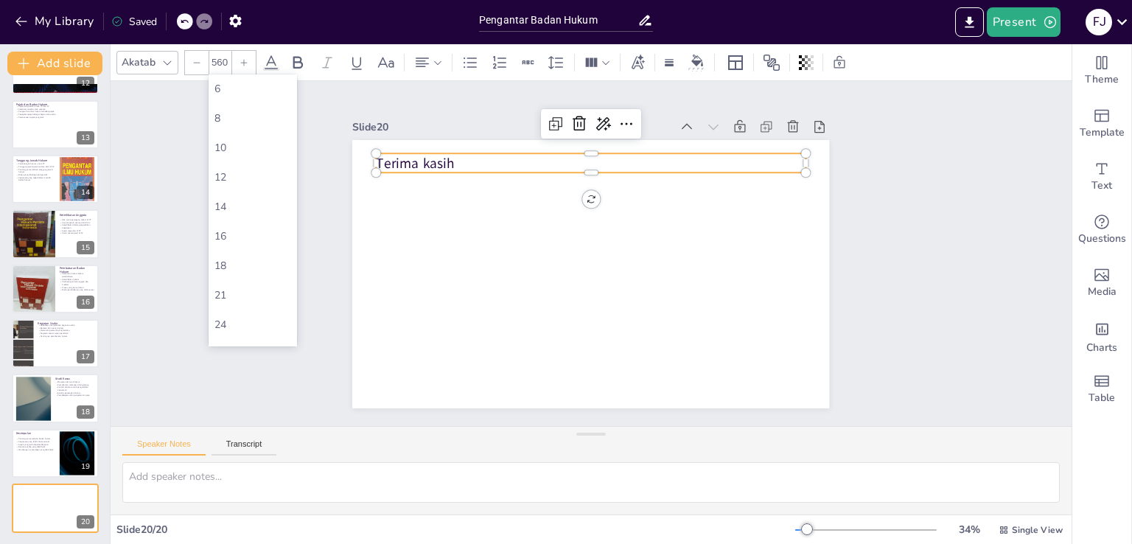
type input "560"
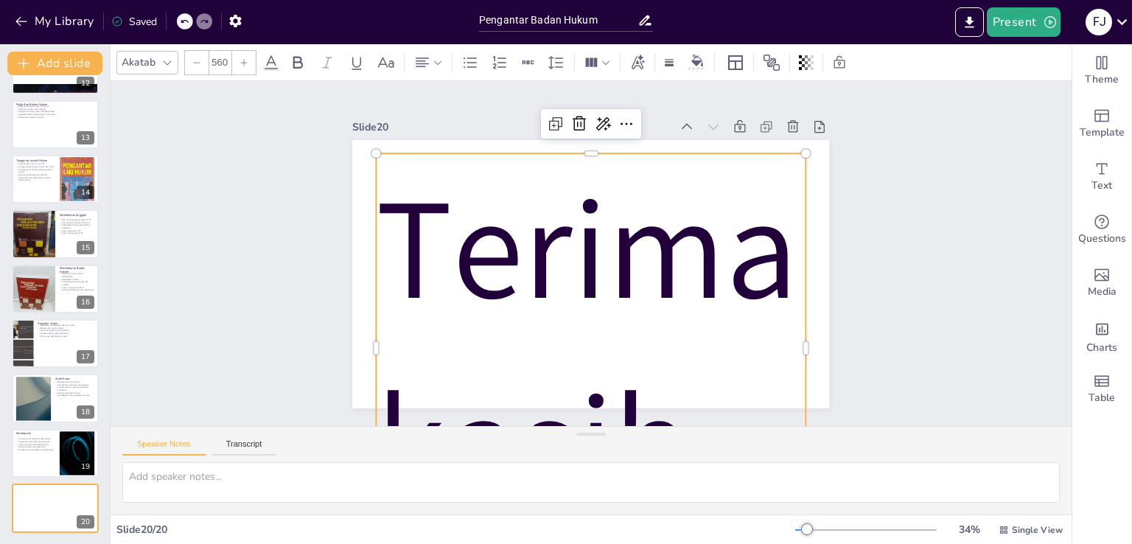
click at [223, 63] on input "560" at bounding box center [219, 63] width 21 height 24
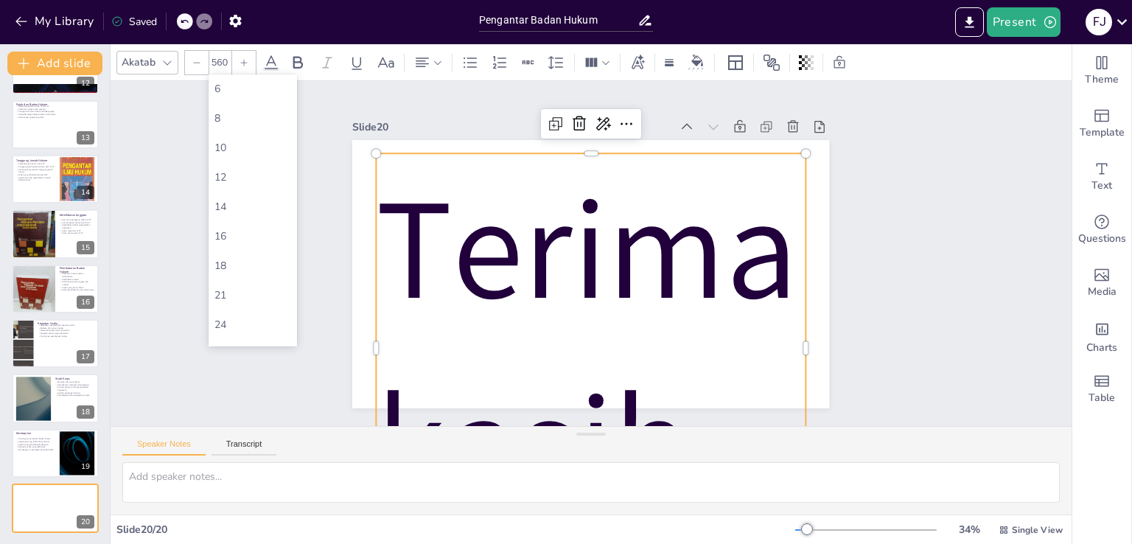
click at [226, 63] on input "560" at bounding box center [219, 63] width 21 height 24
click at [233, 217] on div "88" at bounding box center [252, 213] width 77 height 14
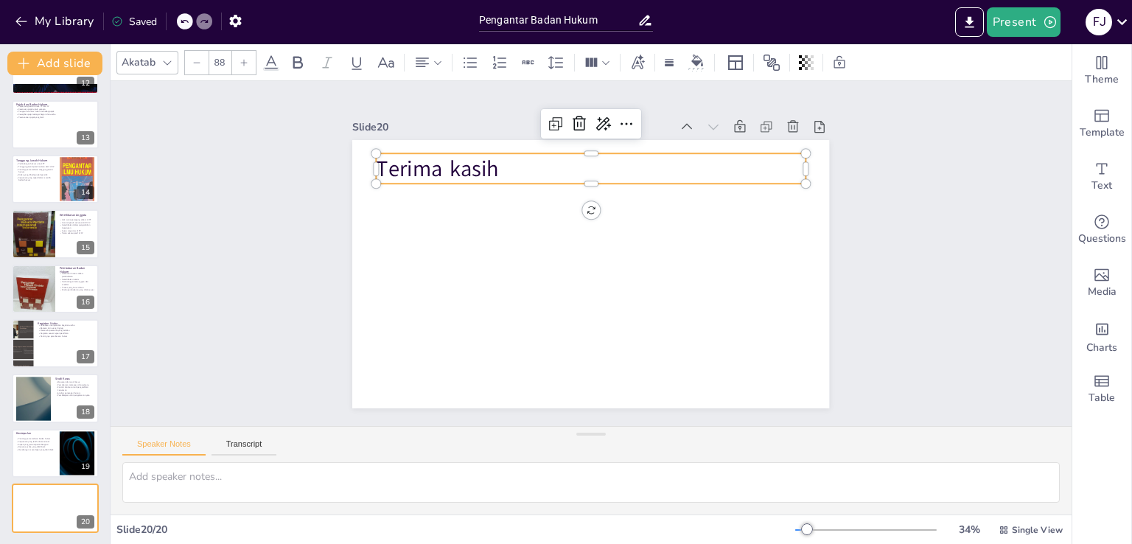
click at [218, 65] on input "88" at bounding box center [219, 63] width 21 height 24
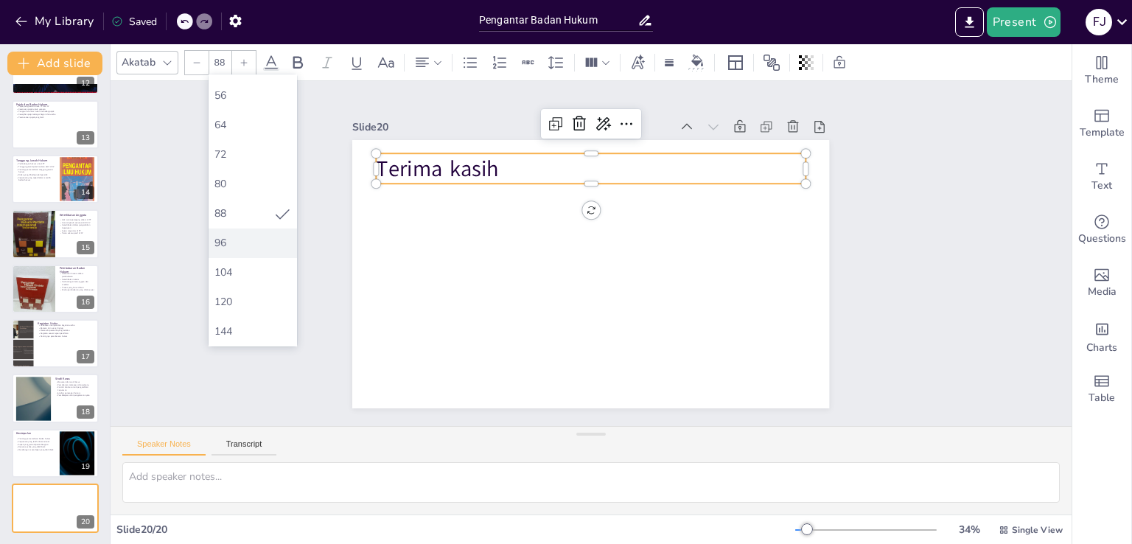
click at [235, 245] on div "96" at bounding box center [252, 243] width 77 height 14
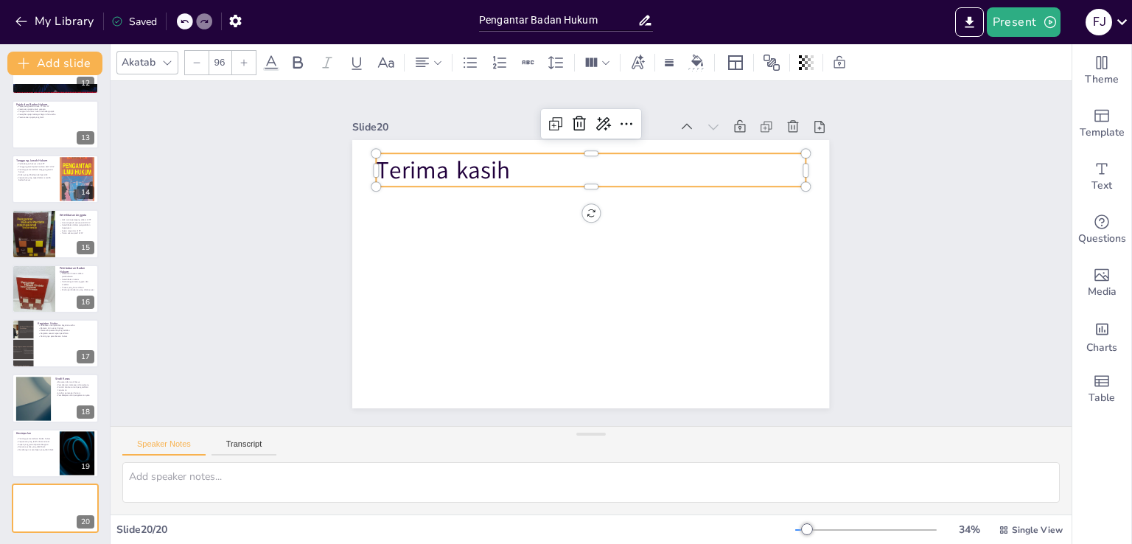
click at [214, 71] on input "96" at bounding box center [219, 63] width 21 height 24
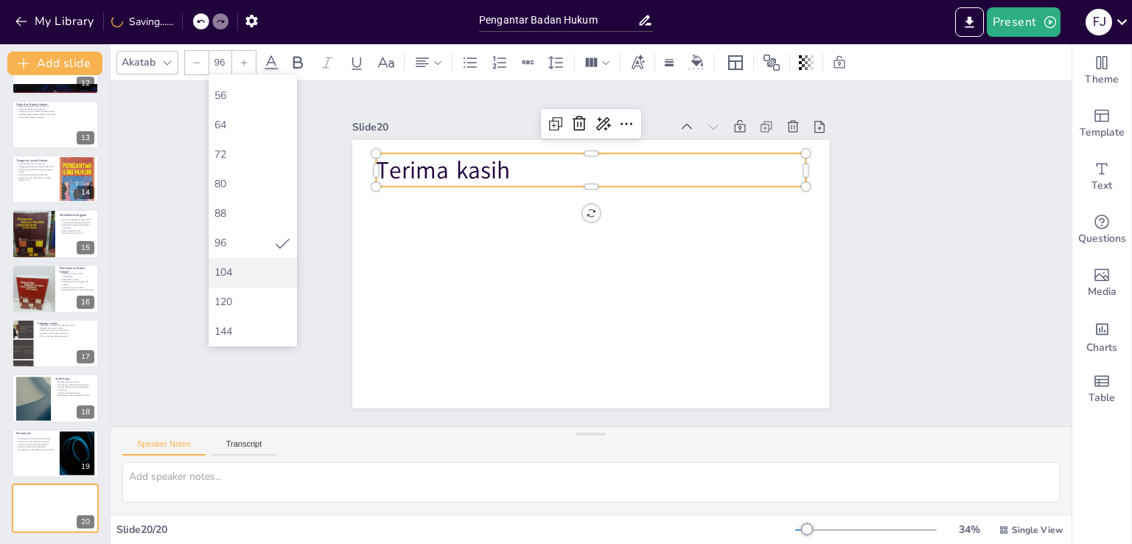
click at [237, 269] on div "104" at bounding box center [252, 272] width 77 height 14
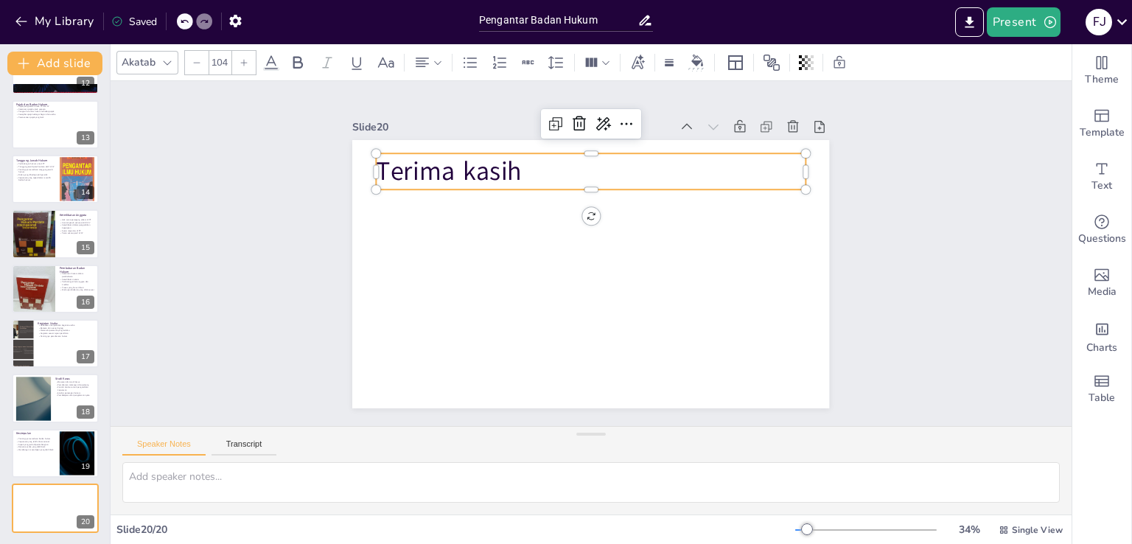
click at [222, 61] on input "104" at bounding box center [219, 63] width 21 height 24
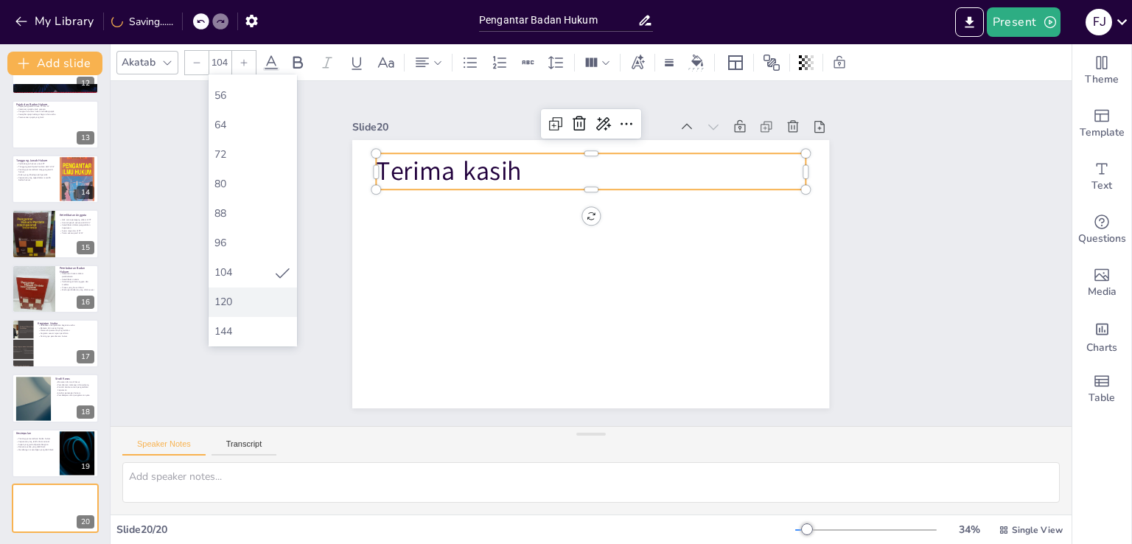
click at [237, 304] on div "120" at bounding box center [252, 302] width 77 height 14
type input "120"
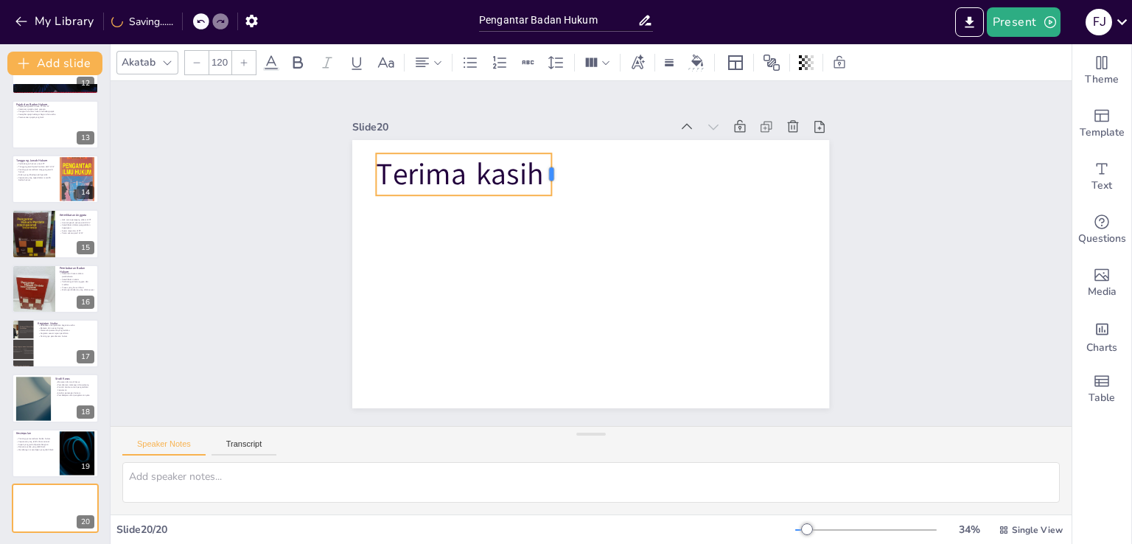
drag, startPoint x: 795, startPoint y: 170, endPoint x: 539, endPoint y: 175, distance: 255.8
click at [530, 270] on div at bounding box center [508, 278] width 43 height 16
click at [476, 251] on p "Terima kasih" at bounding box center [467, 338] width 108 height 175
click at [285, 206] on div "Slide 1 Pengantar Badan Hukum Slide 2 Definisi Badan Hukum Badan hukum sebagai …" at bounding box center [591, 253] width 1012 height 537
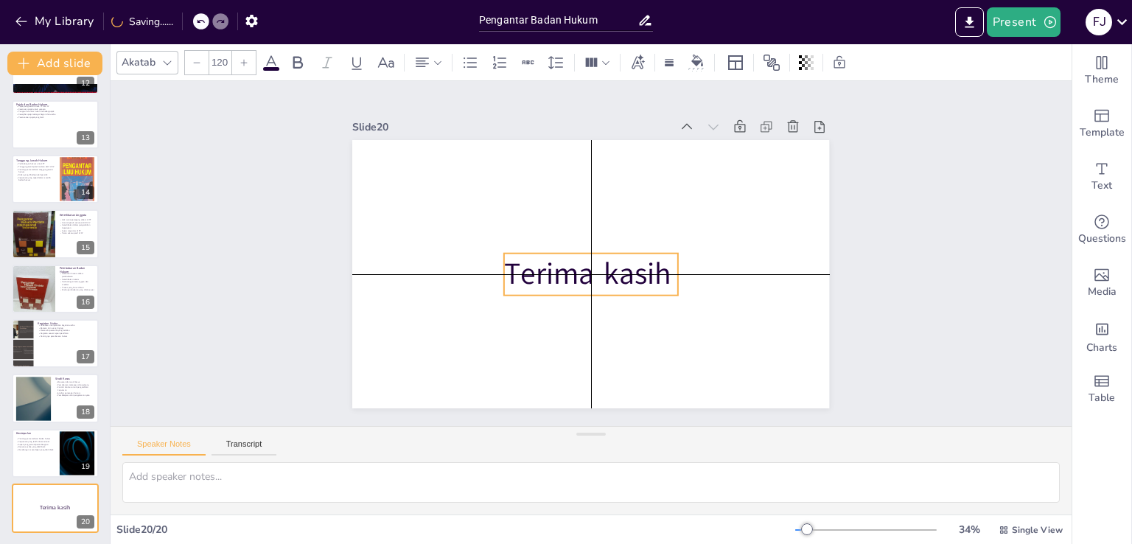
drag, startPoint x: 473, startPoint y: 184, endPoint x: 575, endPoint y: 274, distance: 135.8
click at [575, 274] on p "Terima kasih" at bounding box center [590, 275] width 173 height 42
click at [271, 264] on div "Slide 1 Pengantar Badan Hukum Slide 2 Definisi Badan Hukum Badan hukum sebagai …" at bounding box center [591, 253] width 706 height 1019
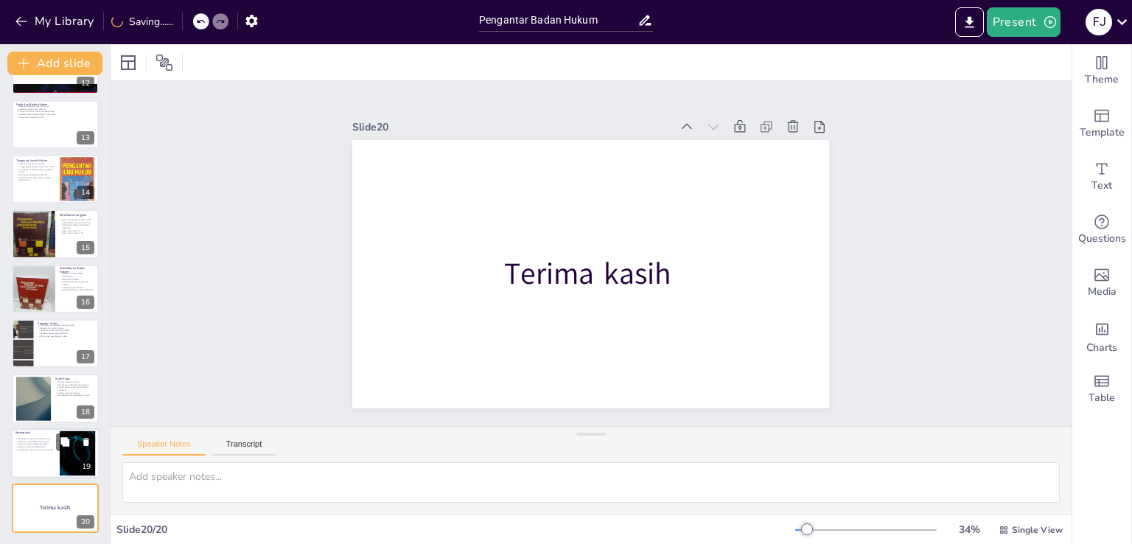
click at [46, 452] on div "Pentingnya memahami badan hukum Keputusan yang lebih informasional Aspek yang p…" at bounding box center [35, 444] width 40 height 18
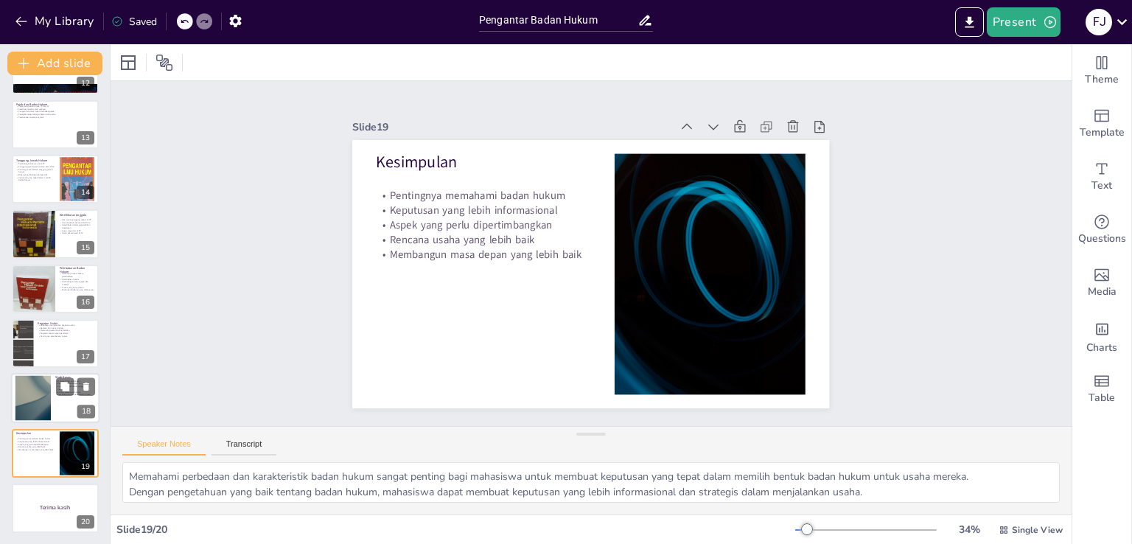
click at [35, 407] on div at bounding box center [33, 398] width 80 height 45
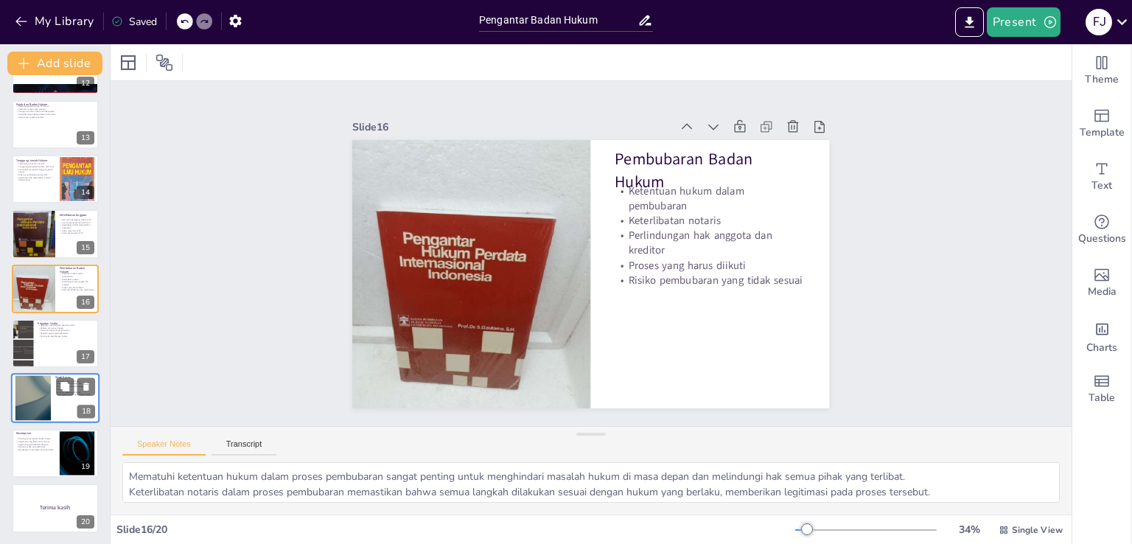
type textarea "Badan hukum memiliki kebebasan untuk menjalankan berbagai kegiatan usaha, asalk…"
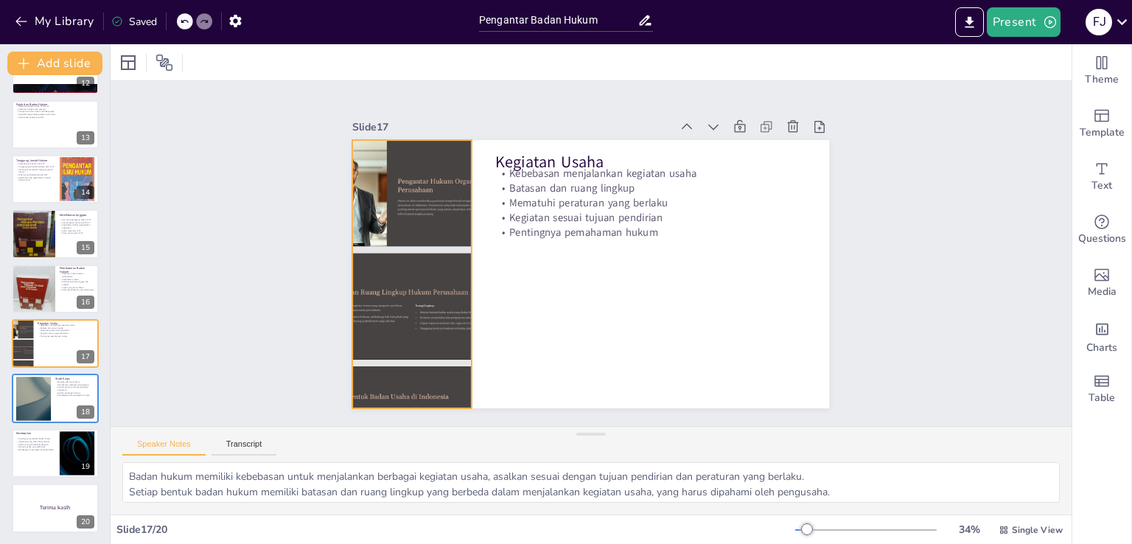
click at [511, 257] on div at bounding box center [678, 97] width 335 height 321
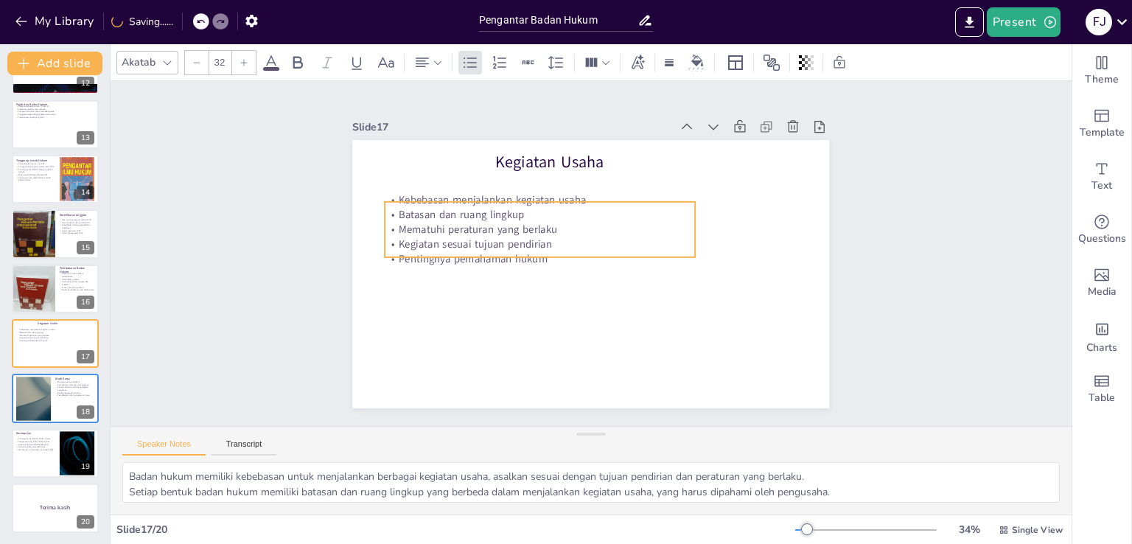
drag, startPoint x: 694, startPoint y: 201, endPoint x: 584, endPoint y: 228, distance: 113.7
click at [584, 228] on p "Mematuhi peraturan yang berlaku" at bounding box center [540, 229] width 310 height 15
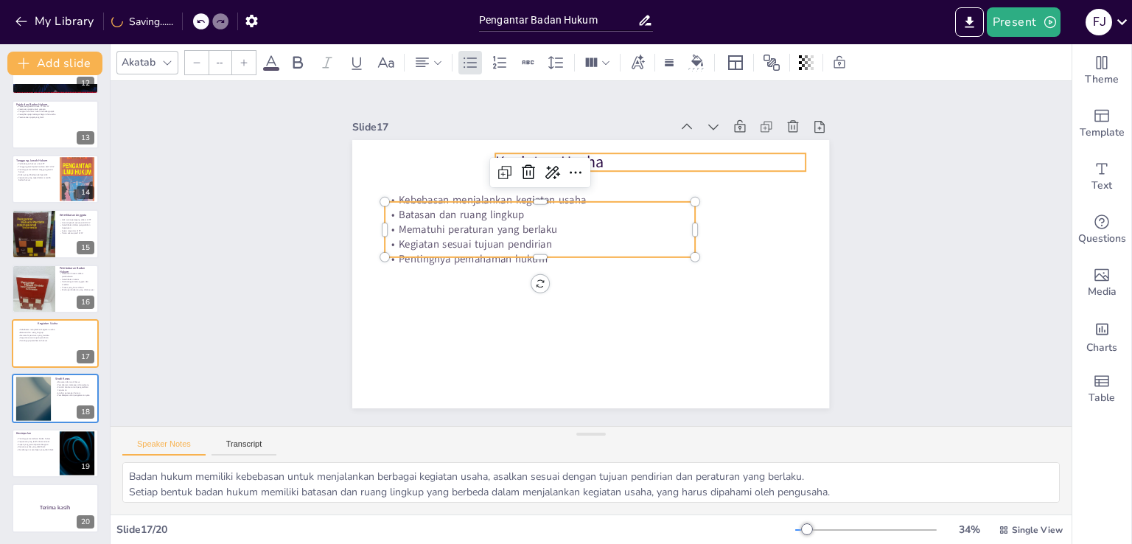
type input "48"
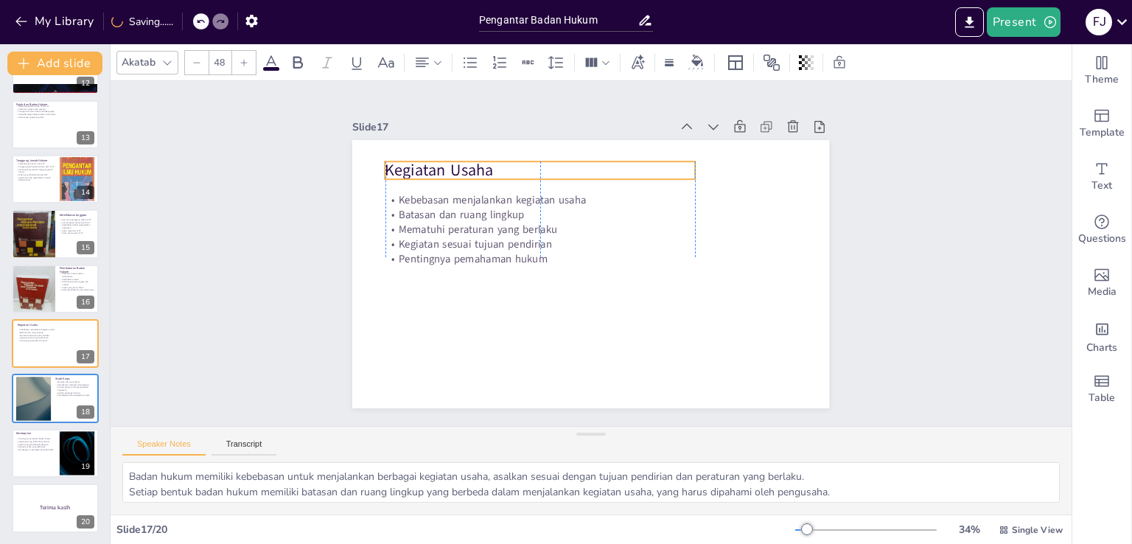
drag, startPoint x: 626, startPoint y: 163, endPoint x: 517, endPoint y: 171, distance: 109.4
click at [517, 171] on p "Kegiatan Usaha" at bounding box center [540, 170] width 310 height 22
click at [38, 291] on div at bounding box center [33, 288] width 44 height 59
type textarea "Mematuhi ketentuan hukum dalam proses pembubaran sangat penting untuk menghinda…"
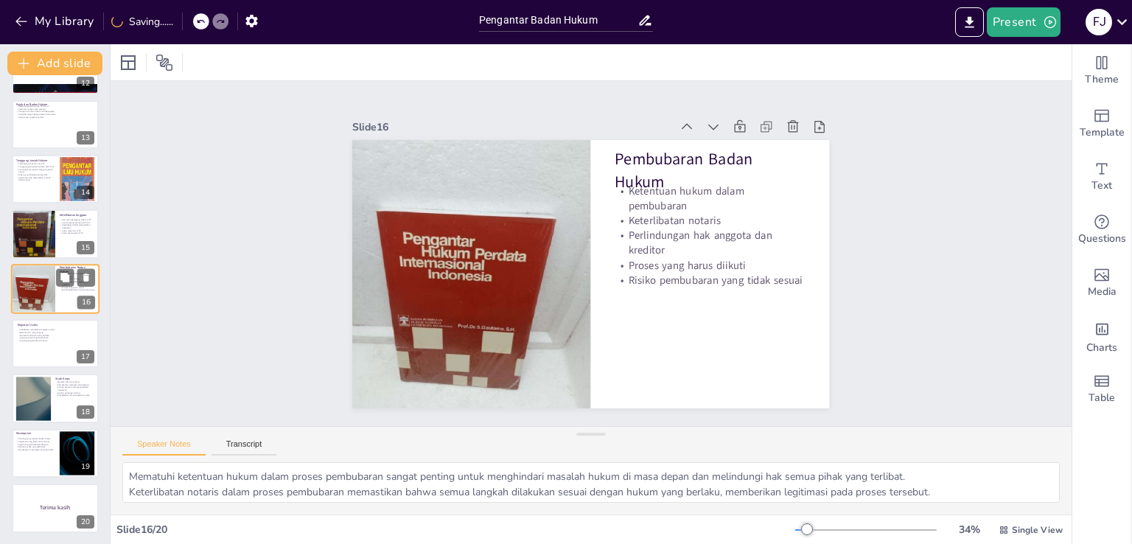
scroll to position [624, 0]
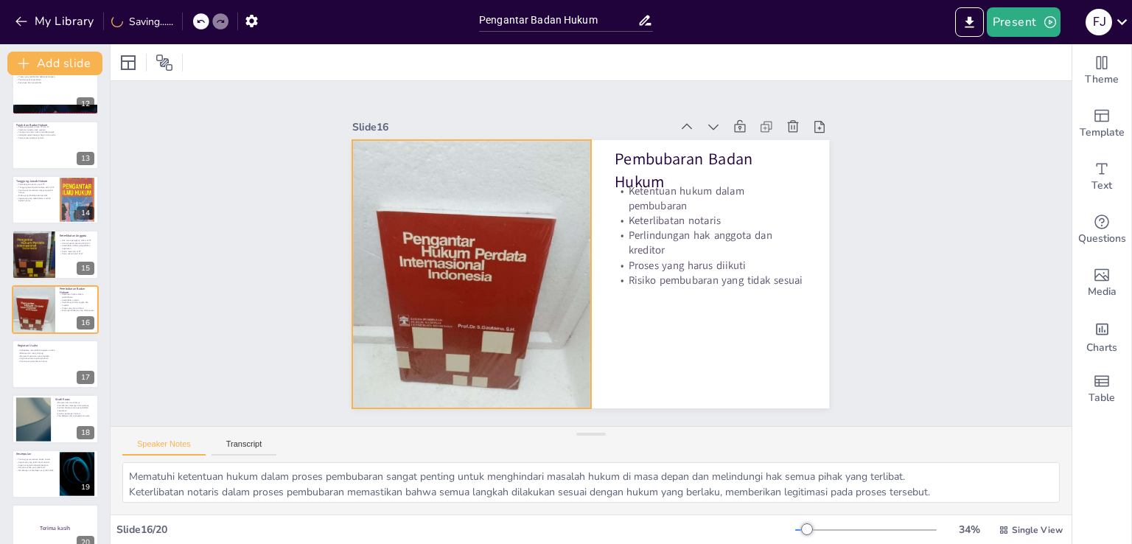
click at [499, 264] on div at bounding box center [694, 318] width 390 height 396
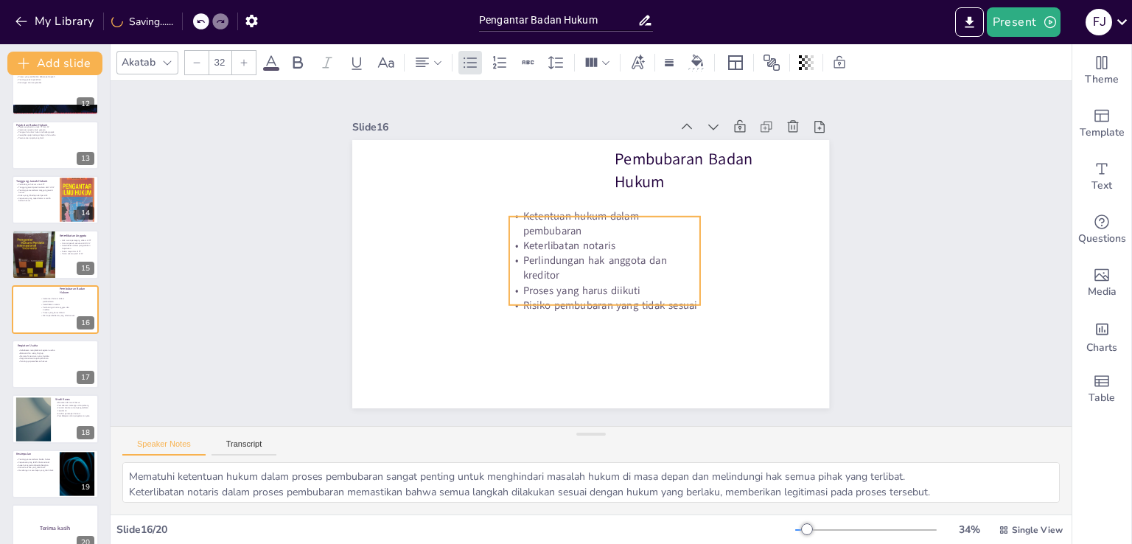
drag, startPoint x: 590, startPoint y: 249, endPoint x: 548, endPoint y: 257, distance: 42.8
click at [548, 257] on p "Perlindungan hak anggota dan kreditor" at bounding box center [579, 237] width 193 height 49
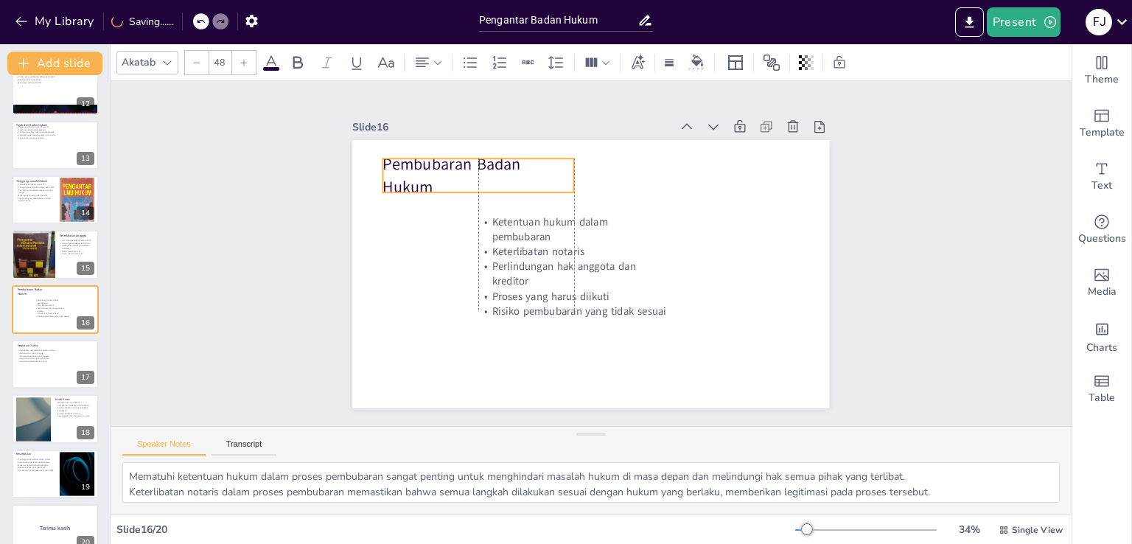
drag, startPoint x: 705, startPoint y: 154, endPoint x: 474, endPoint y: 159, distance: 230.7
click at [649, 159] on p "Pembubaran Badan Hukum" at bounding box center [699, 170] width 101 height 195
type input "32"
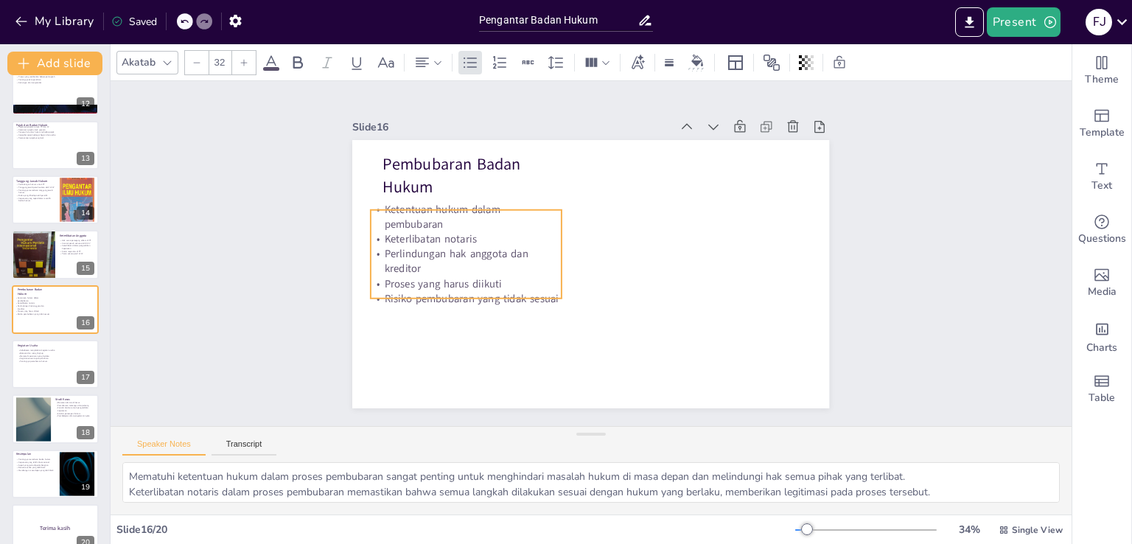
drag, startPoint x: 568, startPoint y: 274, endPoint x: 461, endPoint y: 262, distance: 108.3
click at [575, 226] on p "Perlindungan hak anggota dan kreditor" at bounding box center [609, 129] width 69 height 193
click at [277, 245] on div "Slide 1 Pengantar Badan Hukum Slide 2 Definisi Badan Hukum Badan hukum sebagai …" at bounding box center [591, 253] width 961 height 345
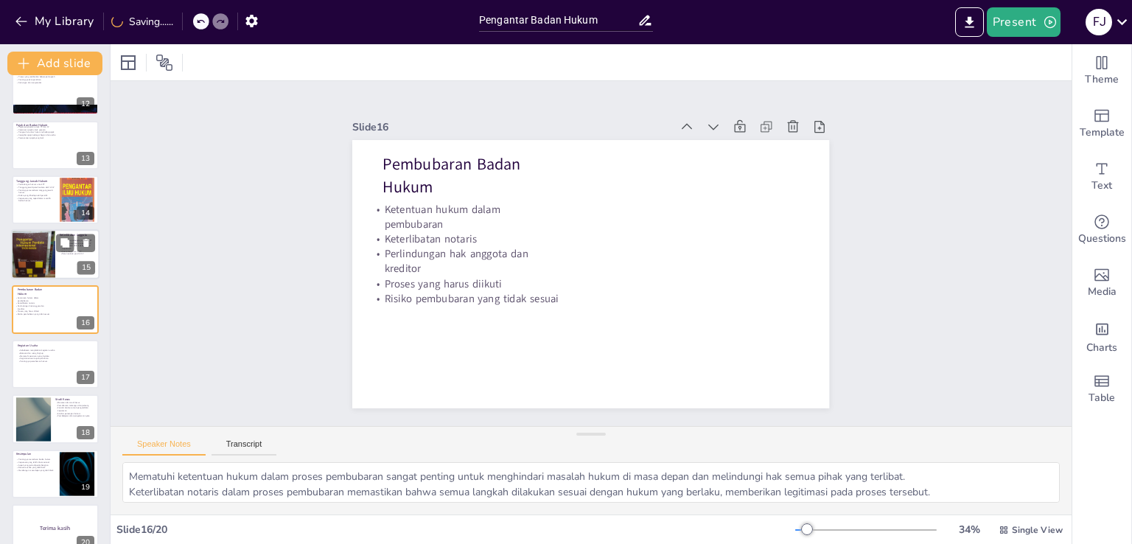
click at [38, 264] on div at bounding box center [33, 255] width 50 height 50
type textarea "Pemegang saham di PT memiliki hak suara yang proporsional dengan jumlah saham y…"
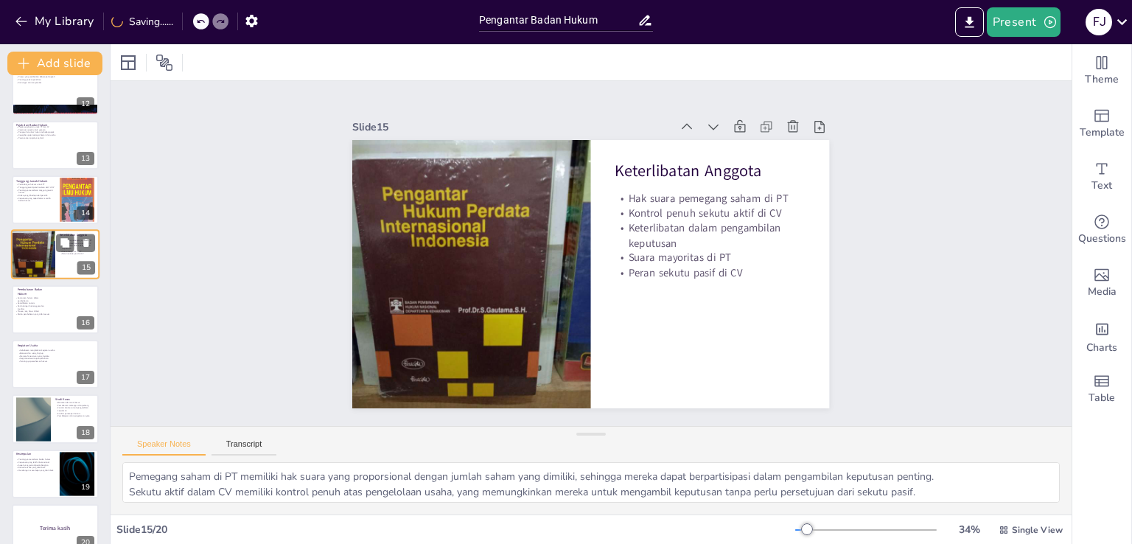
scroll to position [569, 0]
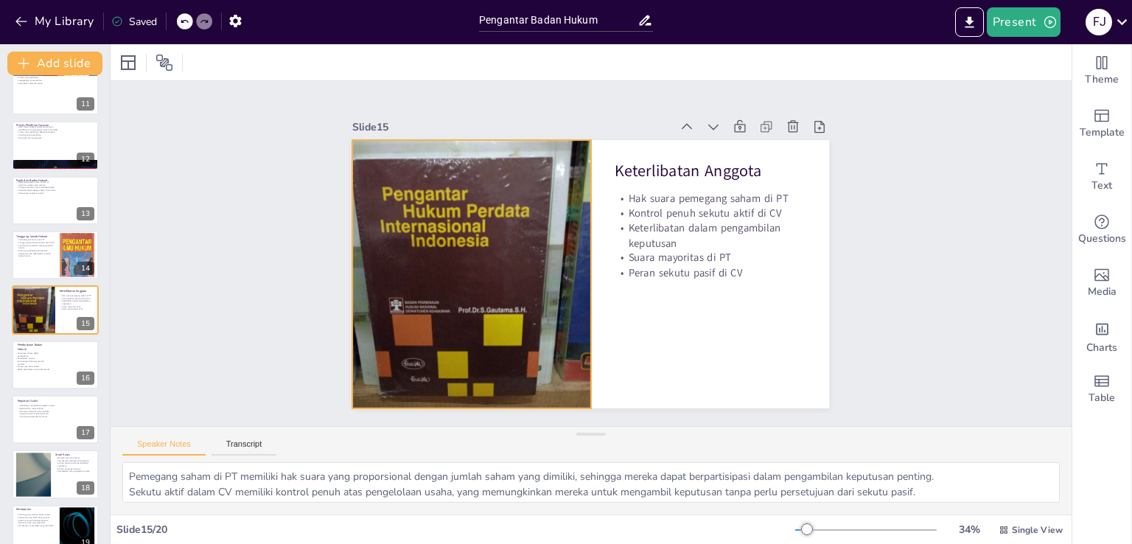
click at [472, 241] on div at bounding box center [586, 374] width 318 height 318
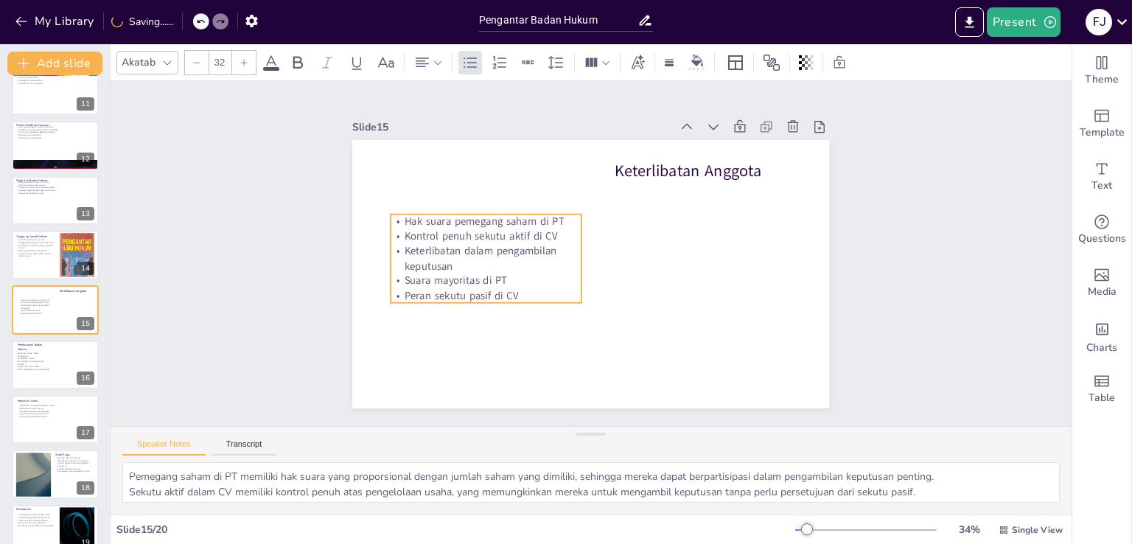
drag, startPoint x: 666, startPoint y: 223, endPoint x: 436, endPoint y: 245, distance: 231.0
click at [436, 245] on p "Keterlibatan dalam pengambilan keputusan" at bounding box center [486, 257] width 191 height 29
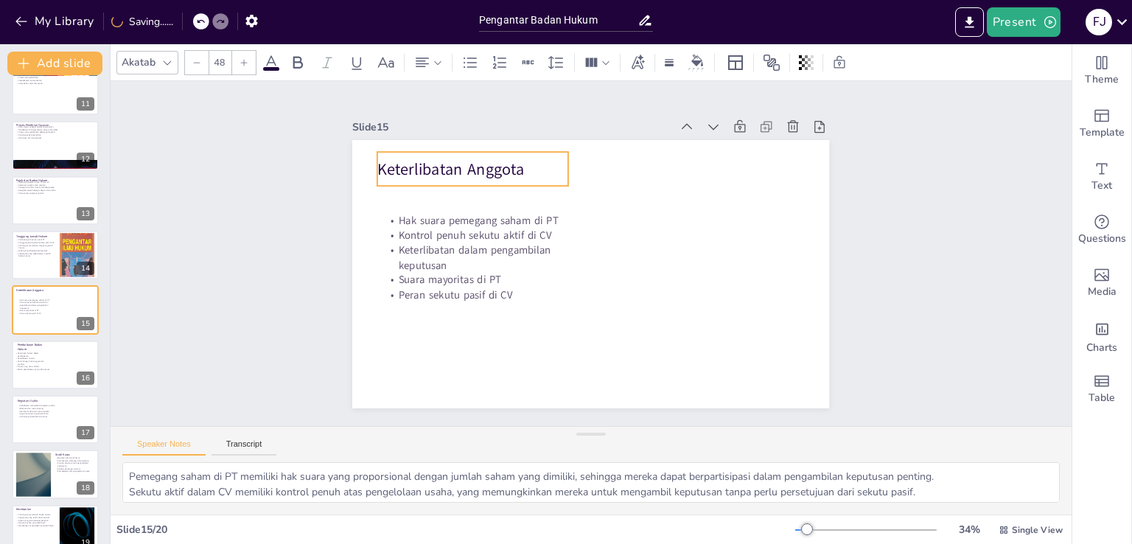
drag, startPoint x: 657, startPoint y: 169, endPoint x: 489, endPoint y: 167, distance: 168.1
click at [489, 167] on p "Keterlibatan Anggota" at bounding box center [472, 169] width 191 height 22
type input "32"
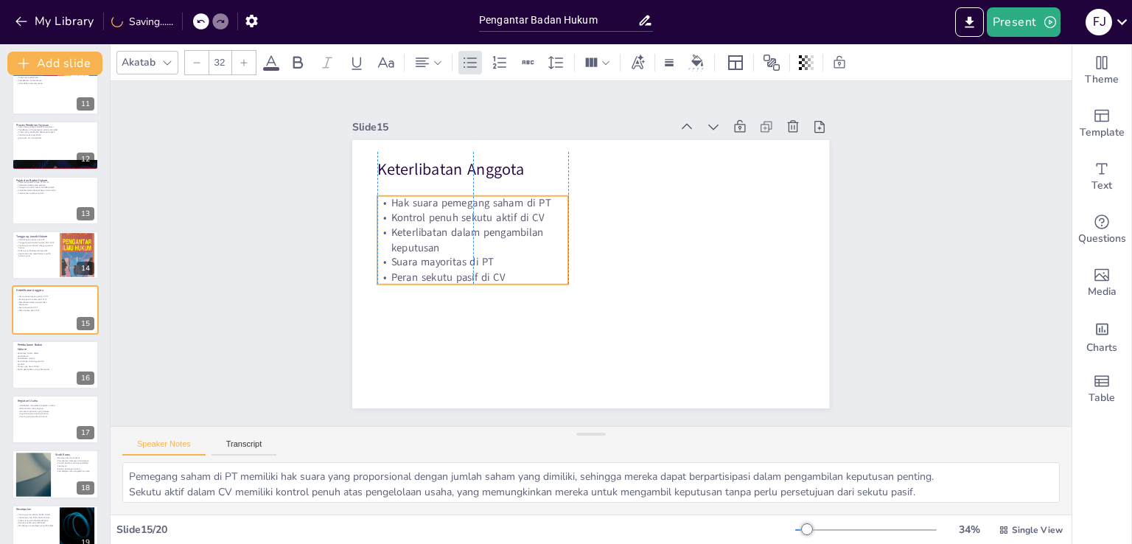
drag, startPoint x: 502, startPoint y: 247, endPoint x: 490, endPoint y: 229, distance: 21.3
click at [601, 229] on p "Keterlibatan dalam pengambilan keputusan" at bounding box center [661, 158] width 121 height 180
click at [47, 256] on p "Keputusan yang tepat dalam memilih badan hukum" at bounding box center [35, 254] width 40 height 5
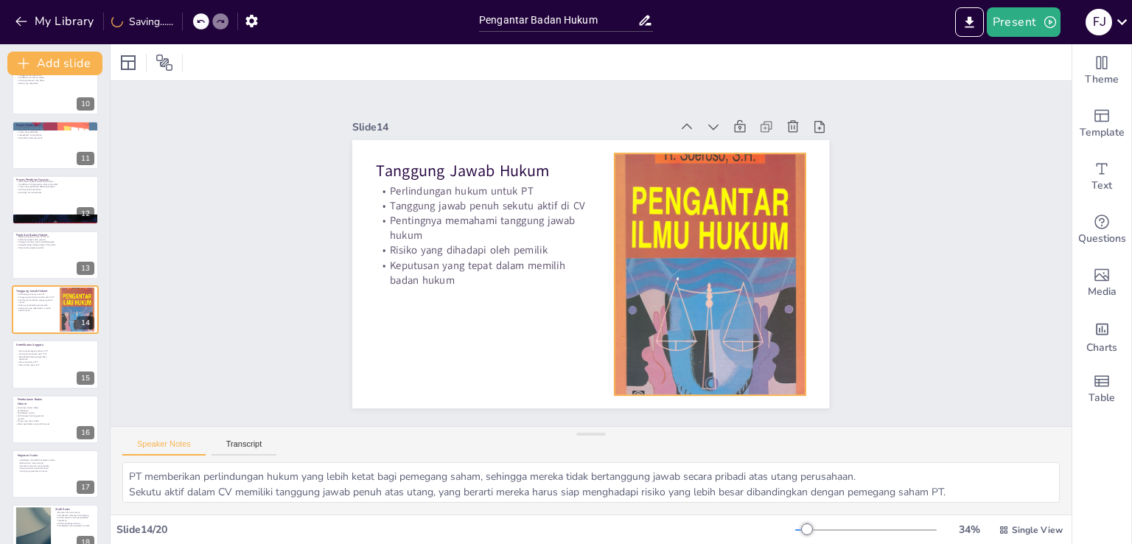
click at [725, 263] on div at bounding box center [710, 274] width 191 height 271
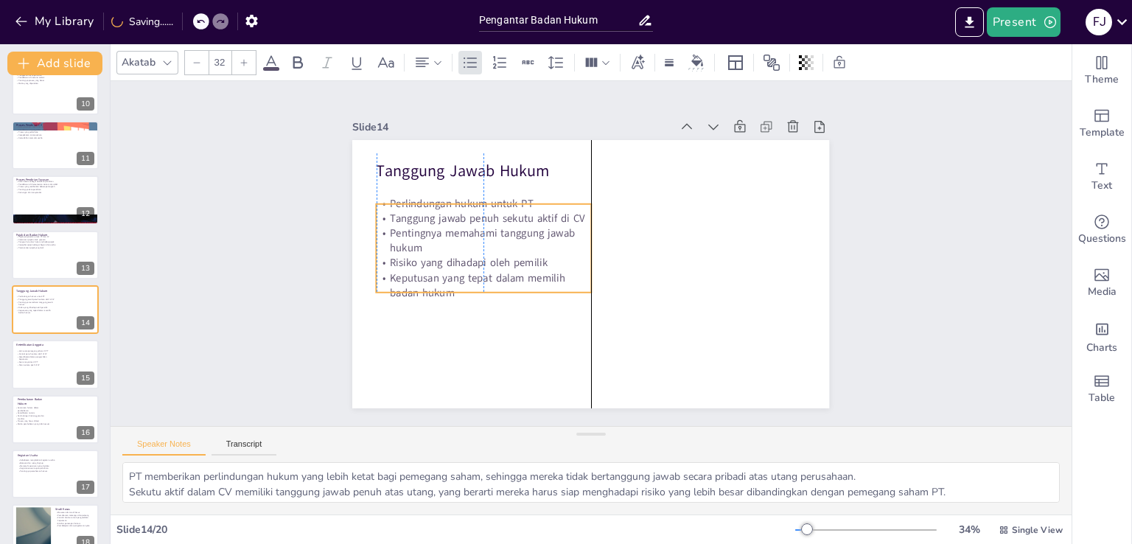
drag, startPoint x: 485, startPoint y: 239, endPoint x: 481, endPoint y: 251, distance: 13.1
click at [593, 251] on p "Risiko yang dihadapi oleh pemilik" at bounding box center [684, 309] width 182 height 138
click at [266, 226] on div "Slide 1 Pengantar Badan Hukum Slide 2 Definisi Badan Hukum Badan hukum sebagai …" at bounding box center [591, 253] width 780 height 1005
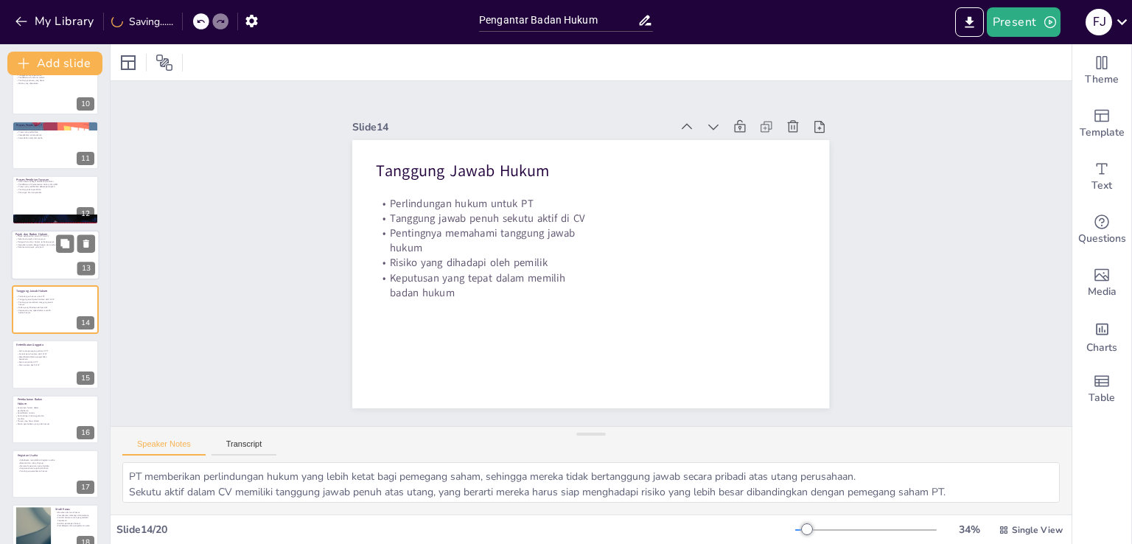
click at [41, 254] on div at bounding box center [55, 255] width 88 height 50
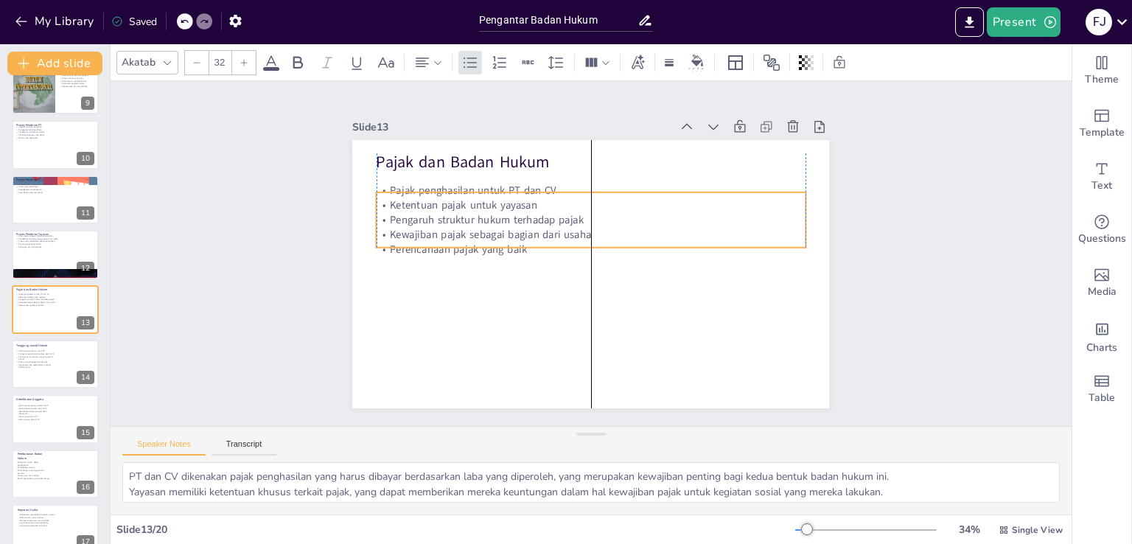
drag, startPoint x: 430, startPoint y: 201, endPoint x: 428, endPoint y: 221, distance: 20.0
click at [467, 221] on p "Pengaruh struktur hukum terhadap pajak" at bounding box center [561, 267] width 188 height 398
click at [47, 359] on p "Pentingnya memahami tanggung jawab hukum" at bounding box center [35, 357] width 40 height 5
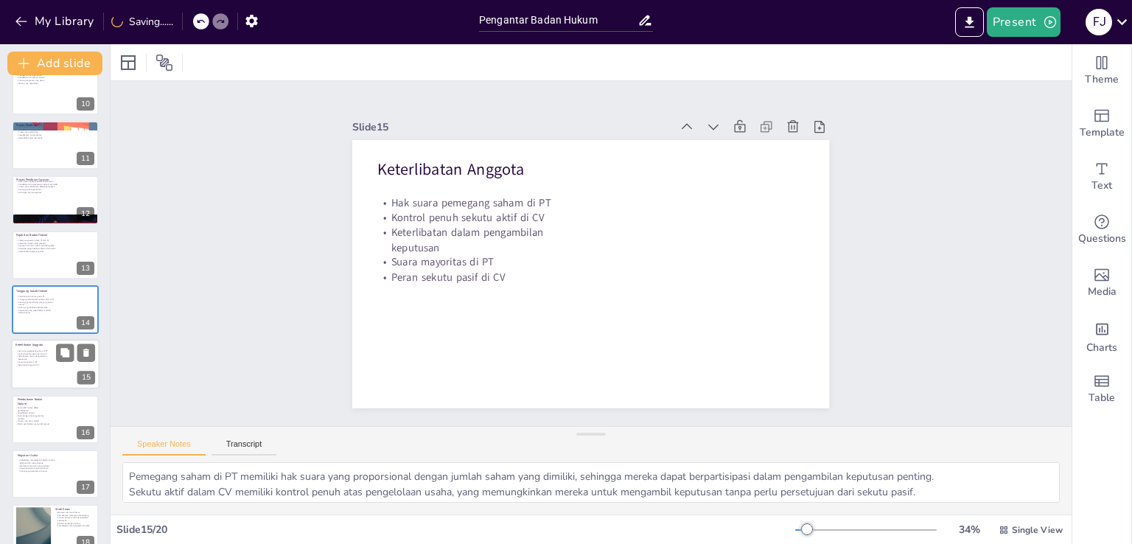
click at [46, 359] on p "Keterlibatan dalam pengambilan keputusan" at bounding box center [32, 357] width 35 height 5
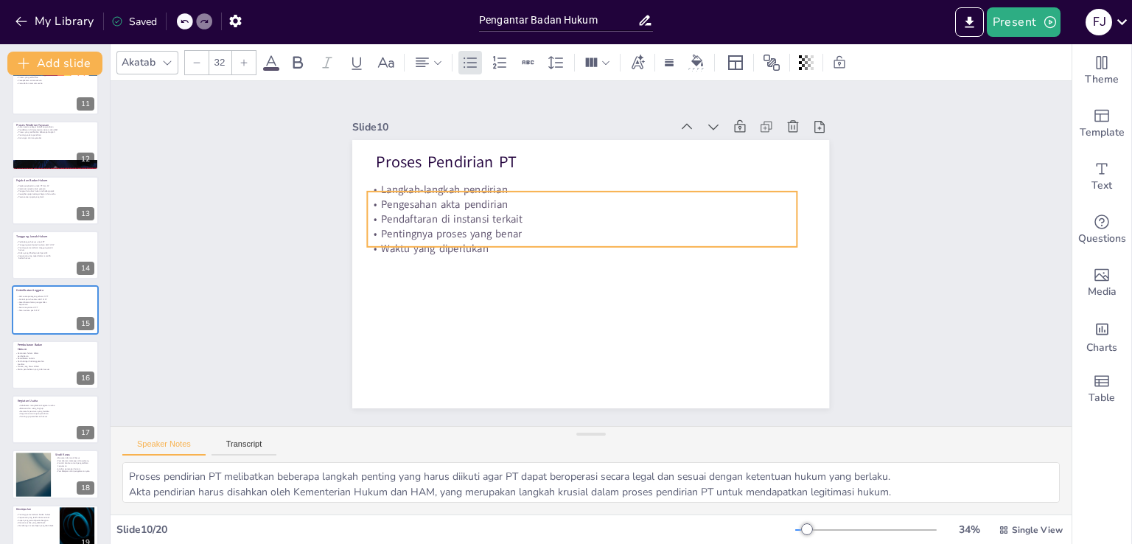
drag, startPoint x: 475, startPoint y: 203, endPoint x: 466, endPoint y: 220, distance: 18.5
click at [466, 220] on p "Pendaftaran di instansi terkait" at bounding box center [579, 221] width 428 height 60
type textarea "Akta perjanjian adalah dokumen penting yang mencantumkan kesepakatan antara sek…"
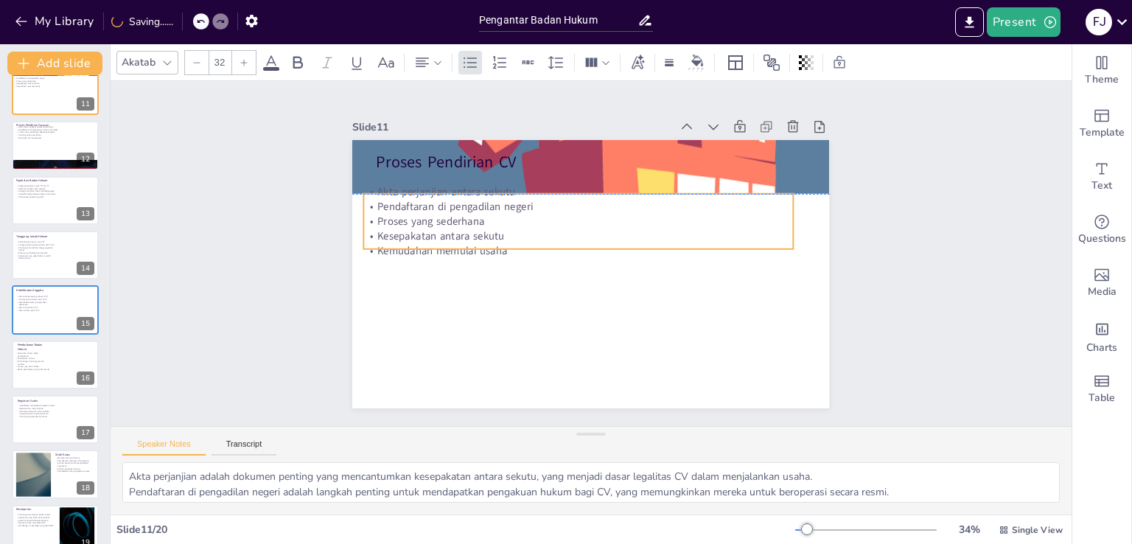
drag, startPoint x: 566, startPoint y: 222, endPoint x: 553, endPoint y: 242, distance: 24.1
click at [553, 242] on p "Kemudahan memulai usaha" at bounding box center [601, 261] width 380 height 227
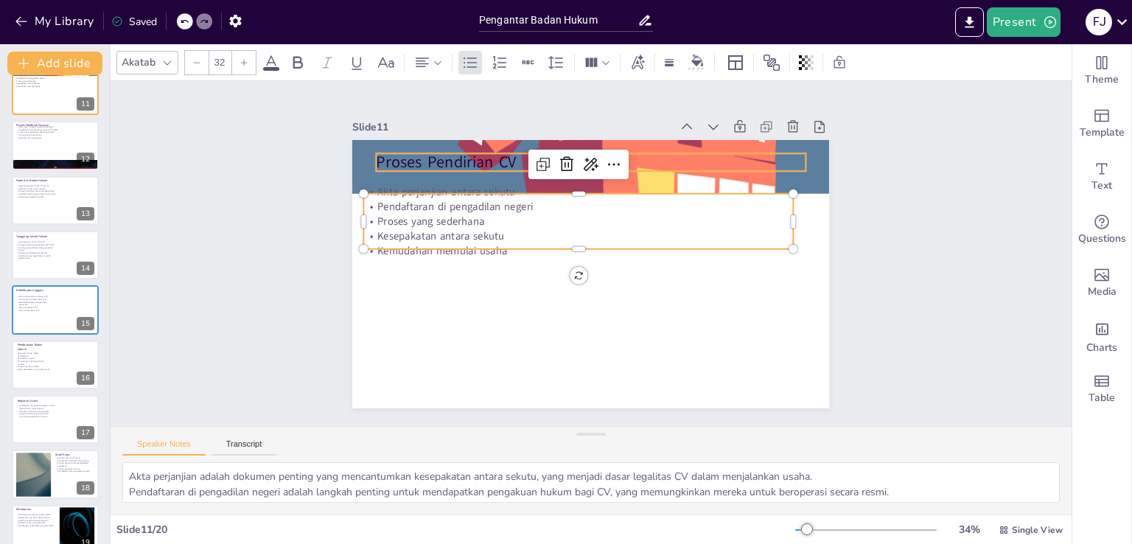
click at [660, 147] on div "Proses Pendirian CV Akta perjanjian antara sekutu Pendaftaran di pengadilan neg…" at bounding box center [580, 235] width 547 height 471
type input "48"
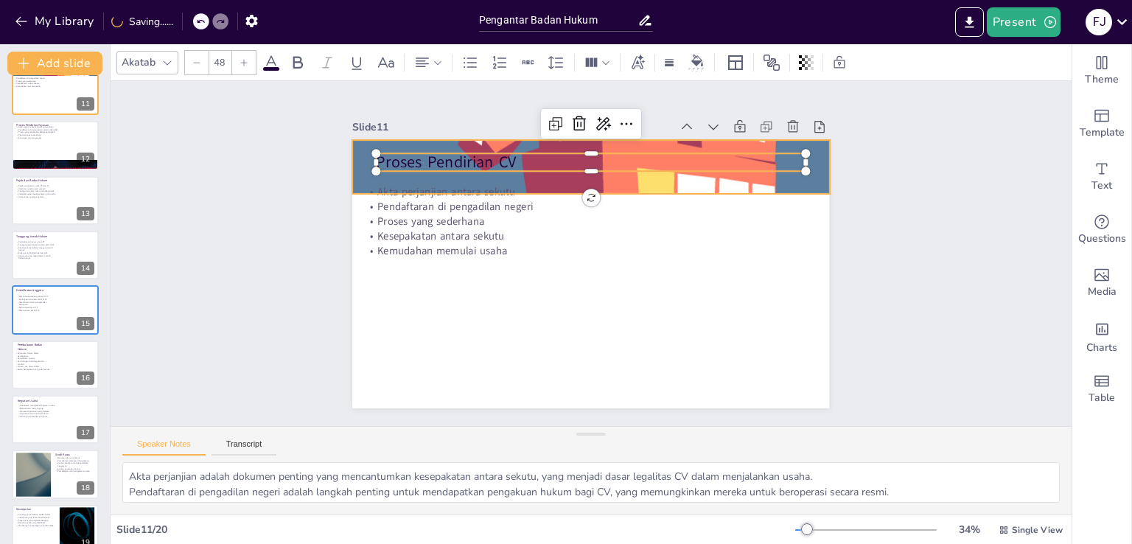
click at [809, 178] on div at bounding box center [660, 202] width 537 height 573
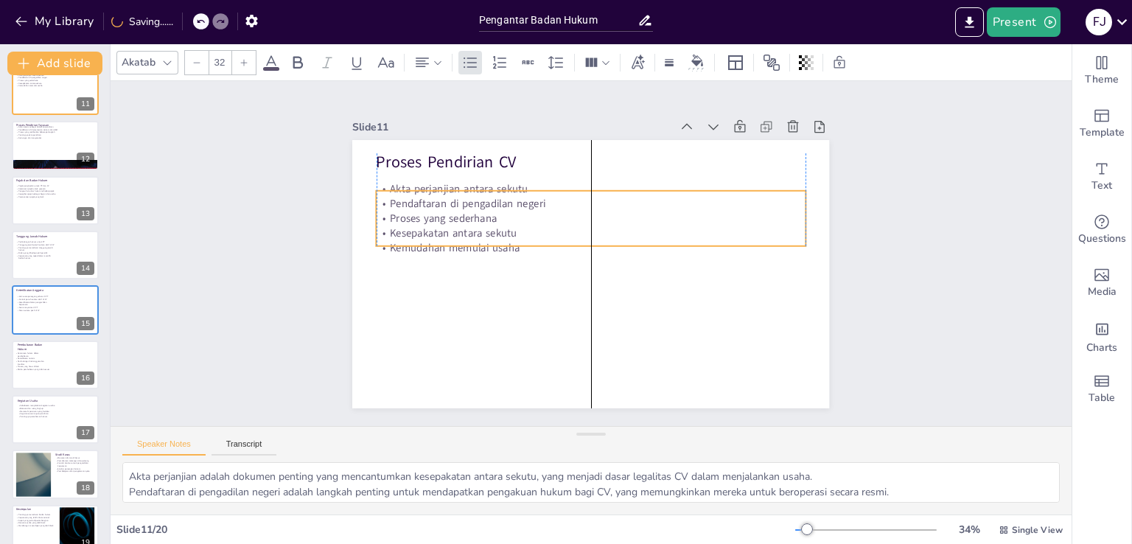
drag, startPoint x: 436, startPoint y: 233, endPoint x: 448, endPoint y: 230, distance: 12.9
click at [581, 230] on p "Kesepakatan antara sekutu" at bounding box center [611, 251] width 60 height 428
click at [41, 257] on p "Keputusan yang tepat dalam memilih badan hukum" at bounding box center [35, 256] width 40 height 5
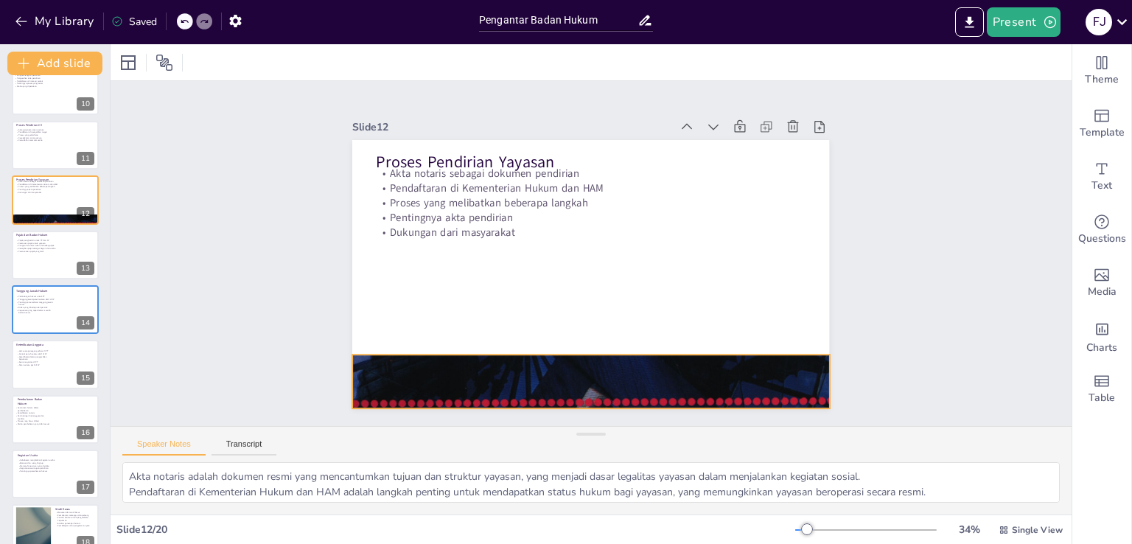
click at [407, 380] on div at bounding box center [590, 382] width 477 height 638
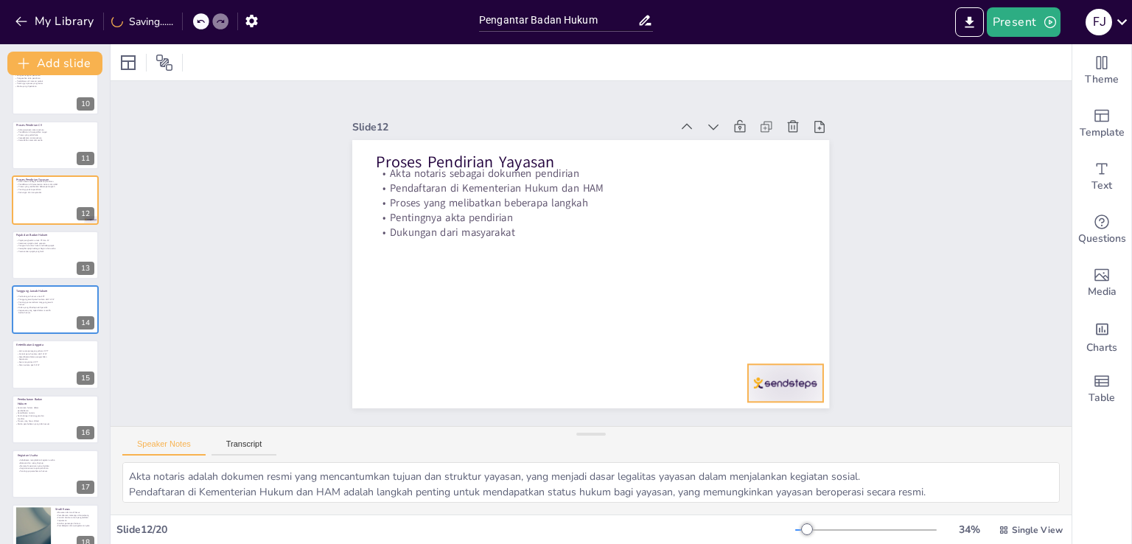
click at [423, 167] on div at bounding box center [384, 144] width 78 height 45
click at [58, 260] on div at bounding box center [55, 255] width 88 height 50
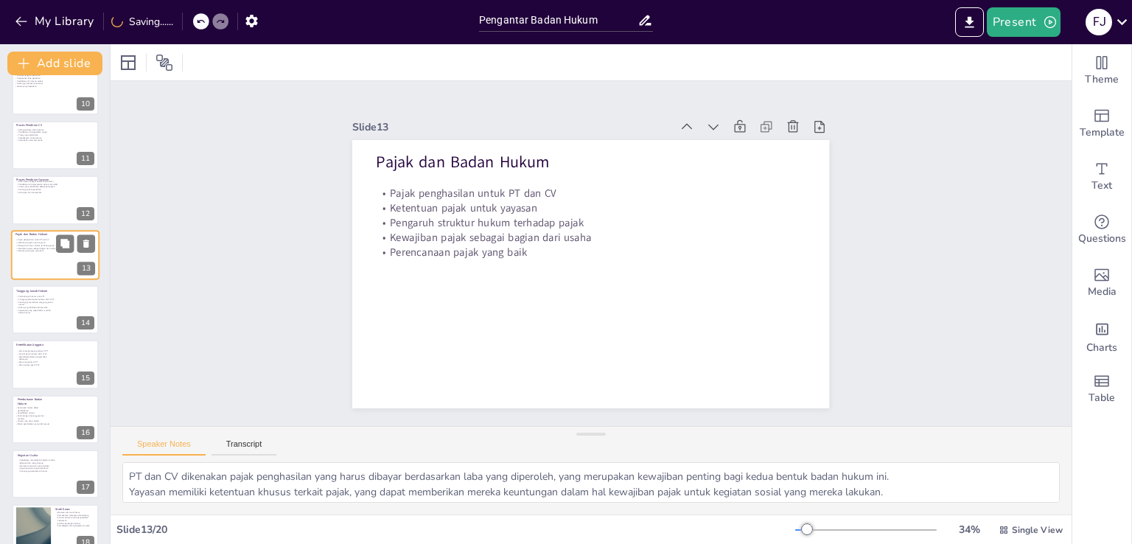
scroll to position [460, 0]
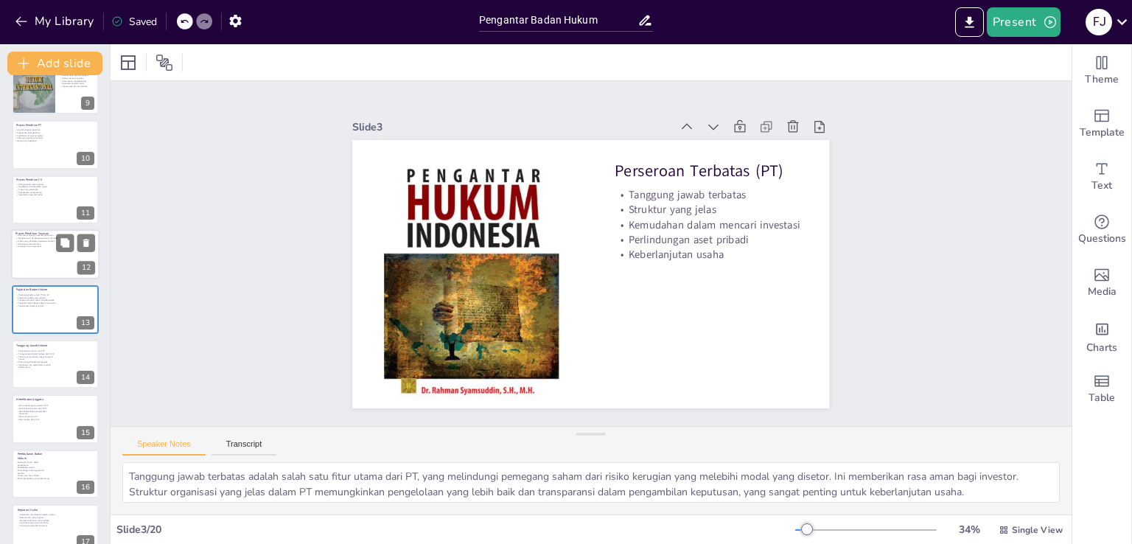
type textarea "Badan hukum berfungsi sebagai entitas yang terpisah dari individu, yang memungk…"
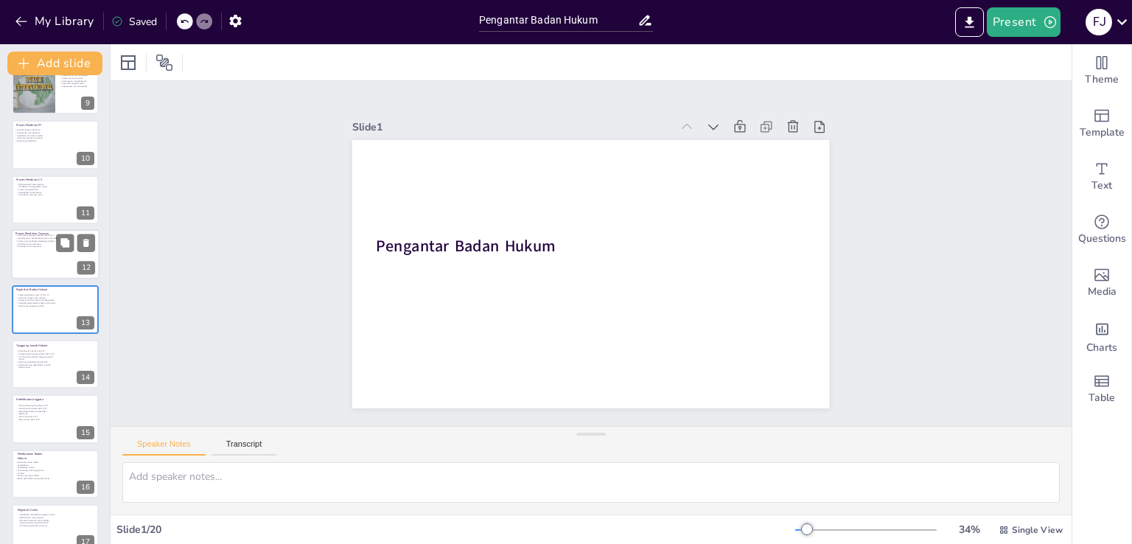
type textarea "Badan hukum berfungsi sebagai entitas yang terpisah dari individu, yang memungk…"
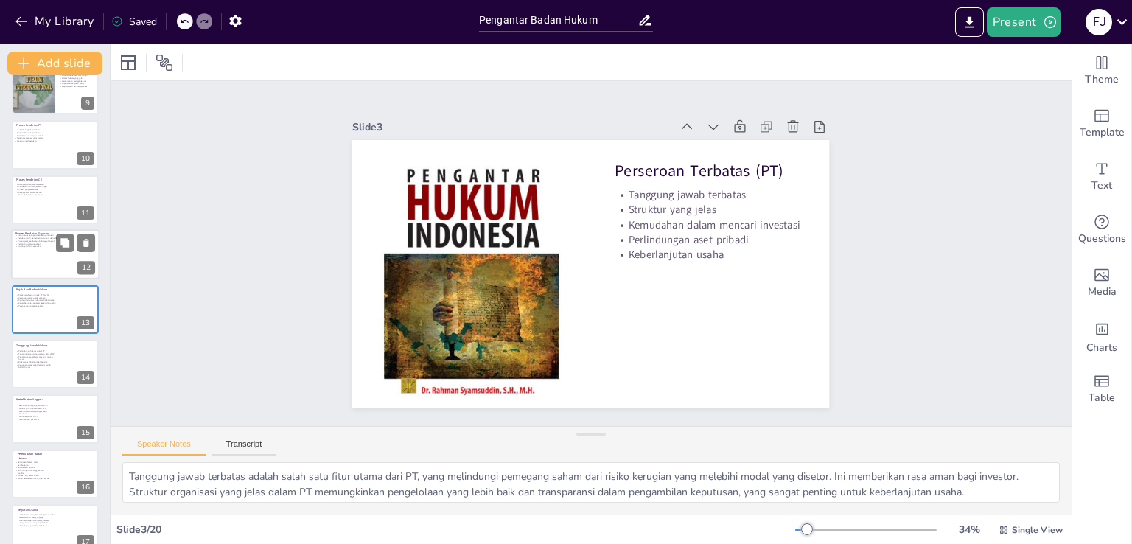
type textarea "Badan hukum berfungsi sebagai entitas yang terpisah dari individu, yang memungk…"
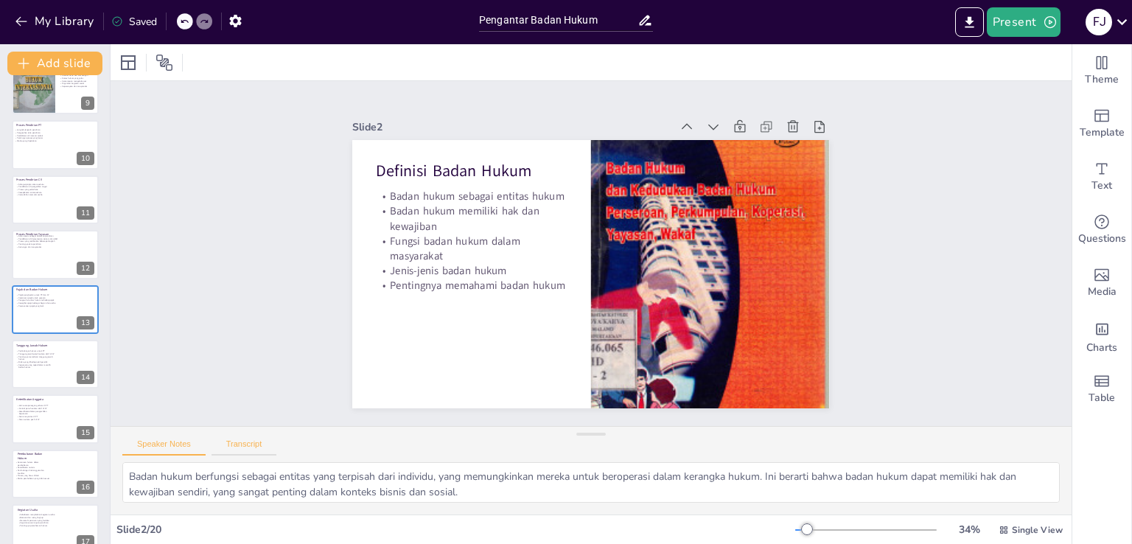
click at [245, 444] on button "Transcript" at bounding box center [245, 447] width 66 height 16
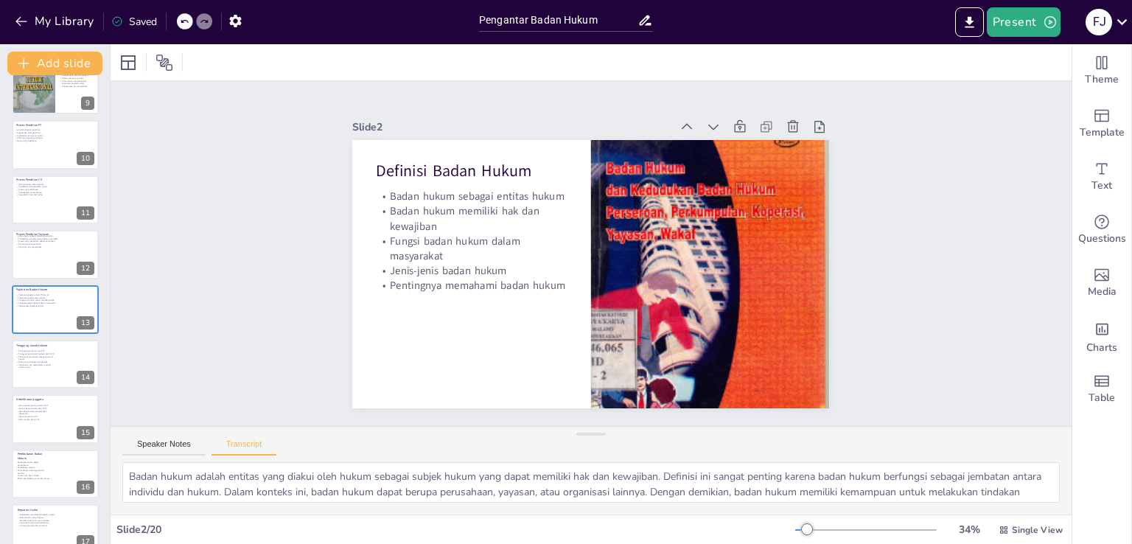
scroll to position [18, 0]
click at [164, 446] on button "Speaker Notes" at bounding box center [163, 447] width 83 height 16
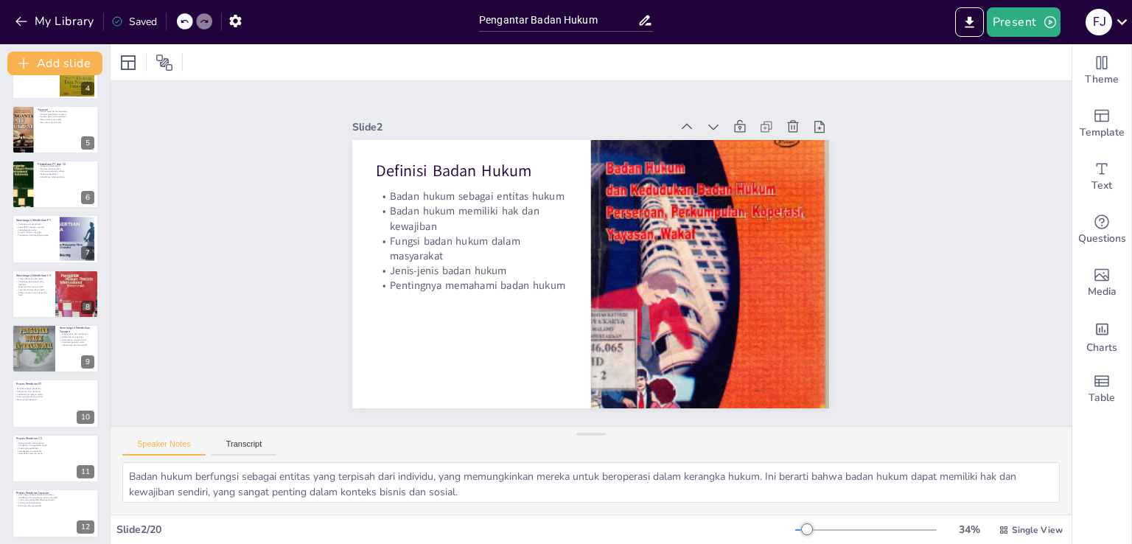
scroll to position [0, 0]
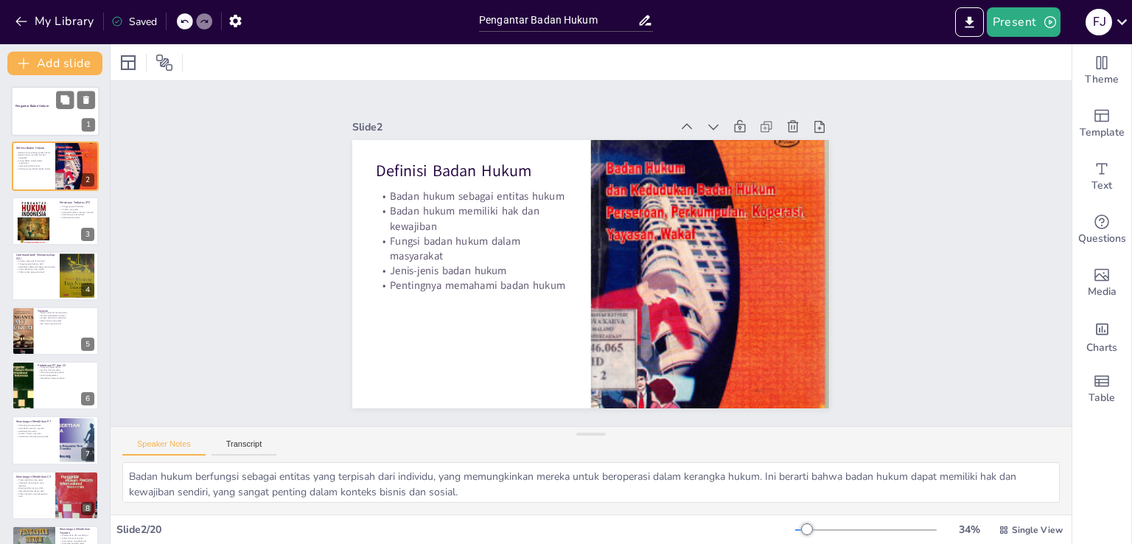
click at [35, 94] on div at bounding box center [55, 111] width 88 height 50
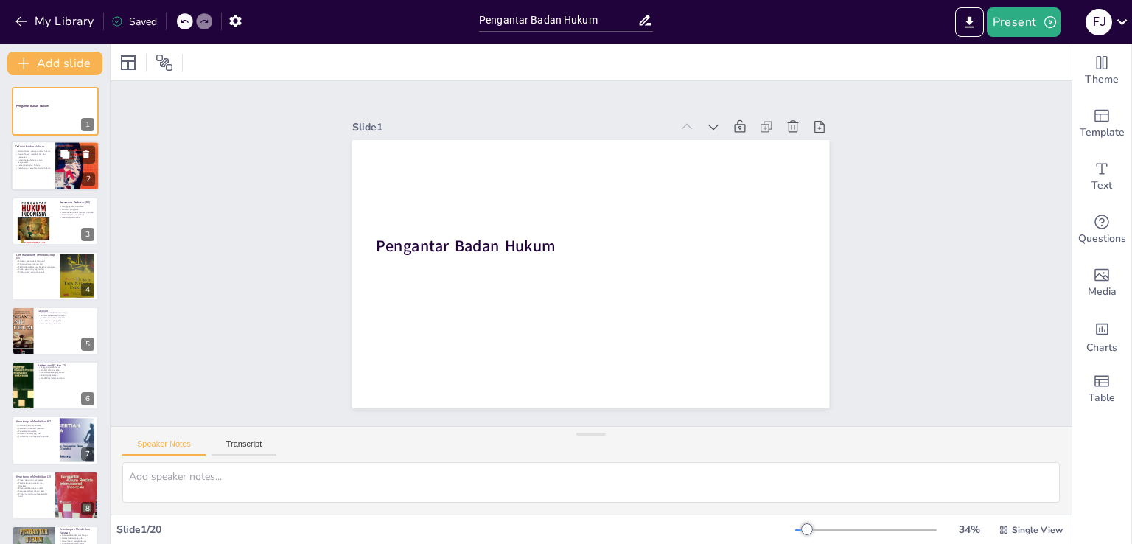
click at [38, 158] on p "Fungsi badan hukum dalam masyarakat" at bounding box center [32, 160] width 35 height 5
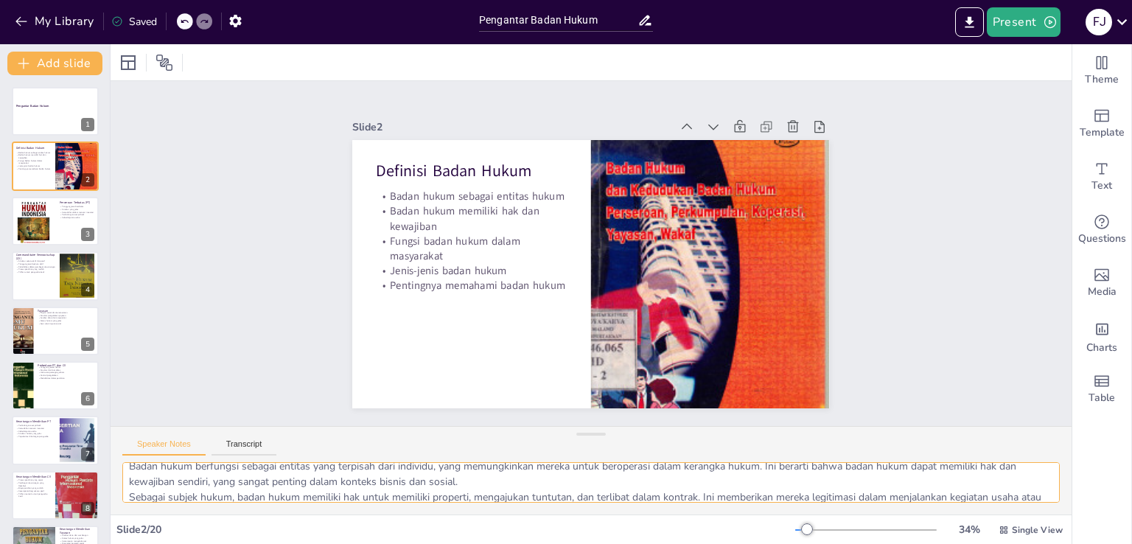
scroll to position [96, 0]
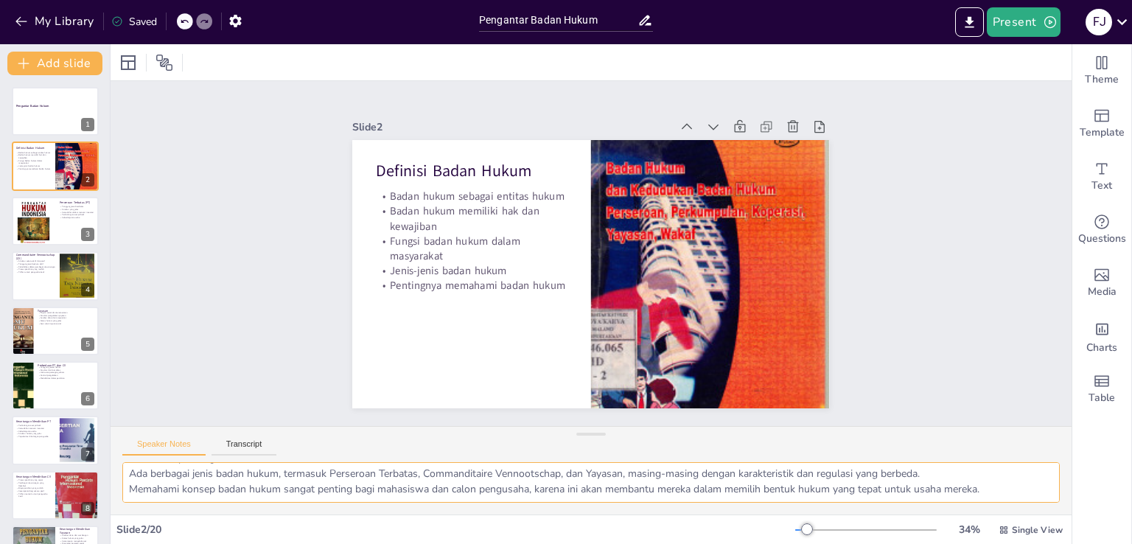
drag, startPoint x: 130, startPoint y: 476, endPoint x: 989, endPoint y: 495, distance: 859.6
click at [989, 495] on textarea "Badan hukum berfungsi sebagai entitas yang terpisah dari individu, yang memungk…" at bounding box center [590, 482] width 937 height 41
click at [40, 221] on div at bounding box center [33, 221] width 50 height 50
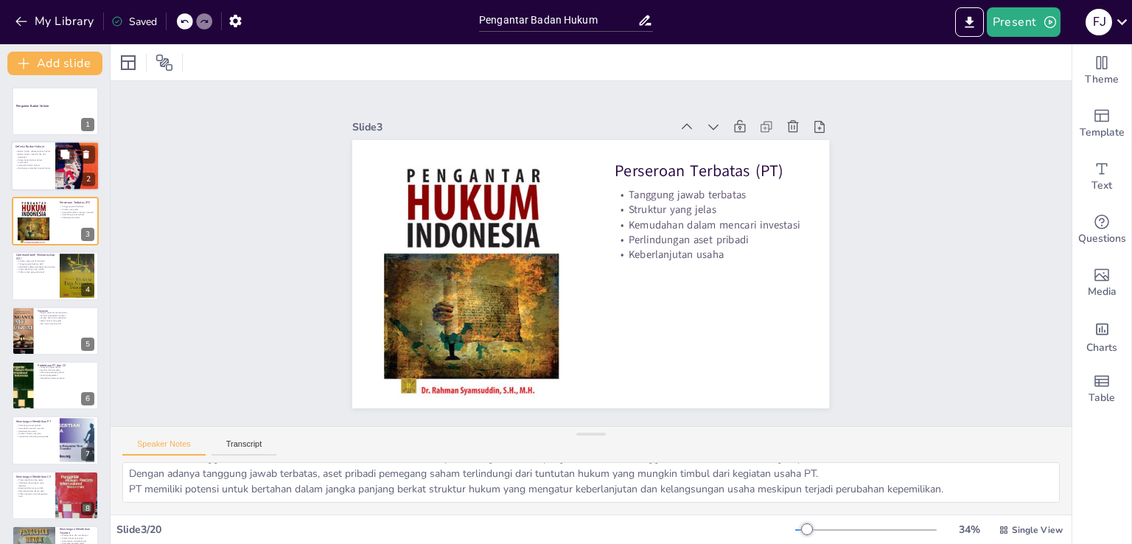
click at [44, 180] on div at bounding box center [55, 167] width 88 height 50
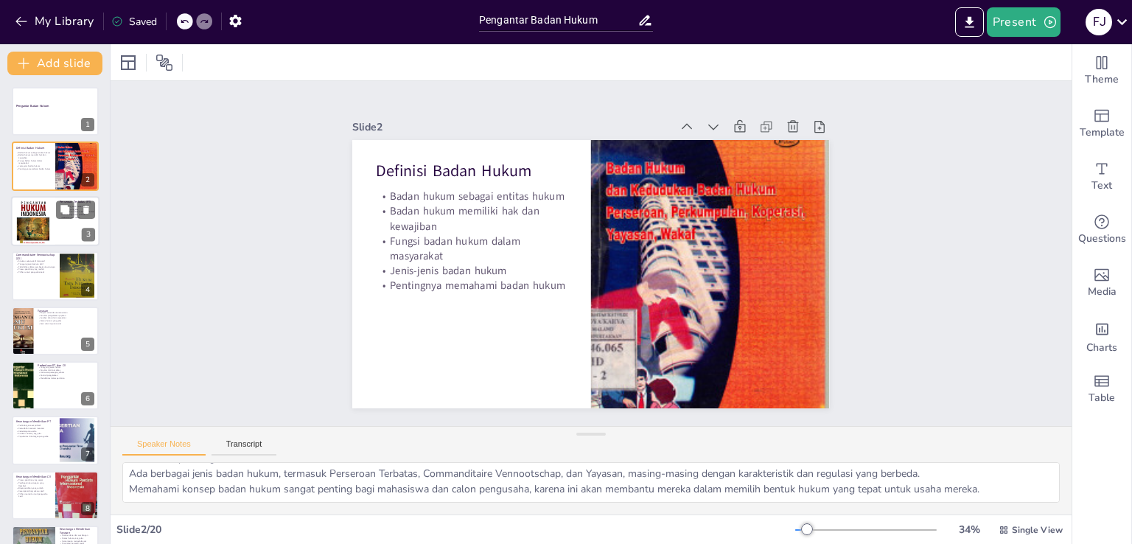
click at [46, 220] on div at bounding box center [33, 221] width 50 height 50
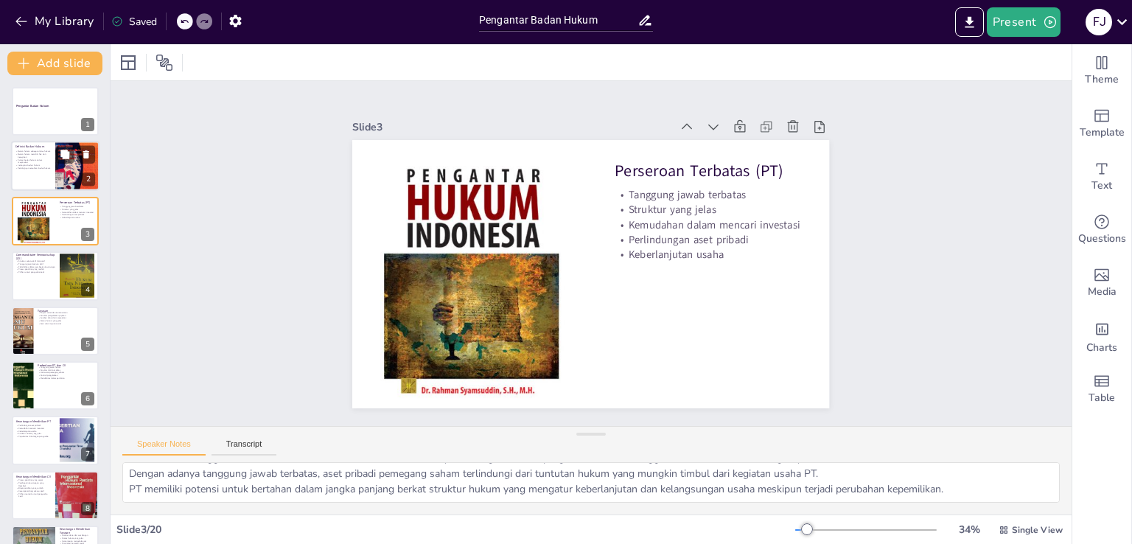
click at [41, 168] on p "Pentingnya memahami badan hukum" at bounding box center [32, 168] width 35 height 3
type textarea "Badan hukum berfungsi sebagai entitas yang terpisah dari individu, yang memungk…"
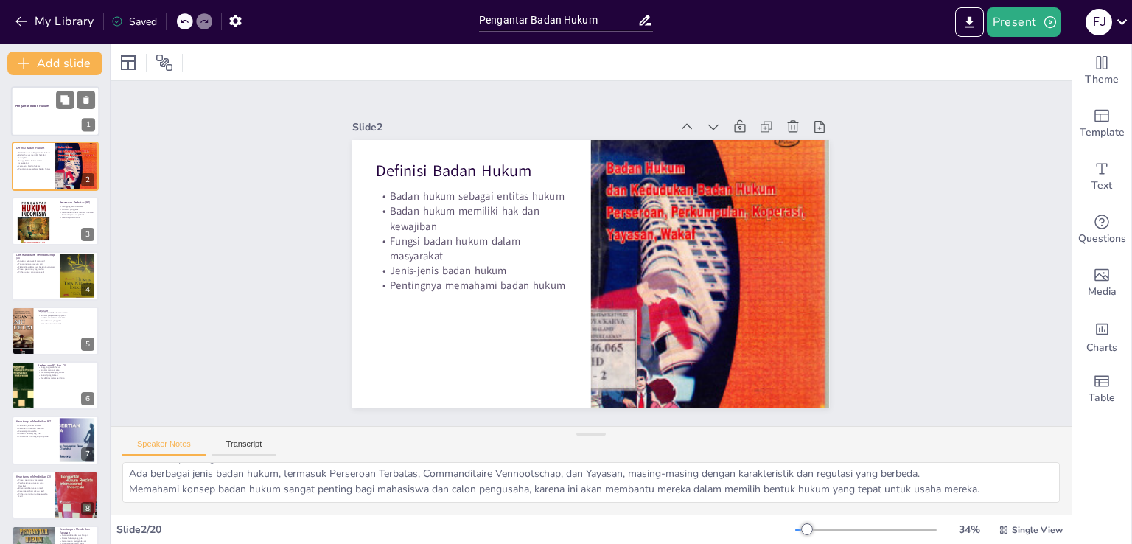
click at [39, 116] on div at bounding box center [55, 111] width 88 height 50
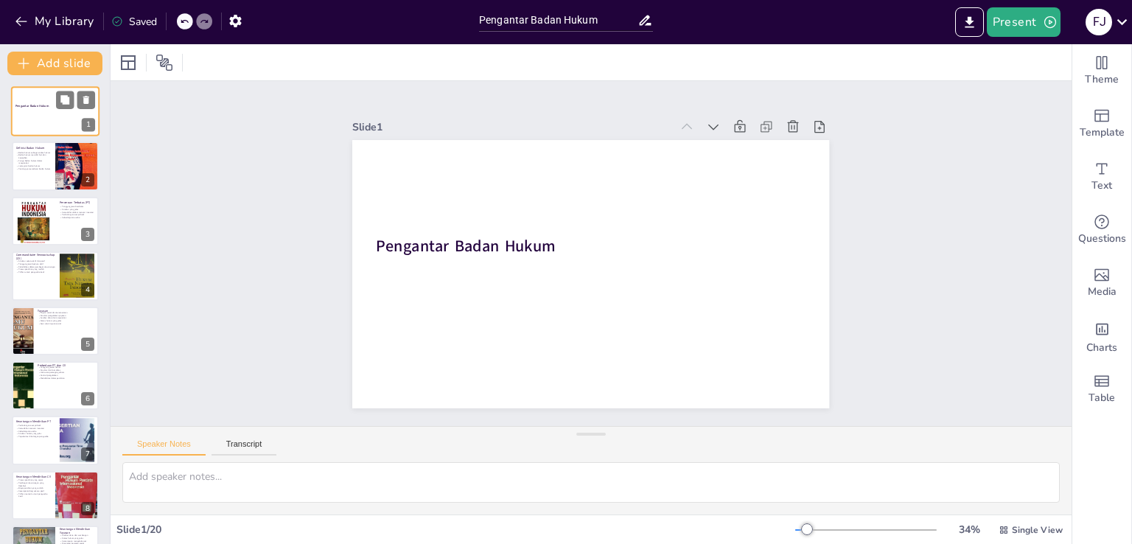
scroll to position [0, 0]
click at [44, 160] on p "Fungsi badan hukum dalam masyarakat" at bounding box center [32, 160] width 35 height 5
type textarea "Badan hukum berfungsi sebagai entitas yang terpisah dari individu, yang memungk…"
